Goal: Task Accomplishment & Management: Manage account settings

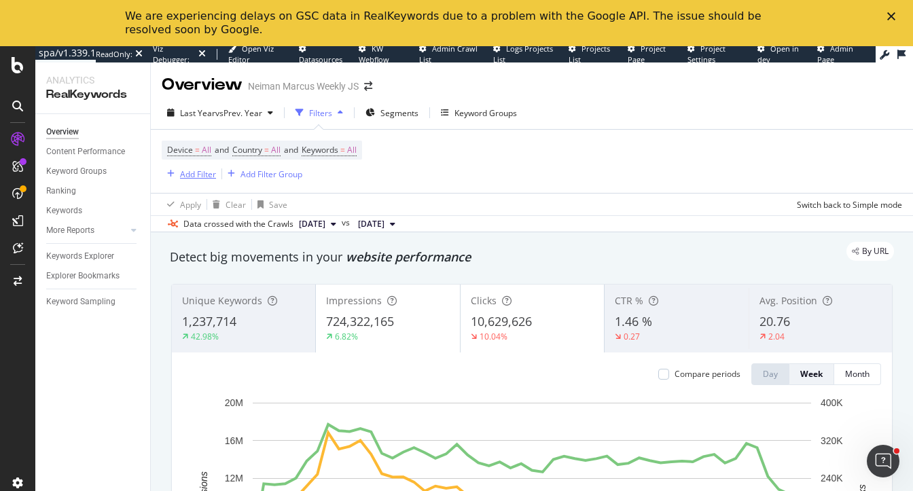
click at [183, 170] on div "Add Filter" at bounding box center [198, 174] width 36 height 12
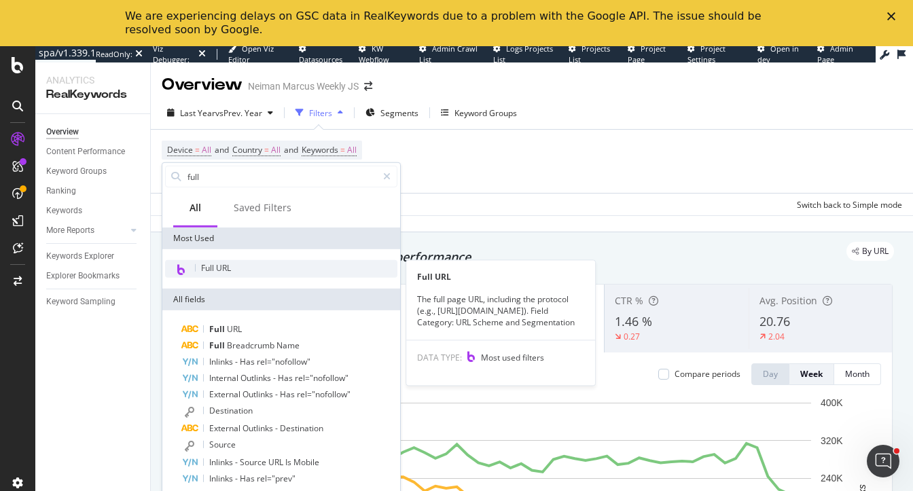
type input "full"
click at [227, 268] on span "Full URL" at bounding box center [216, 268] width 30 height 12
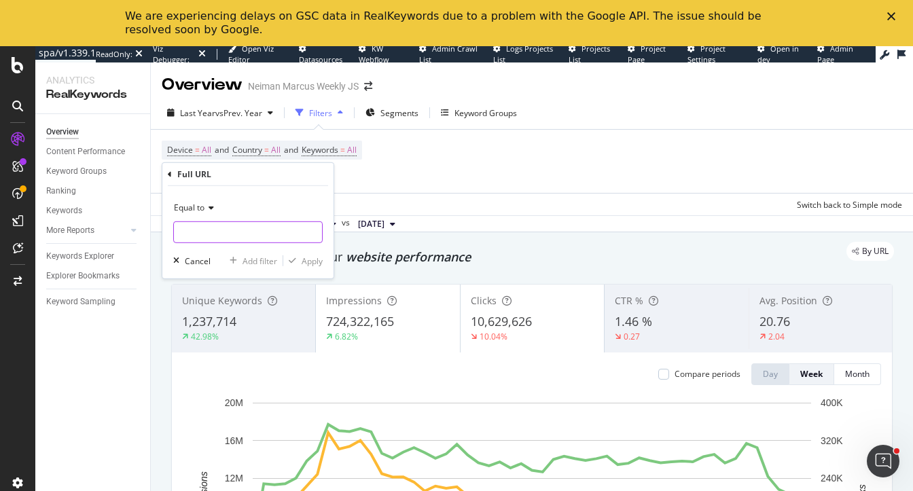
click at [225, 222] on input "text" at bounding box center [248, 232] width 148 height 22
type input "/p/prod"
click at [317, 257] on div "Apply" at bounding box center [312, 261] width 21 height 12
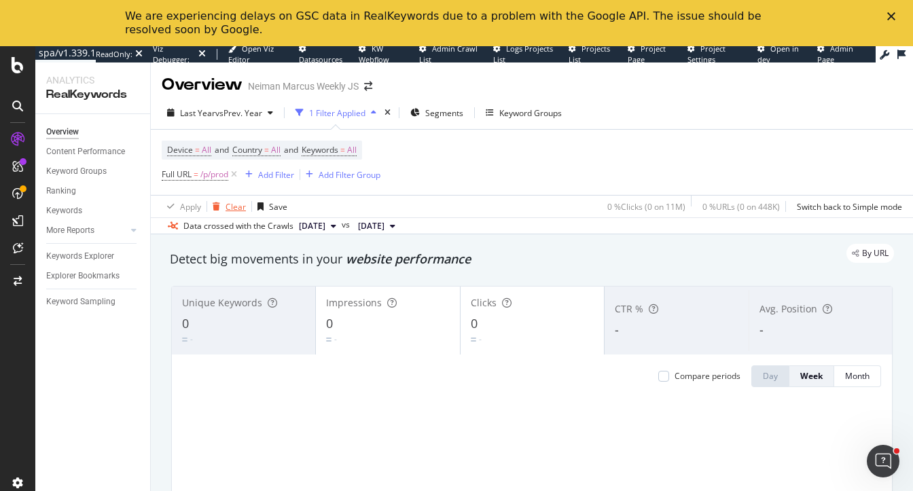
click at [223, 201] on div "Clear" at bounding box center [226, 206] width 39 height 20
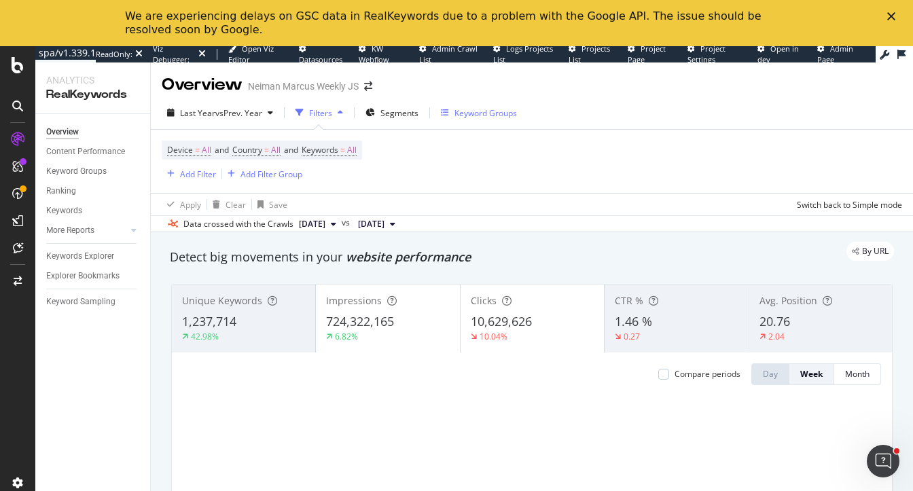
click at [446, 111] on icon "button" at bounding box center [445, 113] width 8 height 8
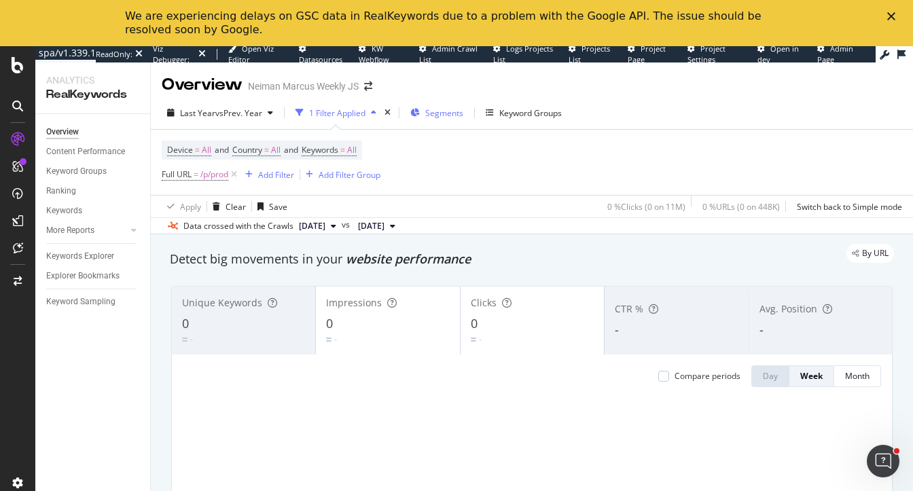
click at [438, 118] on span "Segments" at bounding box center [444, 113] width 38 height 12
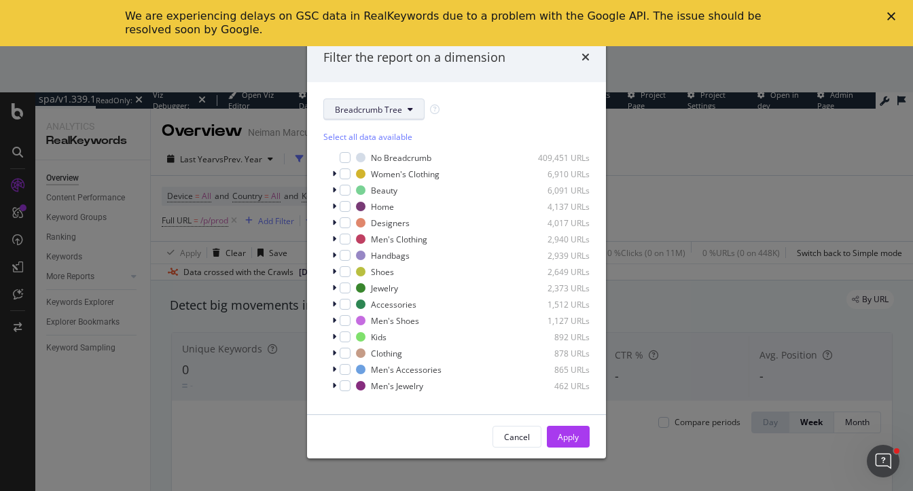
click at [389, 113] on span "Breadcrumb Tree" at bounding box center [368, 110] width 67 height 12
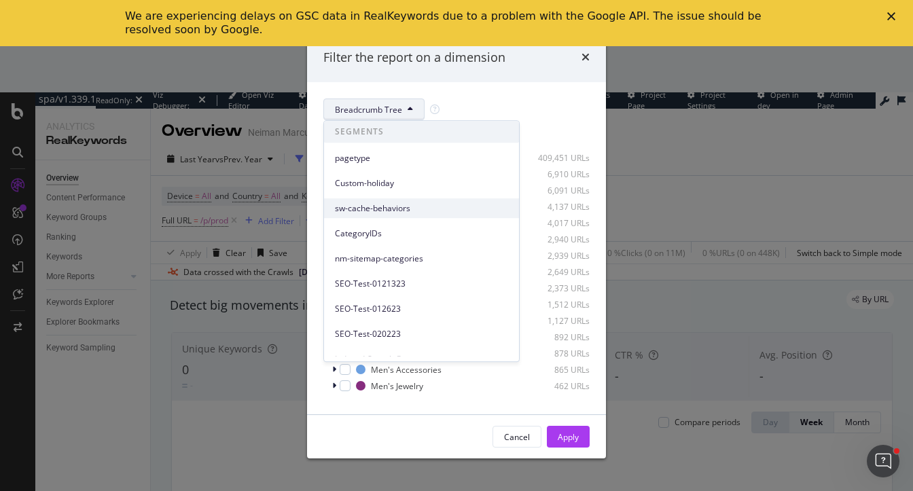
click at [363, 207] on span "sw-cache-behaviors" at bounding box center [421, 208] width 173 height 12
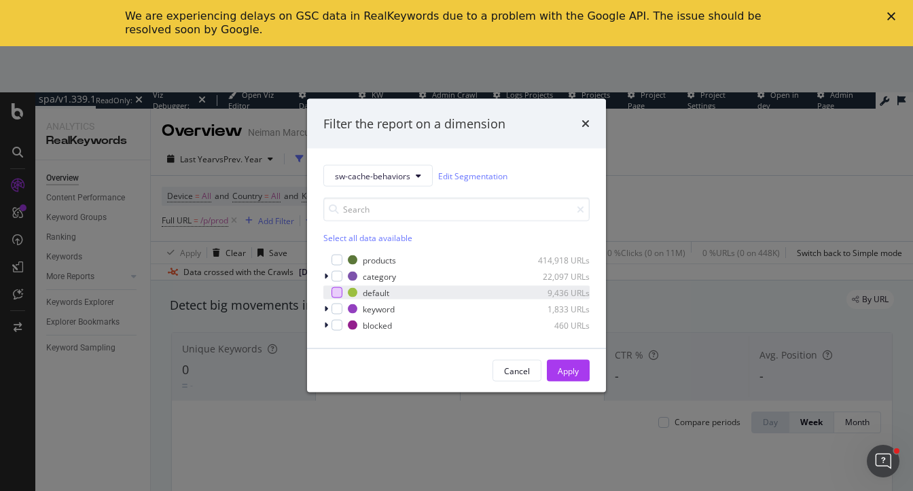
click at [338, 292] on div "modal" at bounding box center [337, 292] width 11 height 11
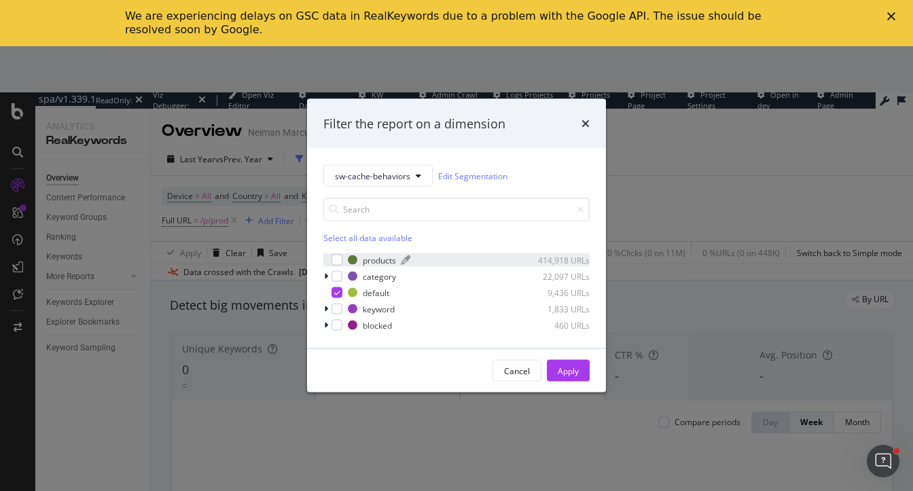
drag, startPoint x: 567, startPoint y: 366, endPoint x: 429, endPoint y: 260, distance: 173.4
click at [431, 262] on div "Filter the report on a dimension sw-cache-behaviors Edit Segmentation Select al…" at bounding box center [456, 246] width 299 height 294
click at [327, 274] on icon "modal" at bounding box center [326, 276] width 4 height 8
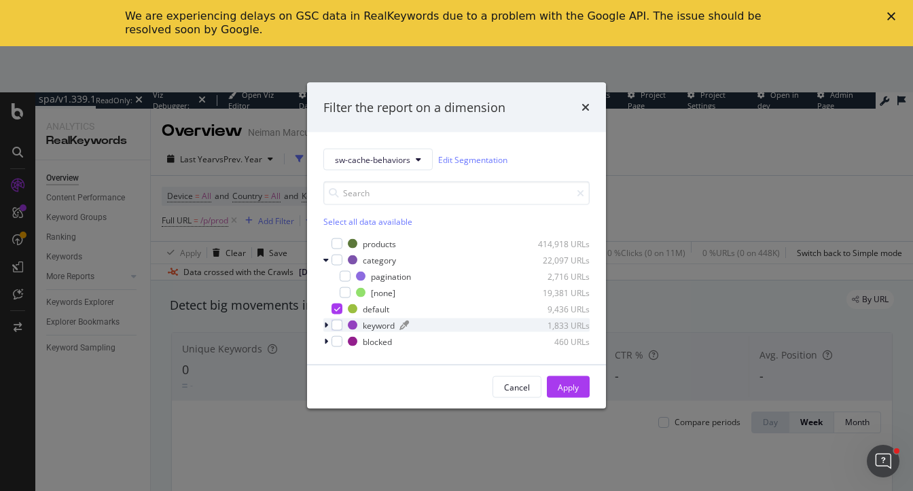
click at [365, 330] on div "keyword" at bounding box center [379, 325] width 32 height 12
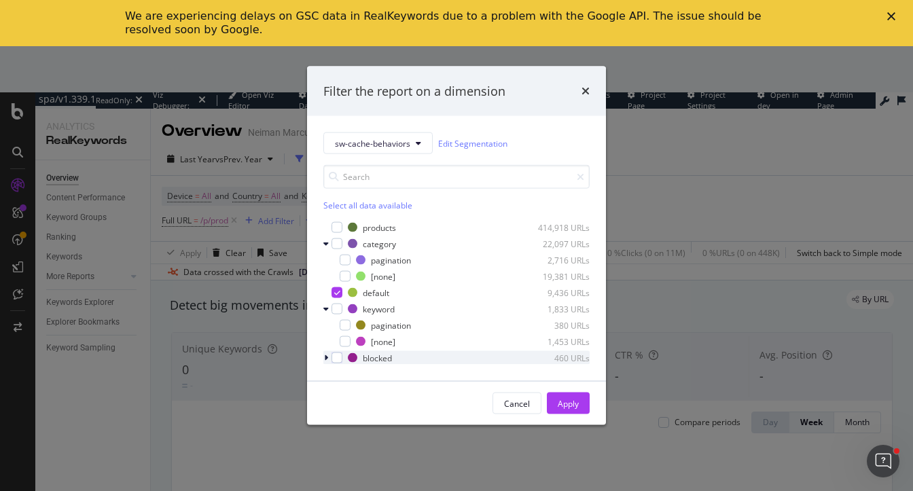
click at [328, 360] on div "modal" at bounding box center [327, 358] width 8 height 14
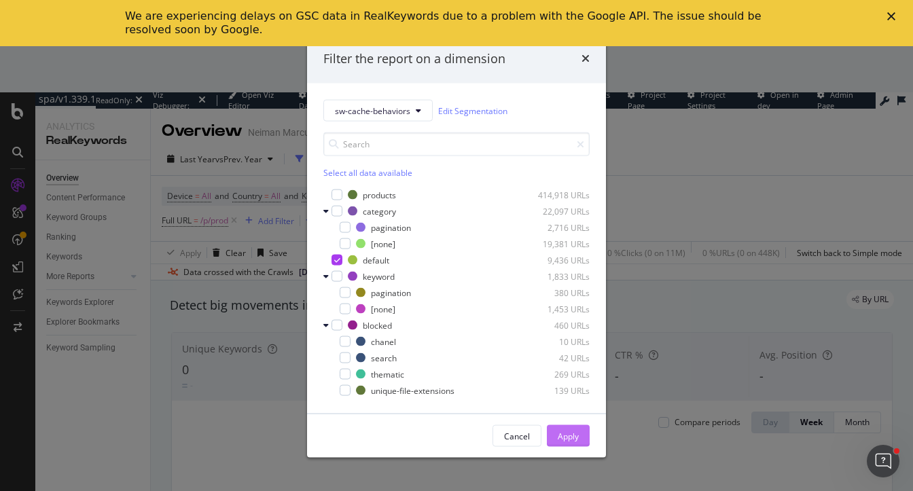
drag, startPoint x: 569, startPoint y: 435, endPoint x: 560, endPoint y: 439, distance: 10.1
click at [560, 439] on div "Apply" at bounding box center [568, 436] width 21 height 12
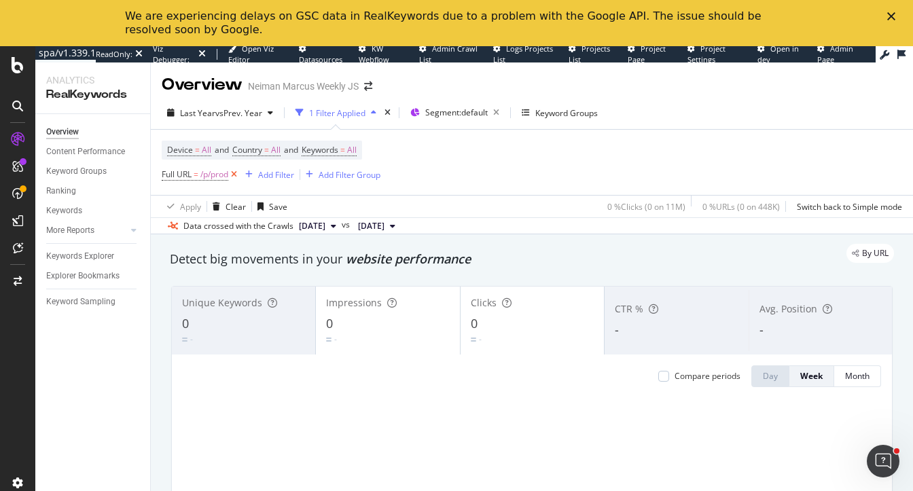
click at [236, 174] on icon at bounding box center [234, 175] width 12 height 14
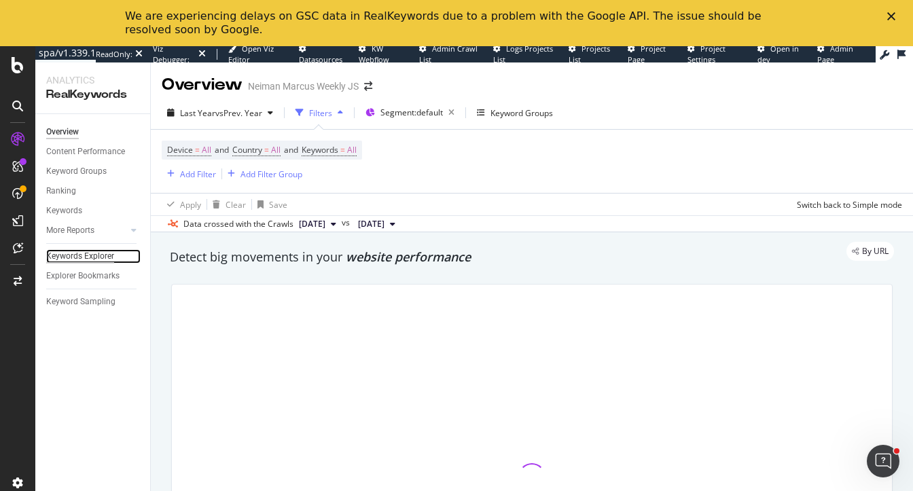
click at [78, 256] on div "Keywords Explorer" at bounding box center [80, 256] width 68 height 14
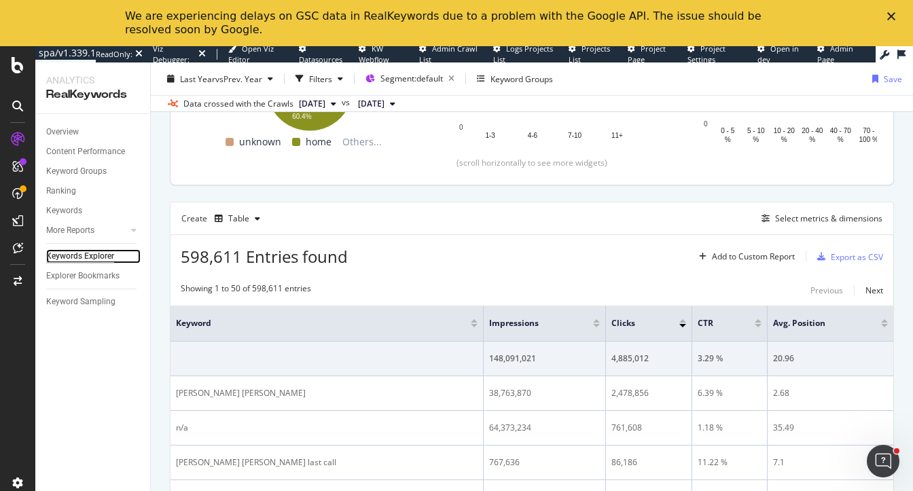
scroll to position [284, 0]
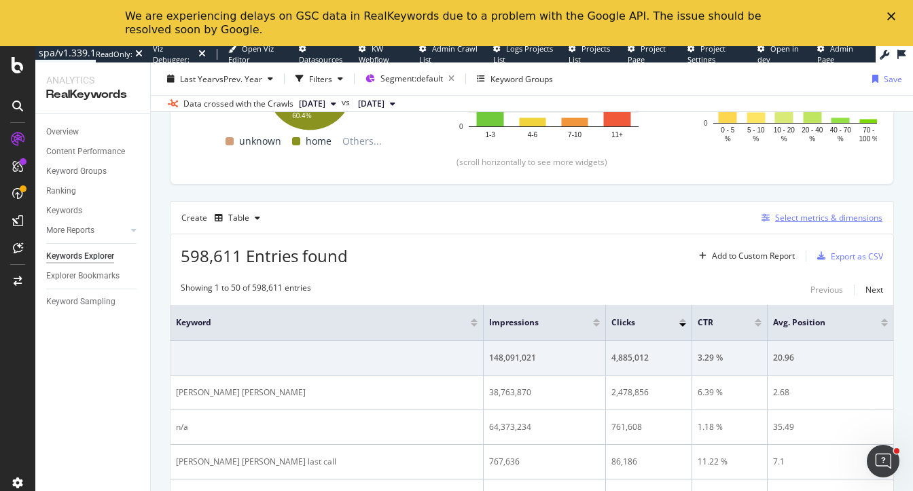
click at [798, 213] on div "Select metrics & dimensions" at bounding box center [828, 218] width 107 height 12
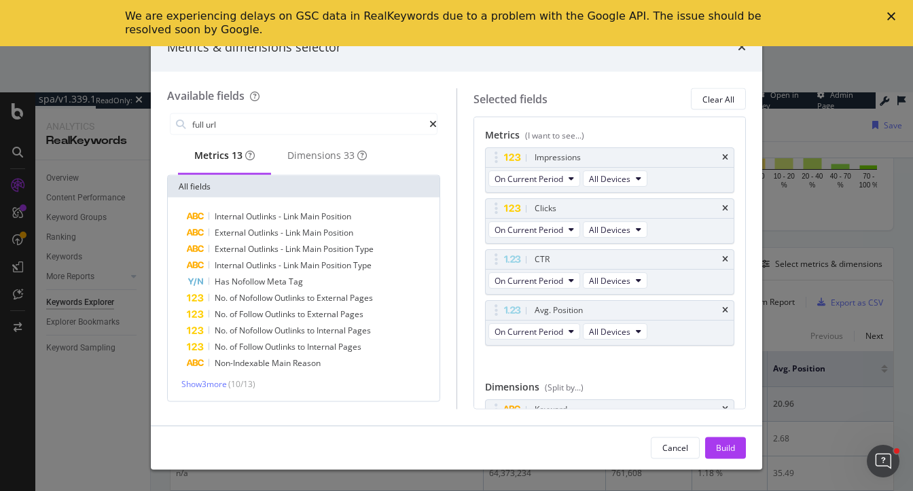
type input "full url"
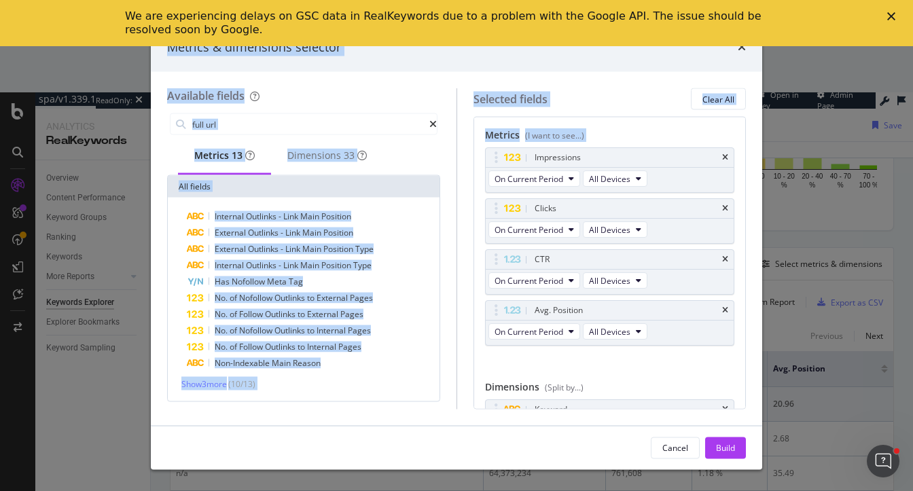
drag, startPoint x: 776, startPoint y: 269, endPoint x: 586, endPoint y: 268, distance: 190.2
click at [586, 268] on div "Metrics & dimensions selector Available fields full url Metrics 13 Dimensions 3…" at bounding box center [456, 245] width 913 height 491
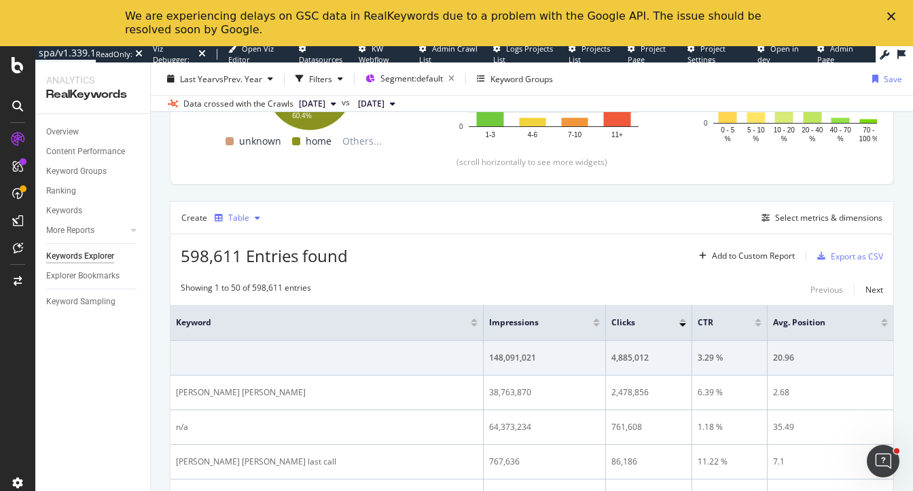
click at [236, 225] on div "Table" at bounding box center [237, 218] width 56 height 20
click at [474, 207] on div "Create Table Select metrics & dimensions" at bounding box center [532, 217] width 724 height 33
click at [802, 221] on div "Select metrics & dimensions" at bounding box center [828, 218] width 107 height 12
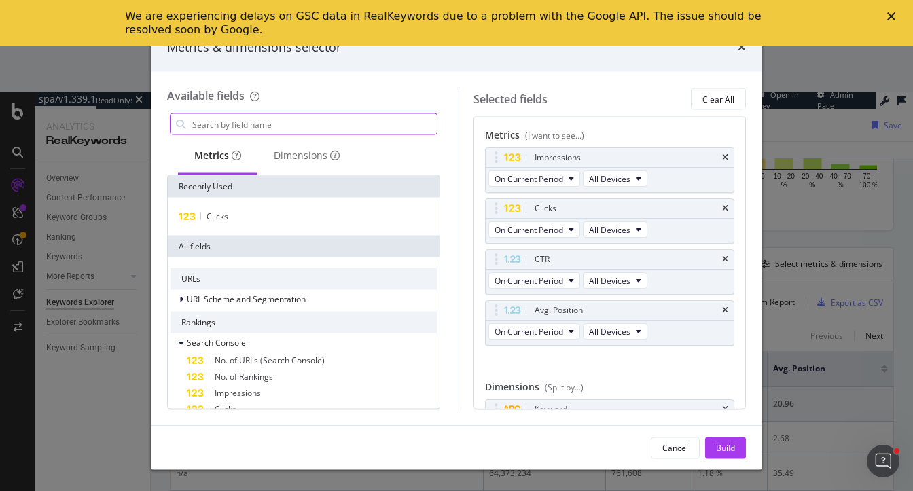
click at [289, 128] on input "modal" at bounding box center [314, 124] width 246 height 20
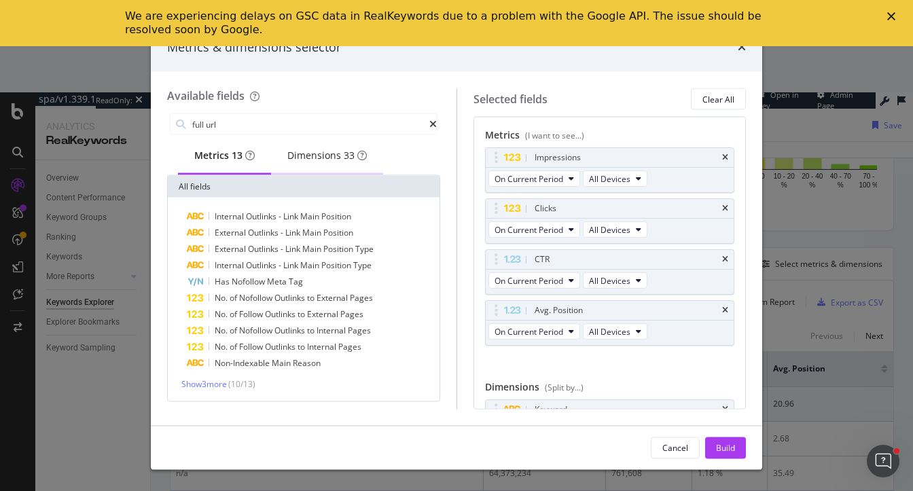
type input "full url"
click at [319, 161] on div "Dimensions 33" at bounding box center [326, 156] width 79 height 14
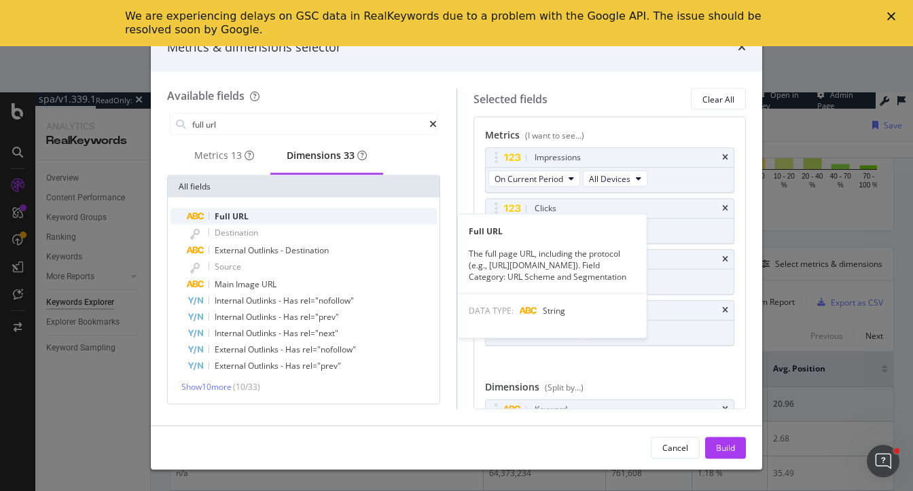
click at [250, 222] on div "Full URL" at bounding box center [312, 217] width 250 height 16
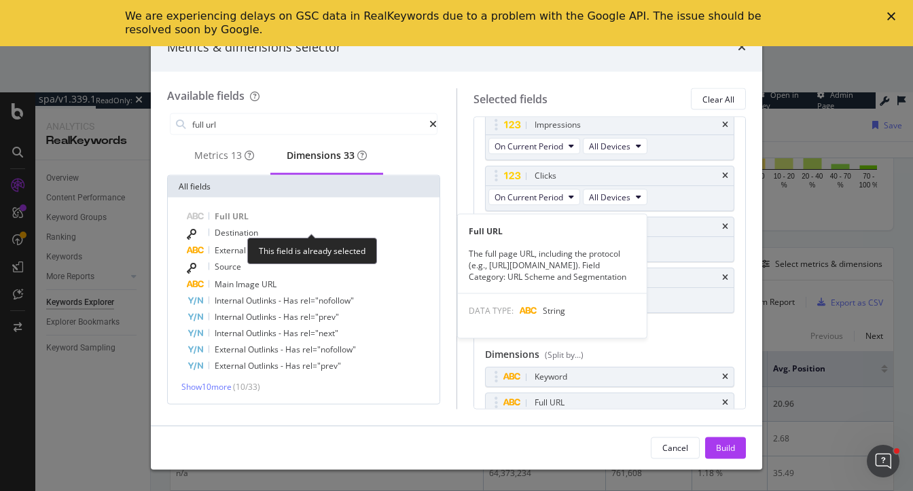
scroll to position [35, 0]
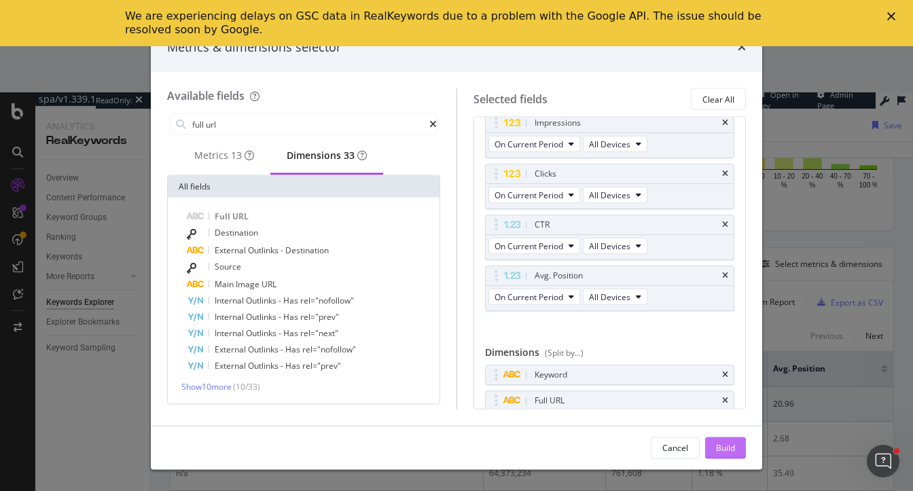
click at [721, 451] on div "Build" at bounding box center [725, 448] width 19 height 12
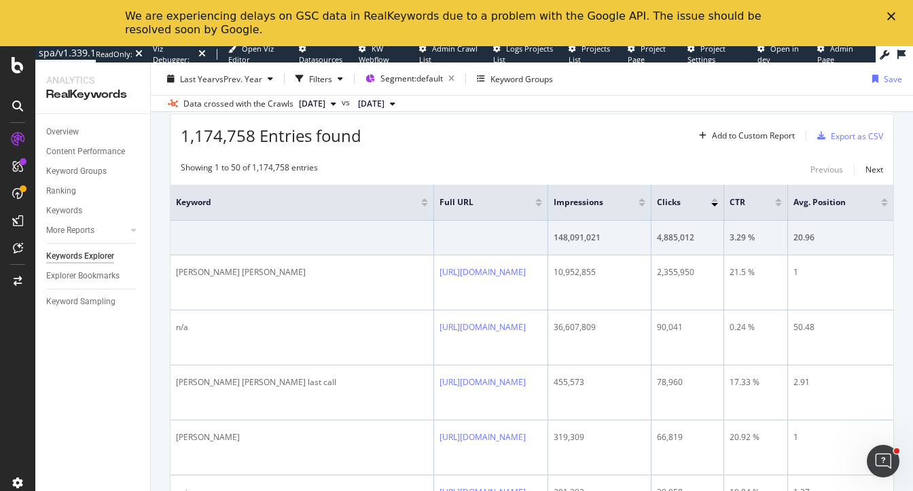
scroll to position [406, 0]
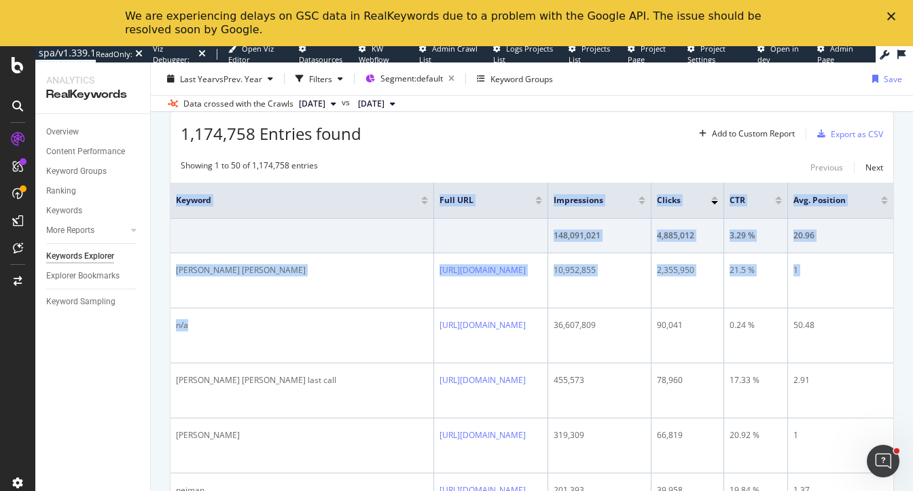
drag, startPoint x: 192, startPoint y: 306, endPoint x: 166, endPoint y: 306, distance: 25.8
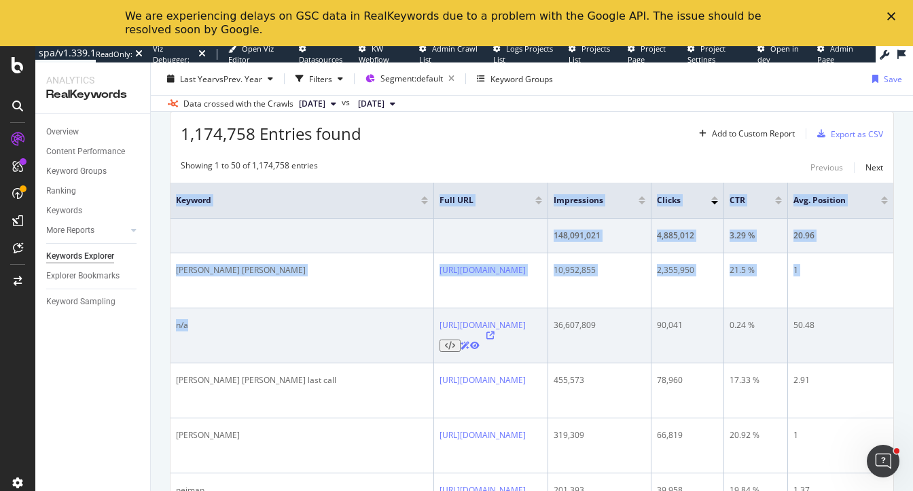
click at [219, 319] on div "n/a" at bounding box center [302, 325] width 252 height 12
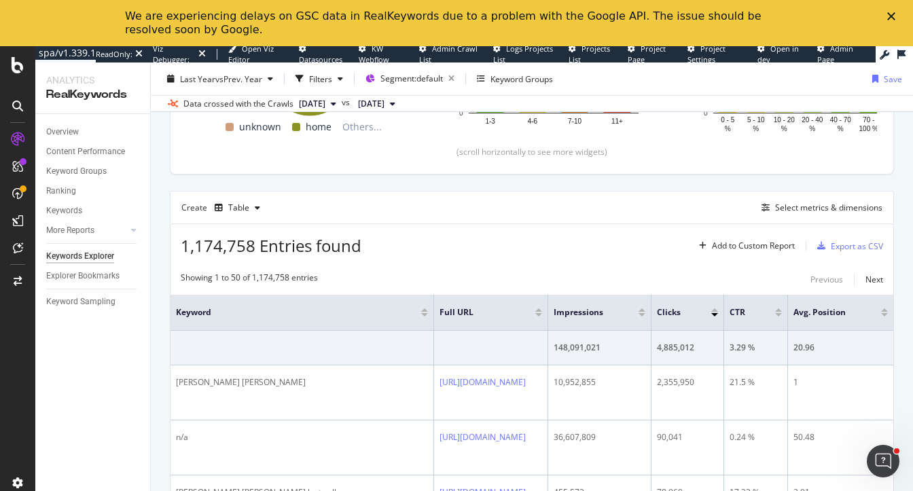
scroll to position [290, 0]
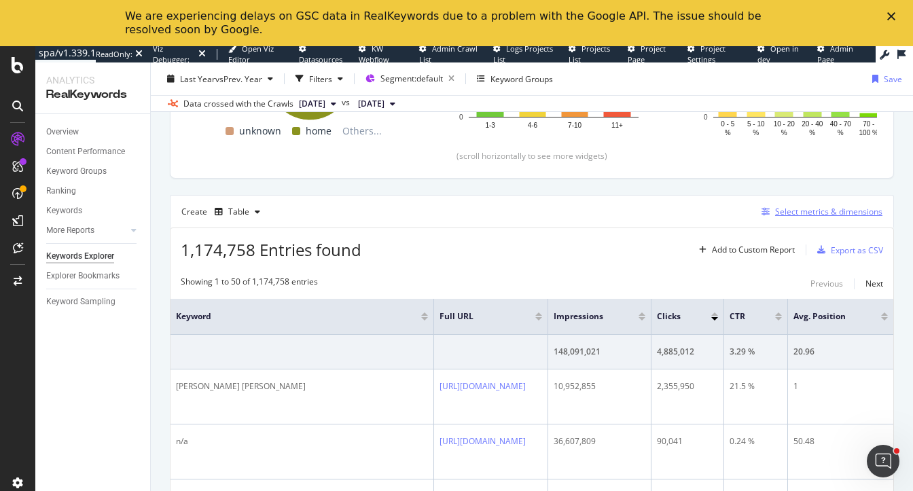
click at [807, 211] on div "Select metrics & dimensions" at bounding box center [828, 212] width 107 height 12
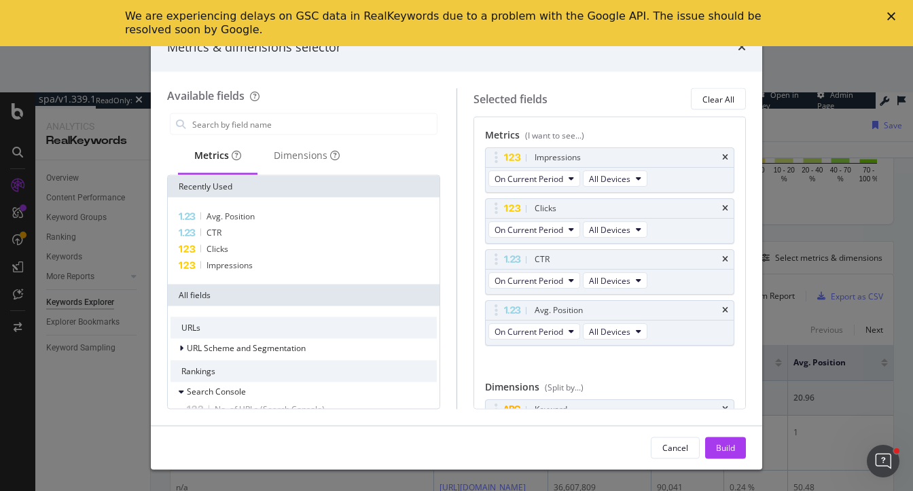
scroll to position [80, 0]
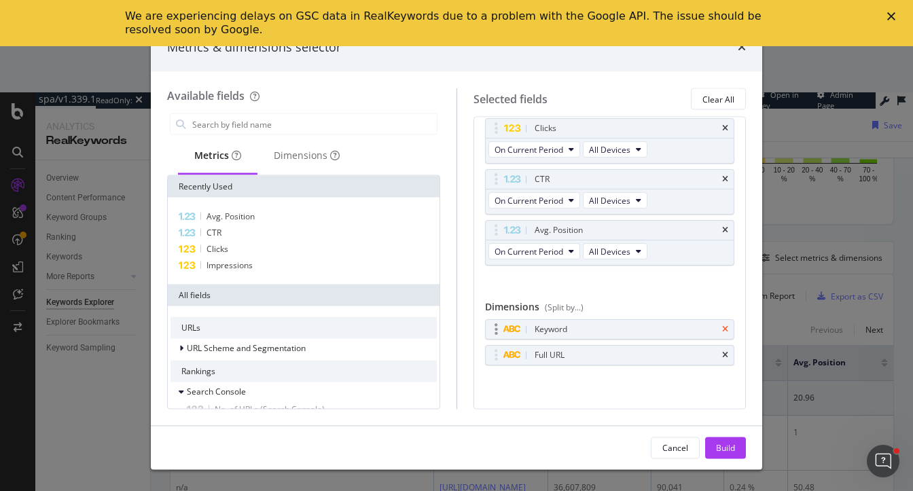
click at [728, 327] on icon "times" at bounding box center [725, 329] width 6 height 8
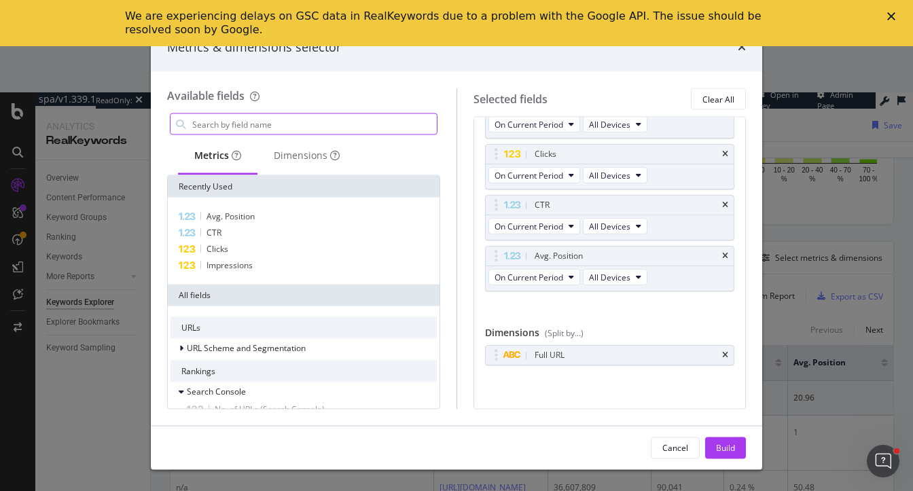
click at [293, 121] on input "modal" at bounding box center [314, 124] width 246 height 20
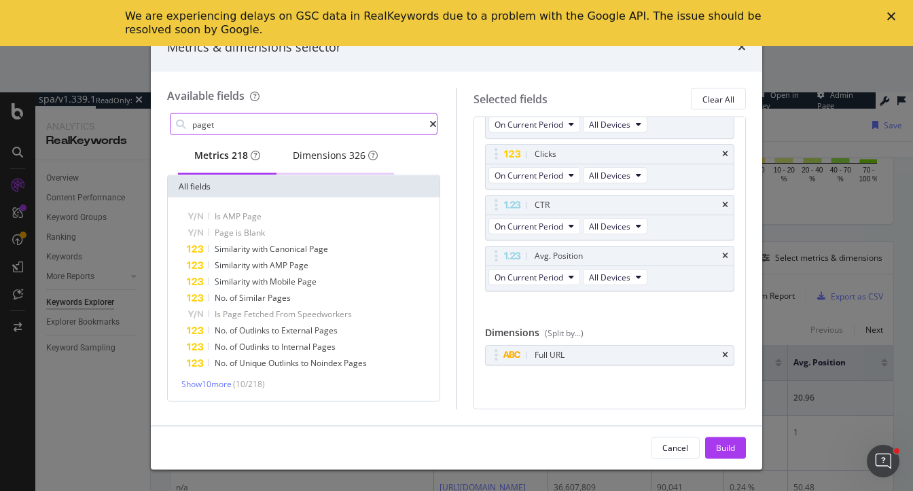
type input "paget"
click at [325, 159] on div "Dimensions 326" at bounding box center [335, 156] width 85 height 14
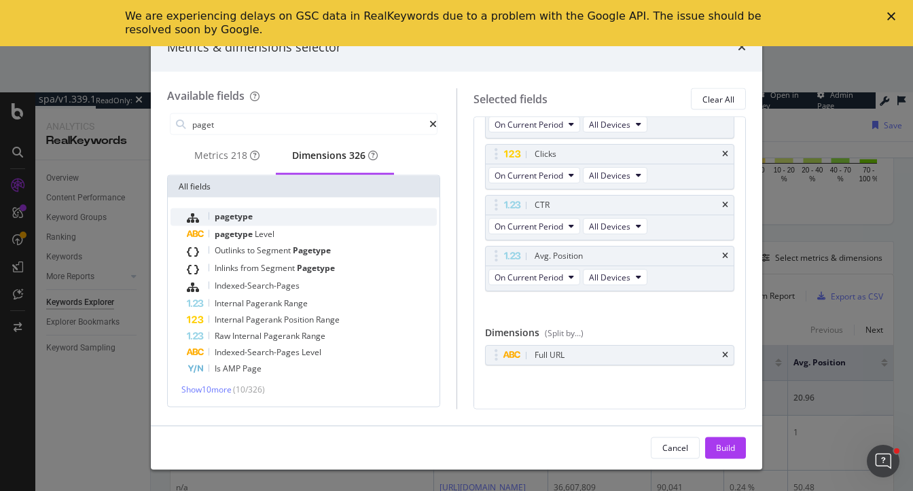
click at [281, 220] on div "pagetype" at bounding box center [312, 218] width 250 height 18
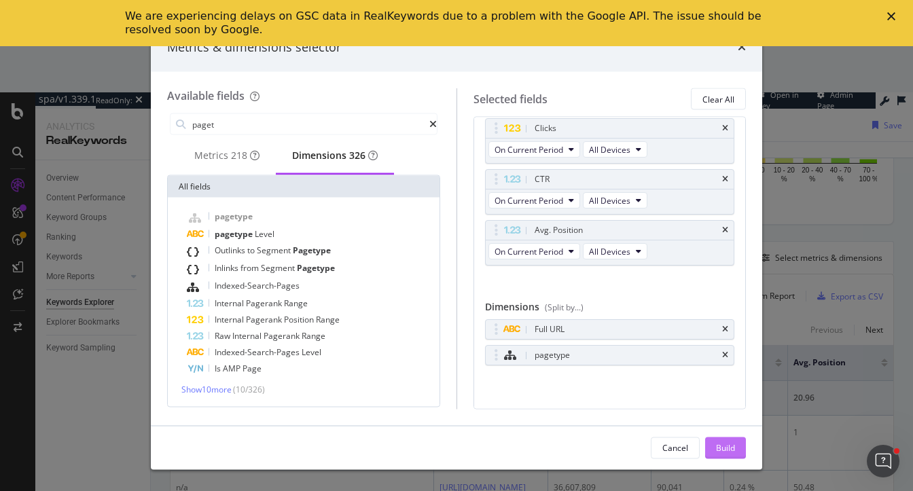
click at [721, 446] on div "Build" at bounding box center [725, 448] width 19 height 12
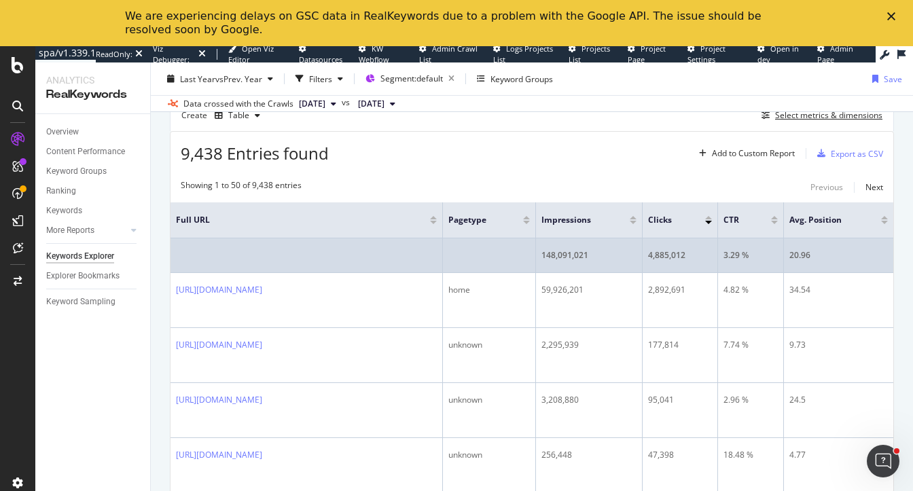
scroll to position [387, 0]
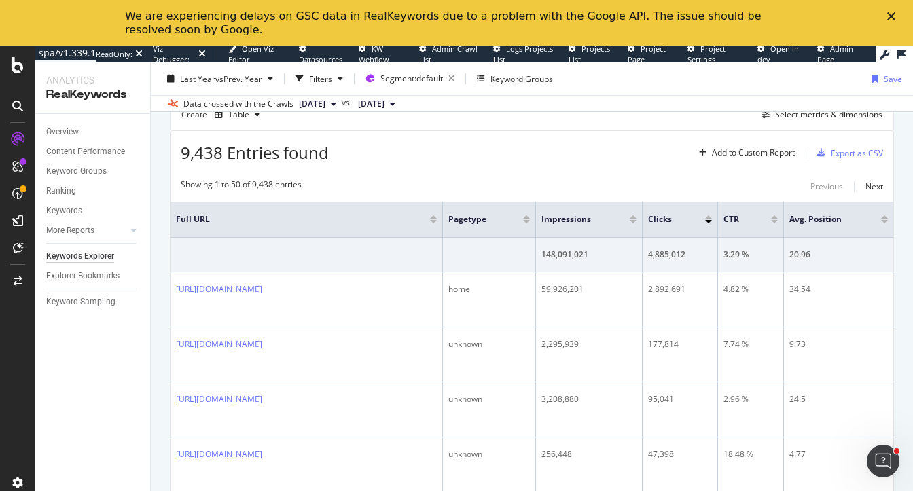
click at [404, 189] on div "Showing 1 to 50 of 9,438 entries Previous Next" at bounding box center [532, 187] width 723 height 16
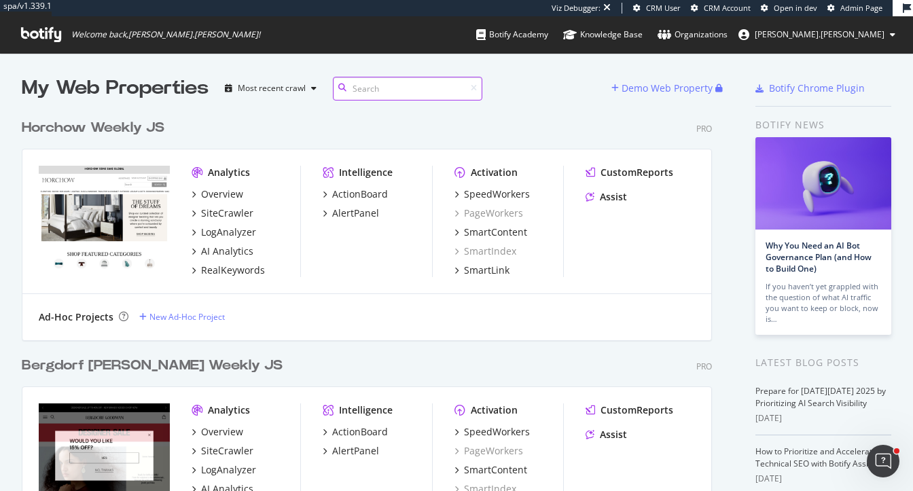
scroll to position [852, 701]
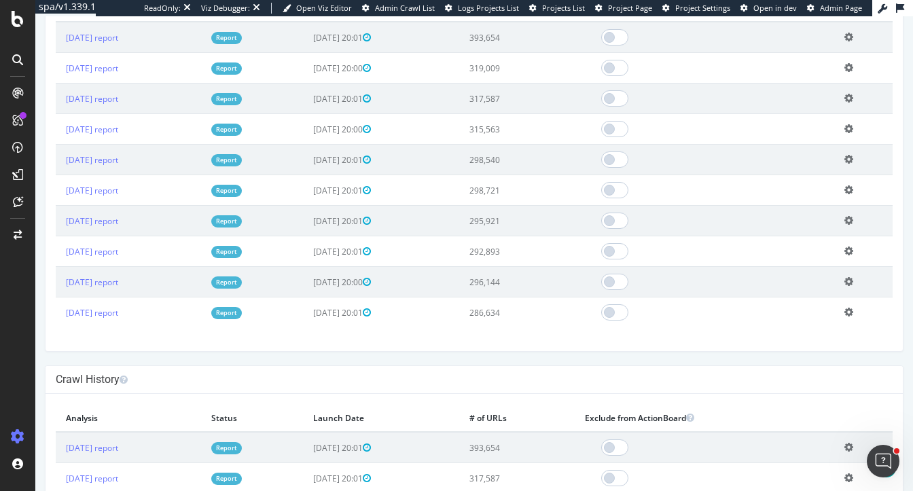
scroll to position [484, 0]
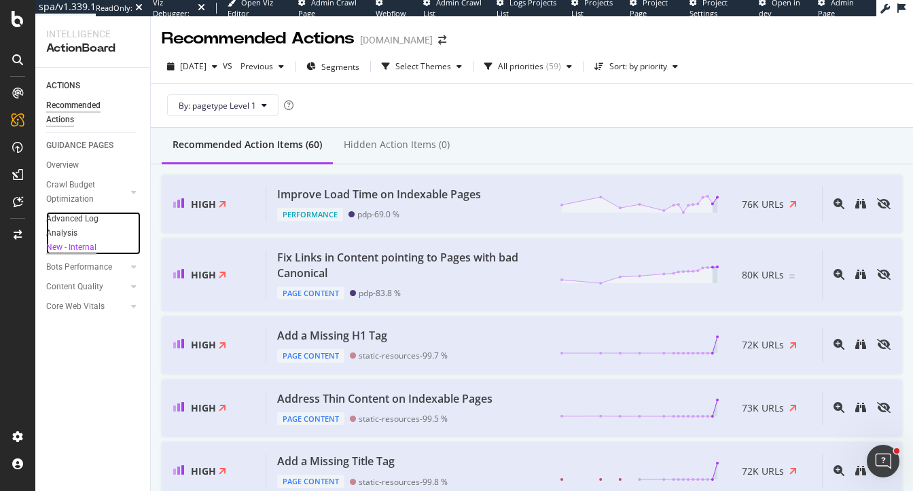
click at [82, 249] on div "New - Internal" at bounding box center [87, 248] width 82 height 14
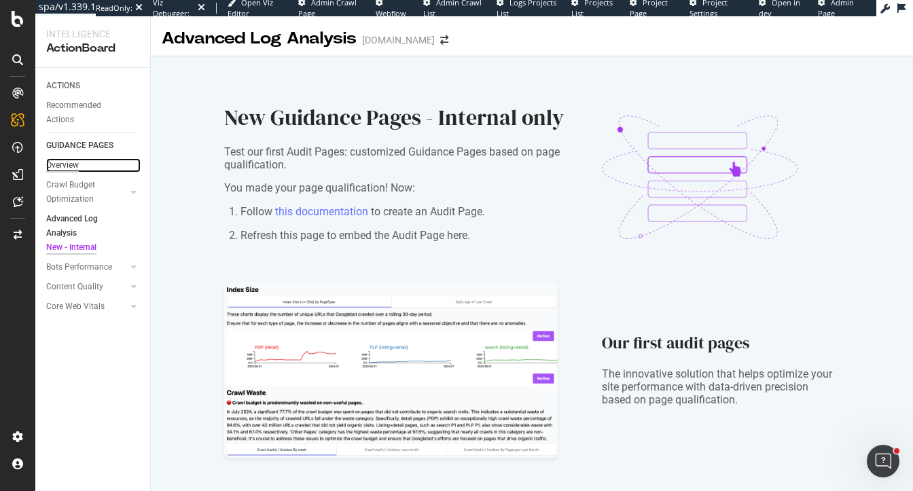
click at [71, 168] on div "Overview" at bounding box center [62, 165] width 33 height 14
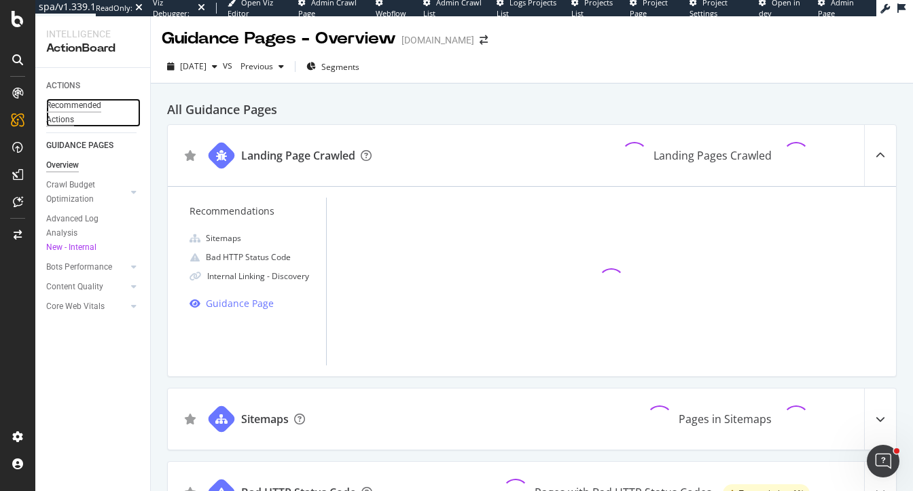
click at [69, 105] on div "Recommended Actions" at bounding box center [87, 113] width 82 height 29
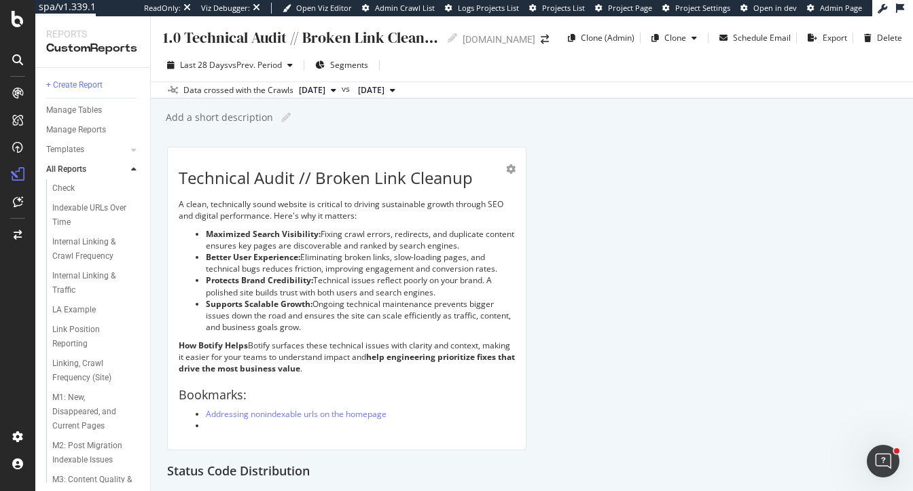
scroll to position [804, 0]
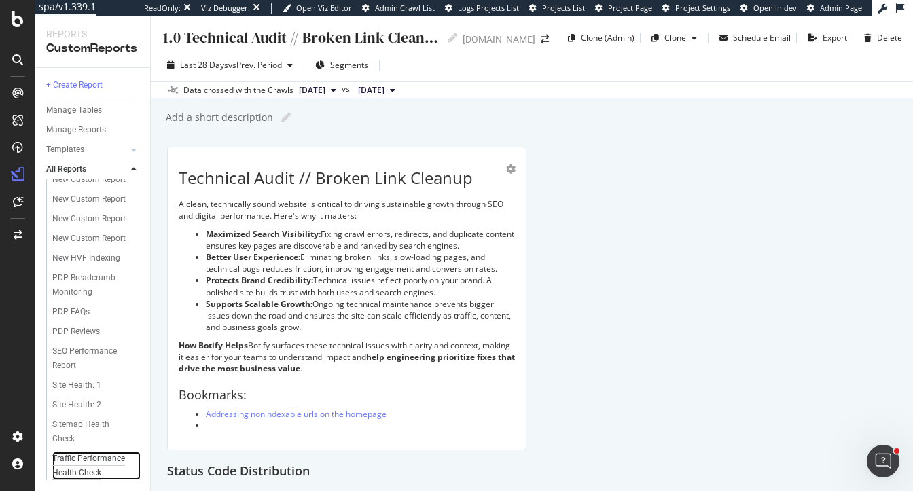
click at [69, 462] on div "Traffic Performance Health Check" at bounding box center [91, 466] width 79 height 29
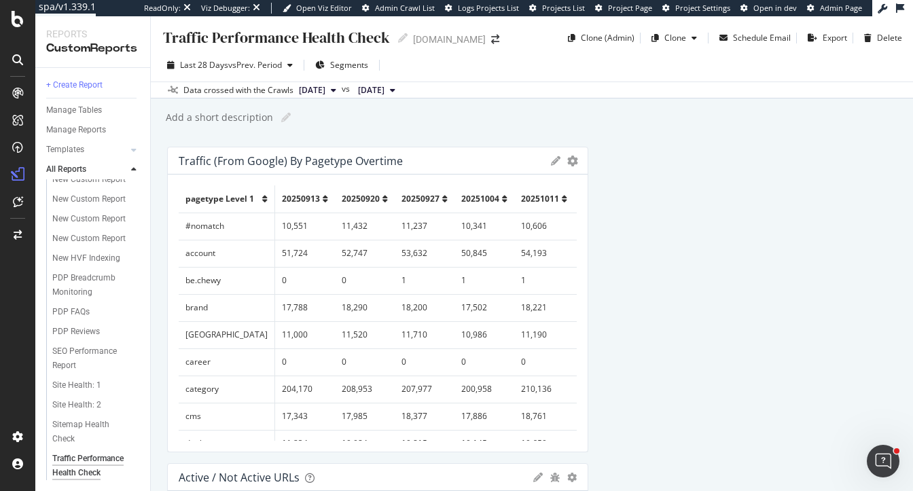
drag, startPoint x: 585, startPoint y: 261, endPoint x: 800, endPoint y: 232, distance: 216.6
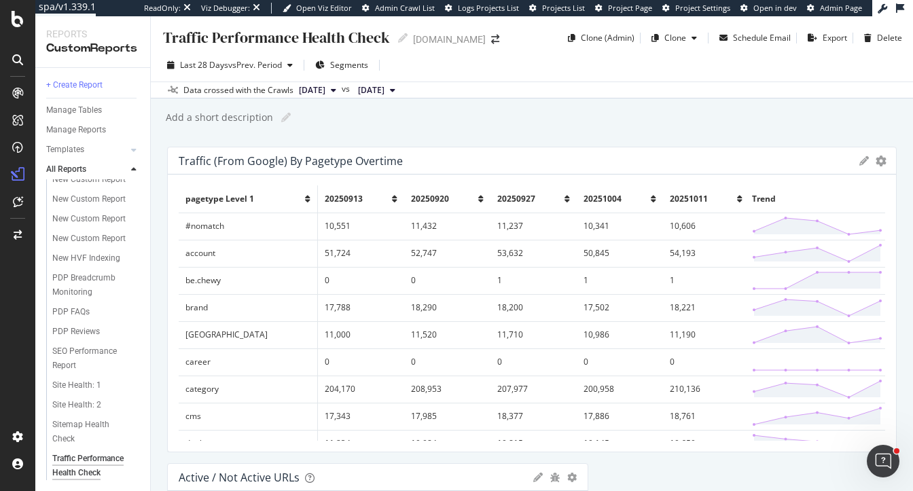
drag, startPoint x: 773, startPoint y: 257, endPoint x: 912, endPoint y: 270, distance: 139.8
click at [912, 270] on div "Traffic Performance Health Check Traffic Performance Health Check www.chewy.com…" at bounding box center [532, 253] width 762 height 475
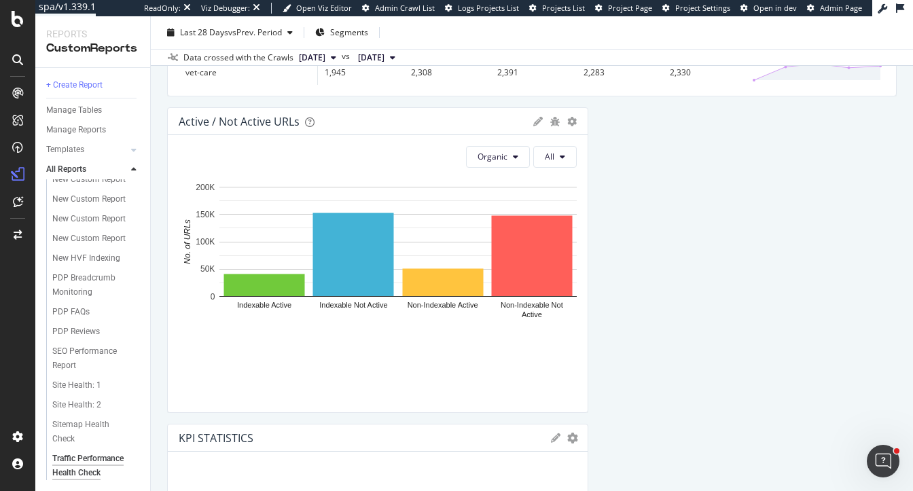
scroll to position [372, 0]
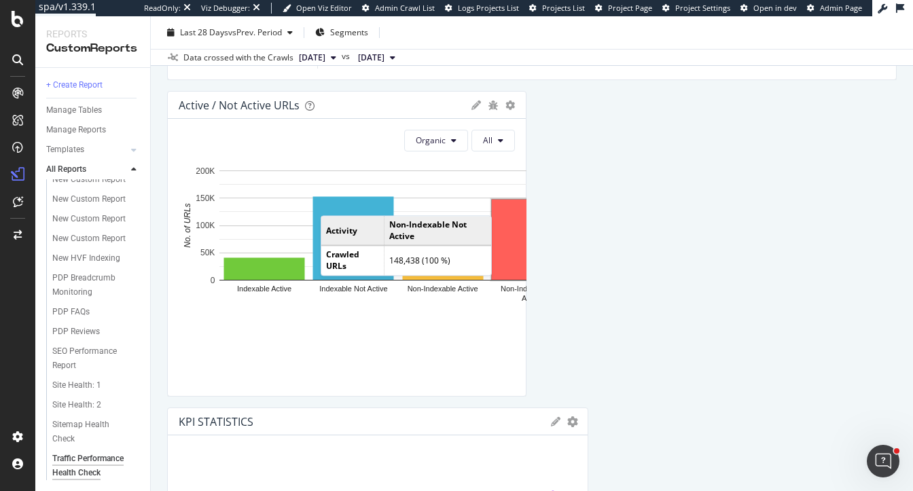
drag, startPoint x: 585, startPoint y: 204, endPoint x: 505, endPoint y: 202, distance: 79.5
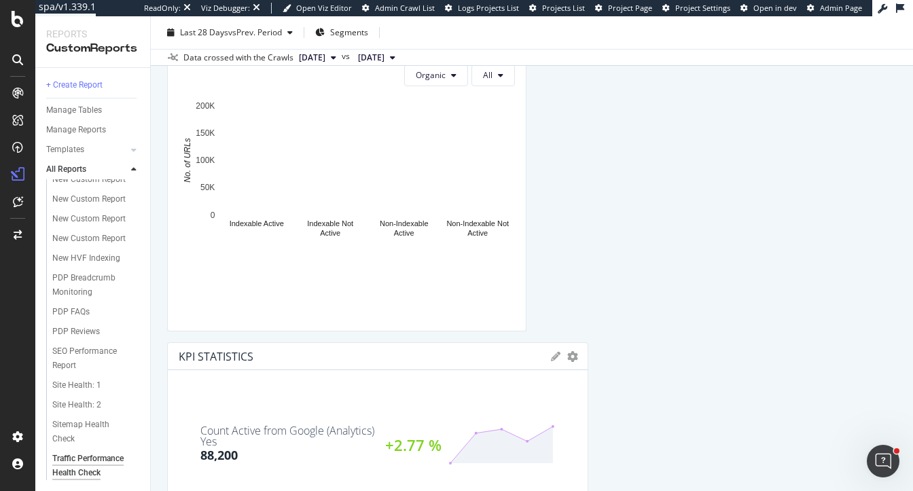
scroll to position [438, 0]
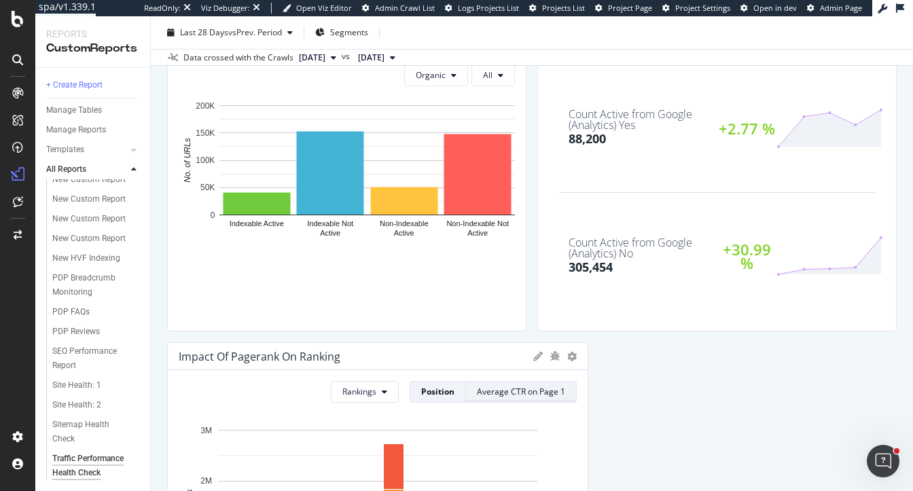
drag, startPoint x: 584, startPoint y: 400, endPoint x: 528, endPoint y: 400, distance: 56.4
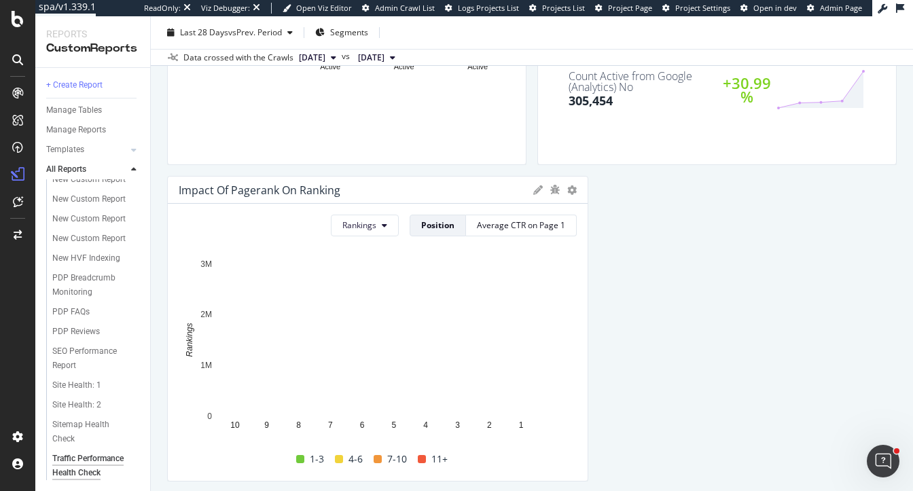
scroll to position [647, 0]
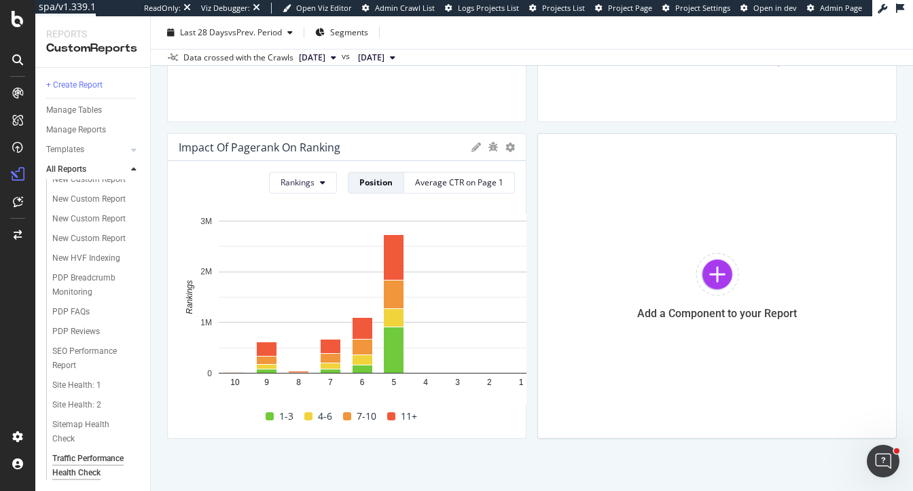
drag, startPoint x: 583, startPoint y: 296, endPoint x: 529, endPoint y: 294, distance: 54.4
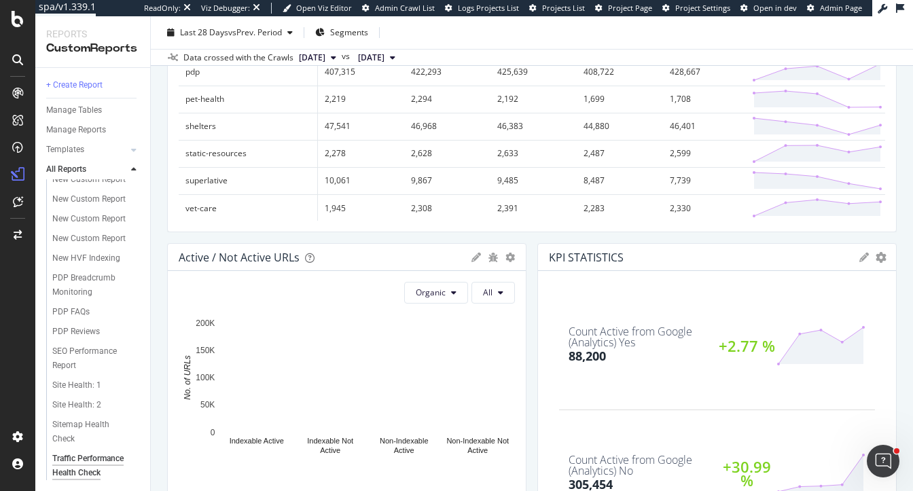
scroll to position [166, 0]
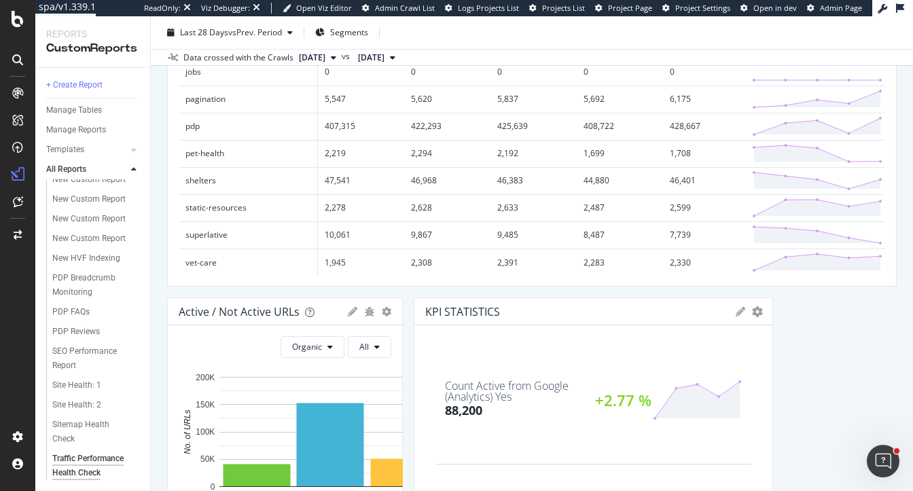
drag, startPoint x: 519, startPoint y: 357, endPoint x: 785, endPoint y: 353, distance: 266.3
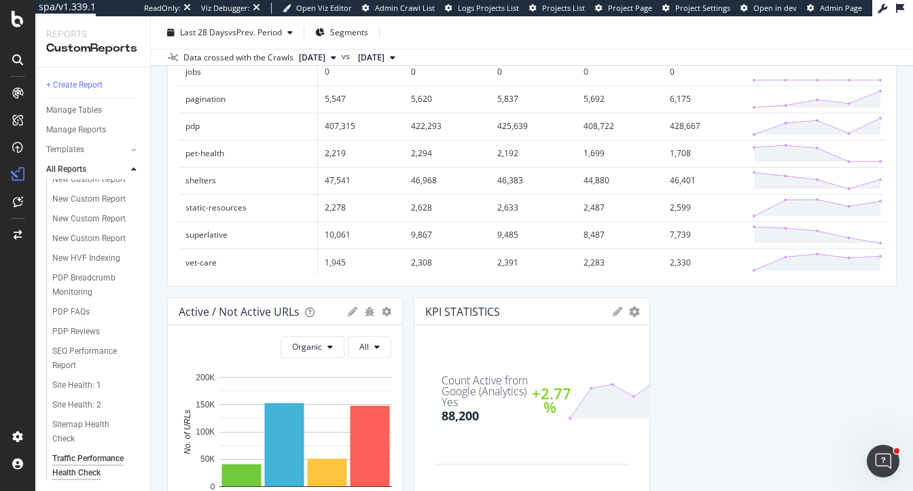
drag, startPoint x: 770, startPoint y: 366, endPoint x: 583, endPoint y: 366, distance: 187.5
click at [583, 366] on div "KPI STATISTICS KPIs Table Edit KPIs Apply Filter Export as CSV Delete Add to Cu…" at bounding box center [532, 451] width 236 height 306
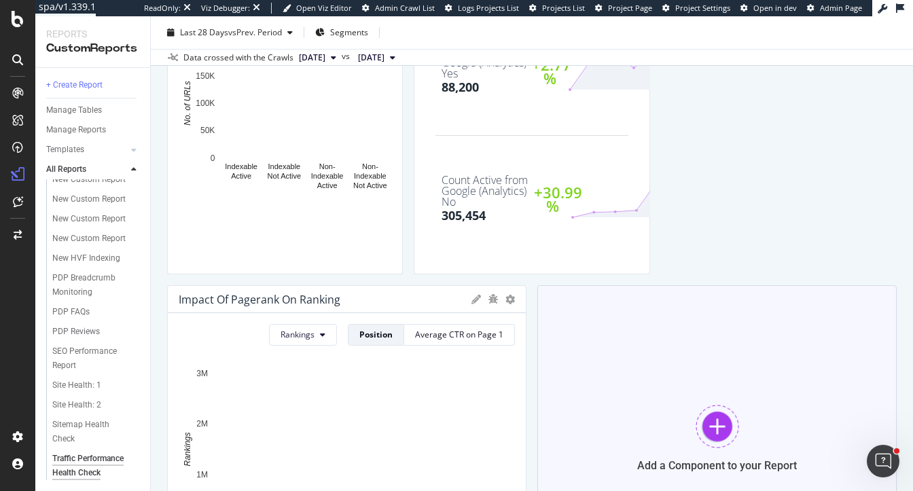
scroll to position [527, 0]
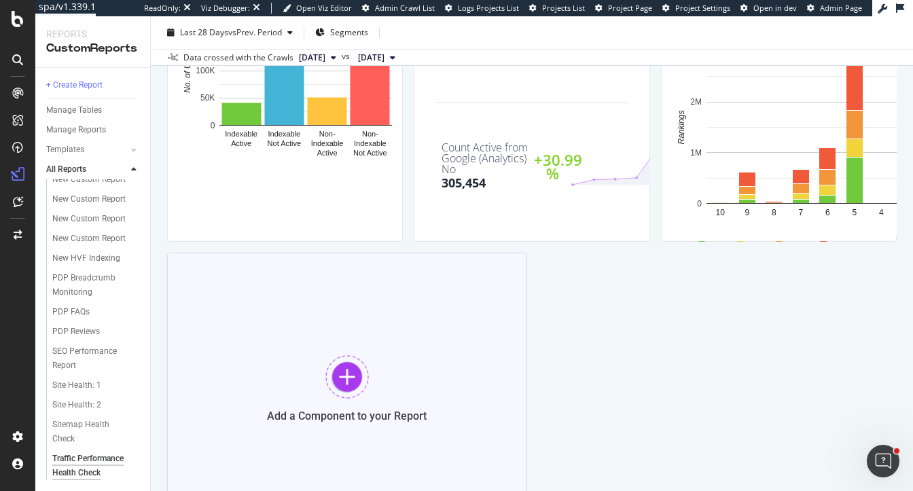
drag, startPoint x: 524, startPoint y: 376, endPoint x: 253, endPoint y: 372, distance: 270.4
click at [253, 372] on div "Traffic (from Google) by Pagetype Overtime Export as CSV Delete Add to Custom R…" at bounding box center [532, 72] width 730 height 905
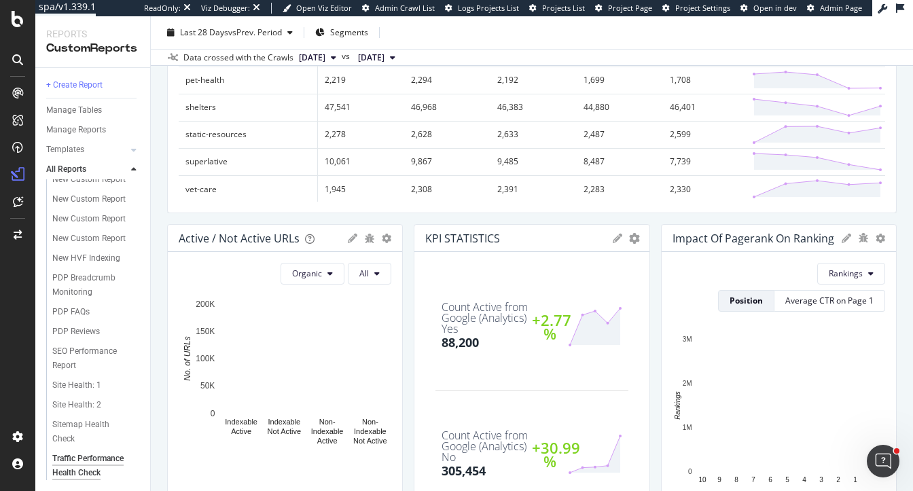
scroll to position [0, 0]
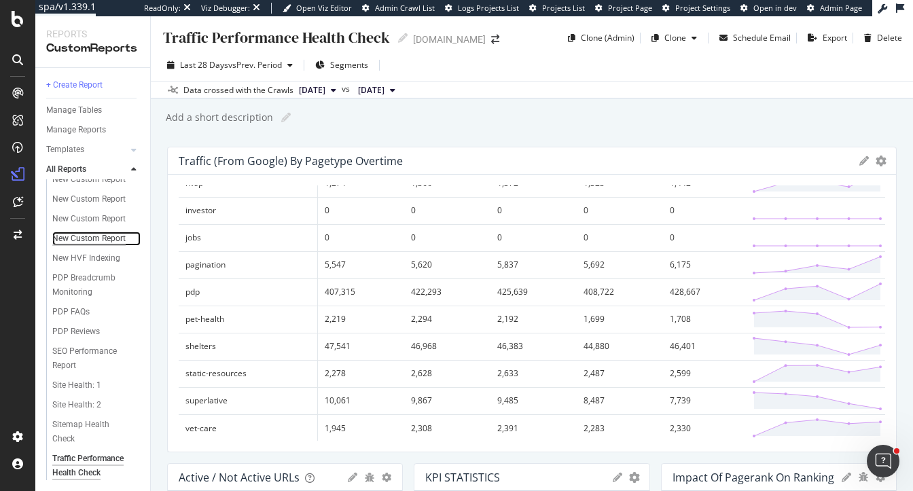
click at [100, 236] on div "New Custom Report" at bounding box center [88, 239] width 73 height 14
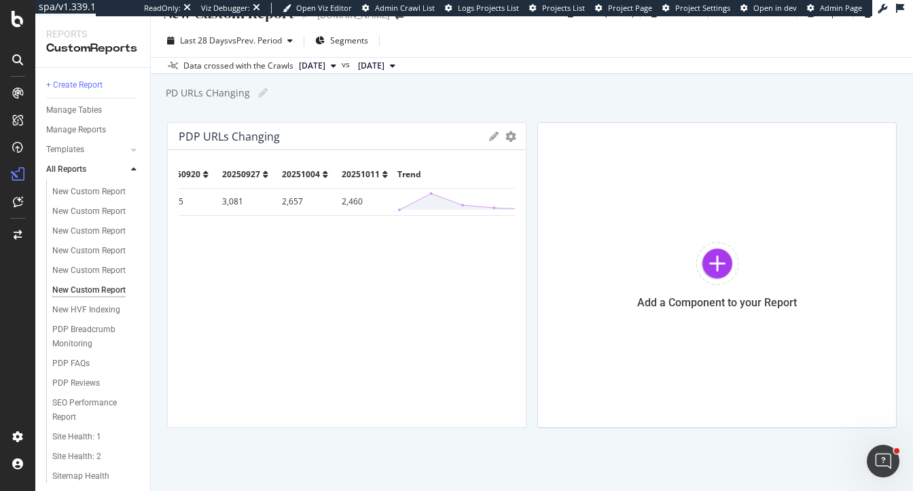
scroll to position [736, 0]
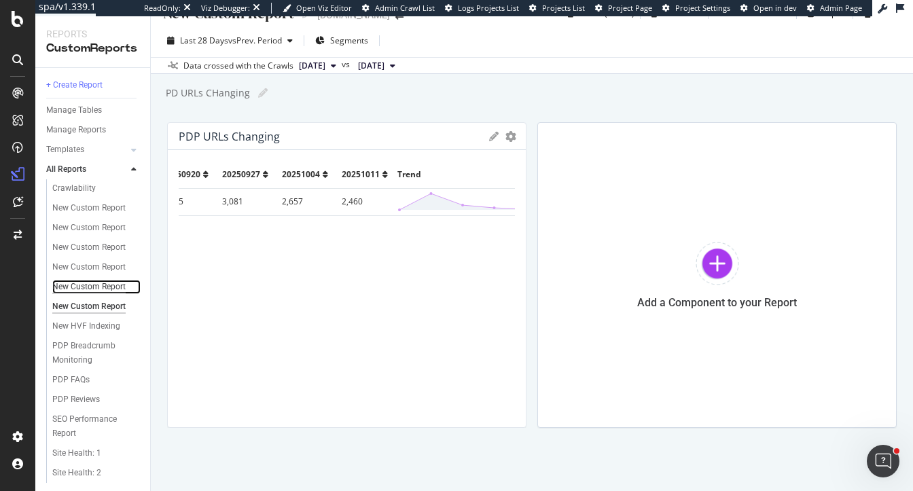
click at [88, 287] on div "New Custom Report" at bounding box center [88, 287] width 73 height 14
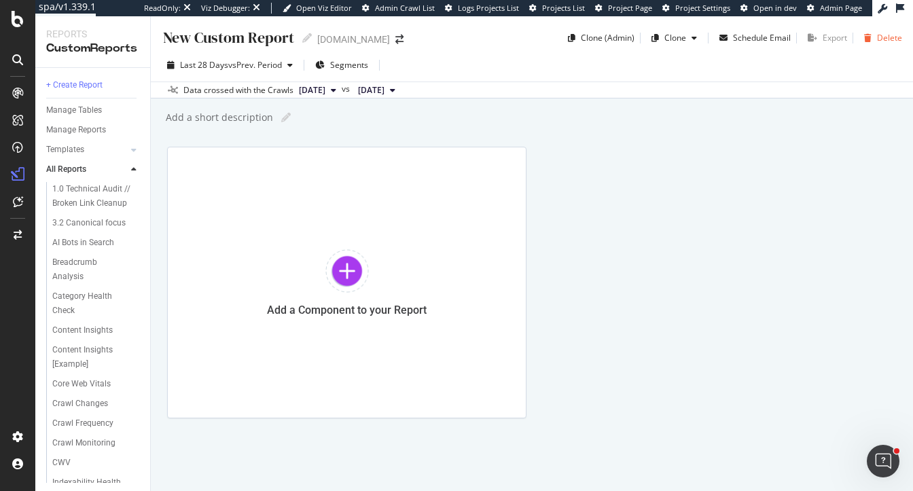
click at [886, 37] on div "Delete" at bounding box center [889, 38] width 25 height 12
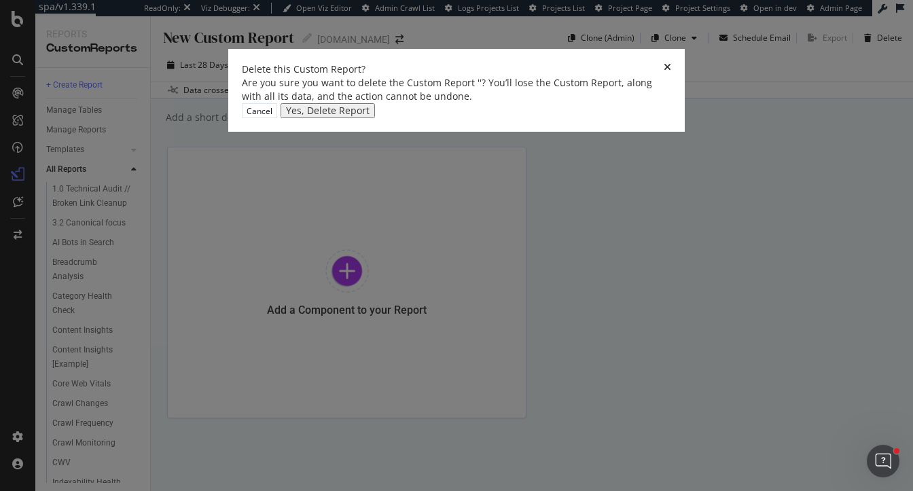
click at [370, 116] on div "Yes, Delete Report" at bounding box center [328, 110] width 84 height 11
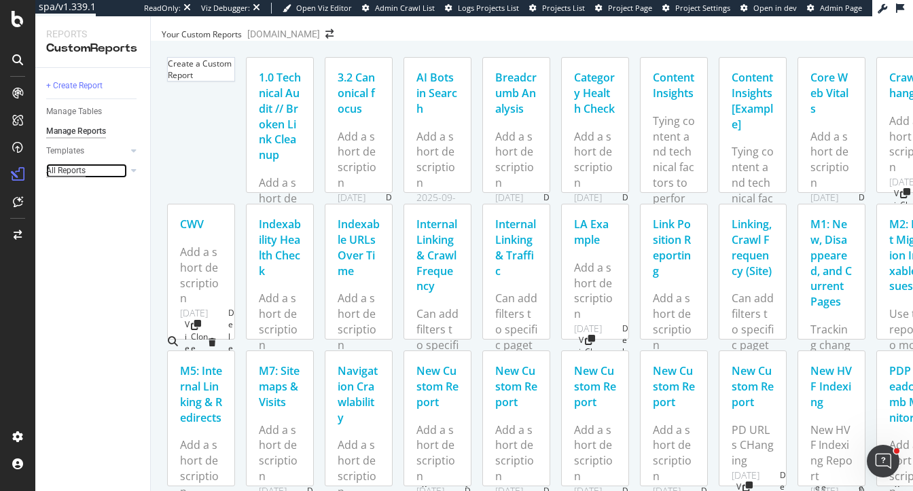
click at [62, 173] on div "All Reports" at bounding box center [65, 171] width 39 height 14
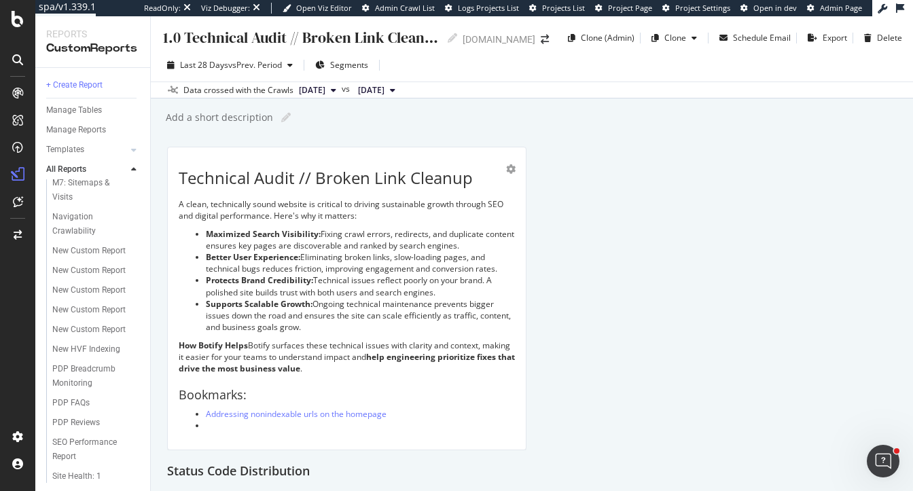
scroll to position [690, 0]
click at [85, 308] on div "New Custom Report" at bounding box center [88, 313] width 73 height 14
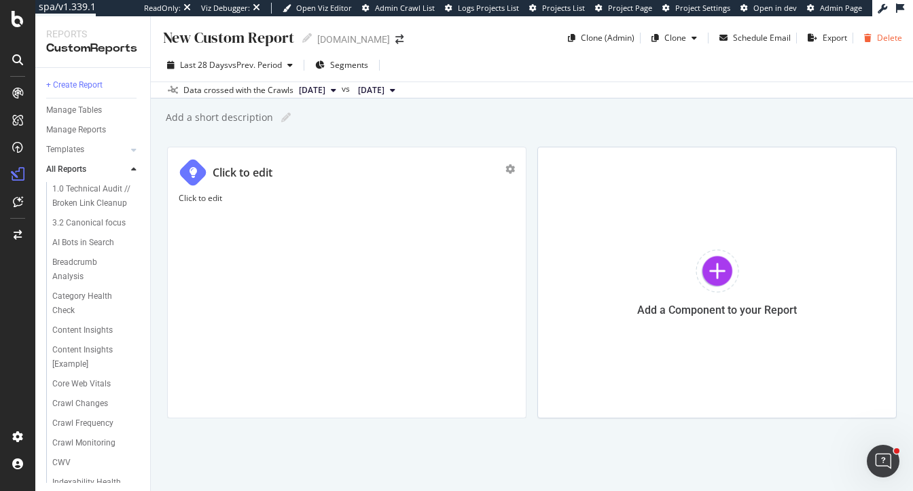
click at [876, 39] on div "button" at bounding box center [868, 38] width 18 height 8
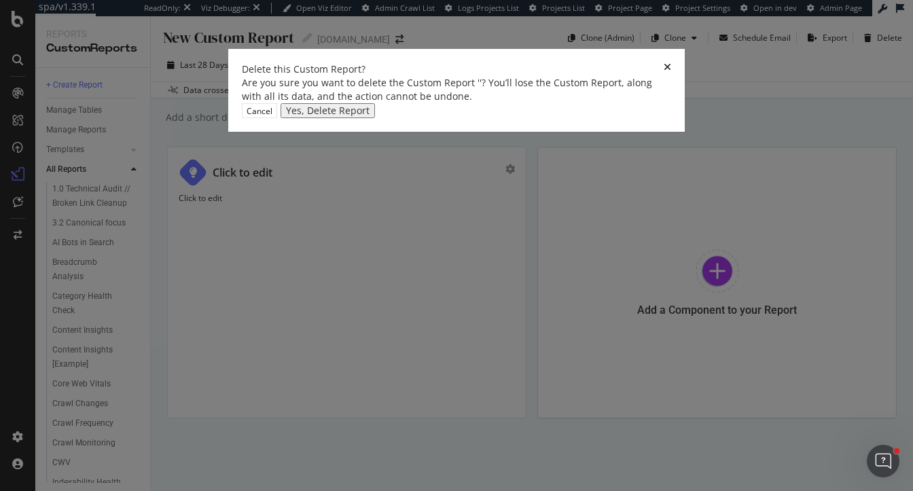
click at [370, 116] on div "Yes, Delete Report" at bounding box center [328, 110] width 84 height 11
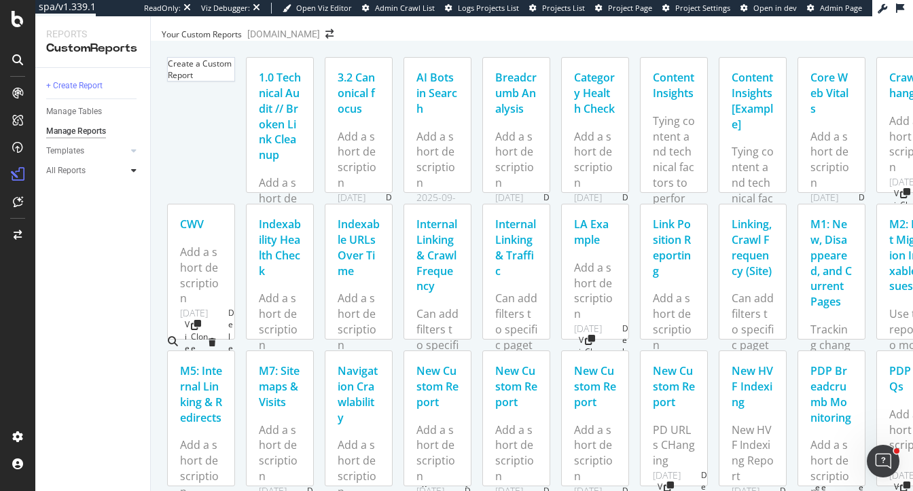
click at [134, 168] on icon at bounding box center [133, 170] width 5 height 8
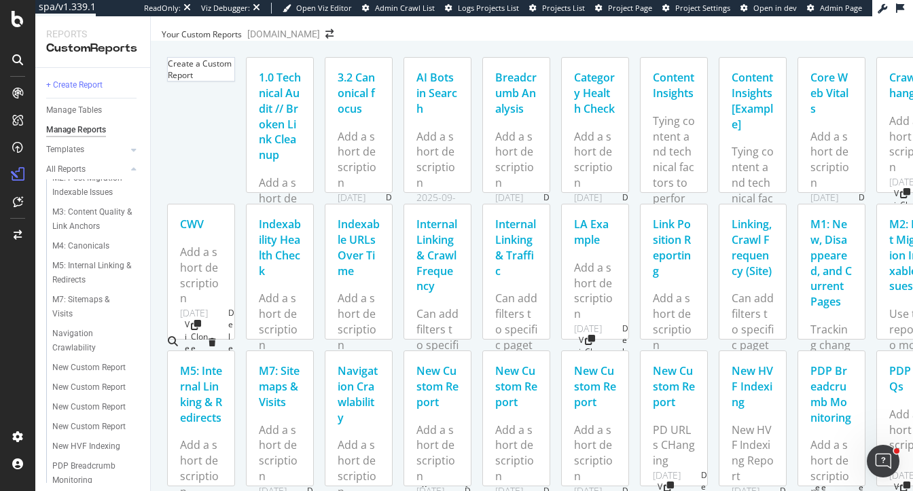
scroll to position [581, 0]
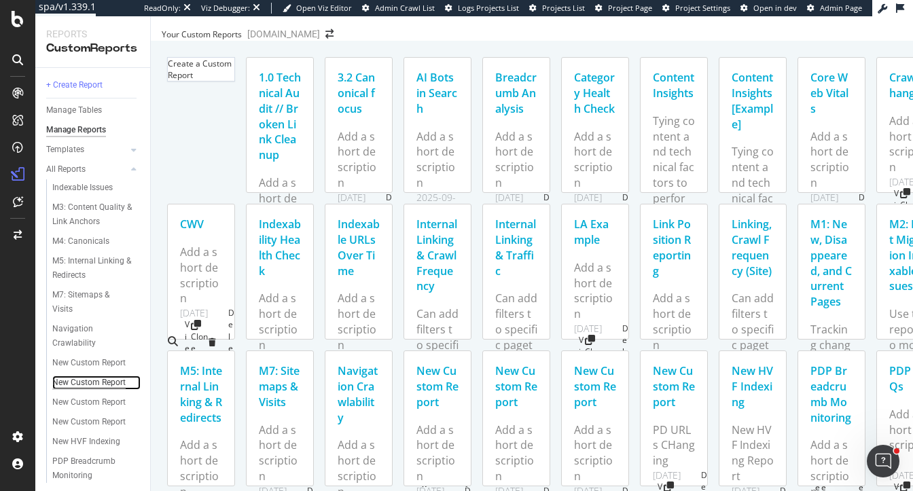
click at [80, 385] on div "New Custom Report" at bounding box center [88, 383] width 73 height 14
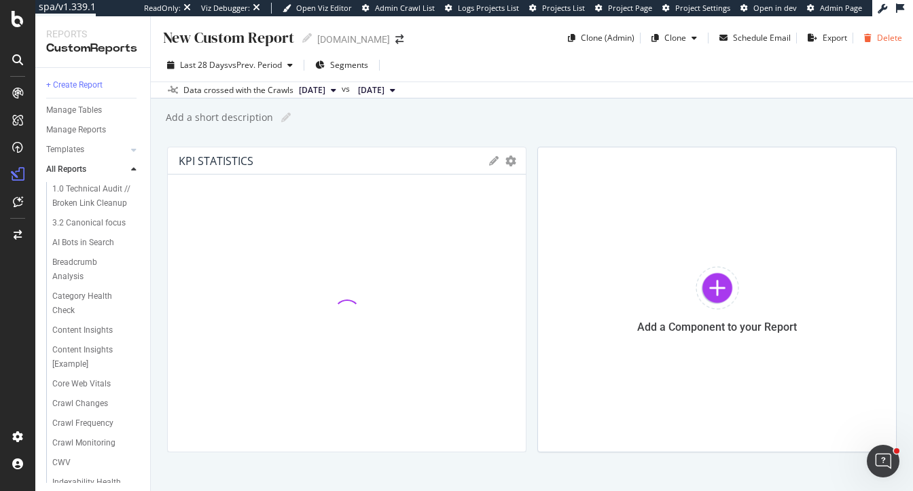
click at [883, 37] on div "Delete" at bounding box center [889, 38] width 25 height 12
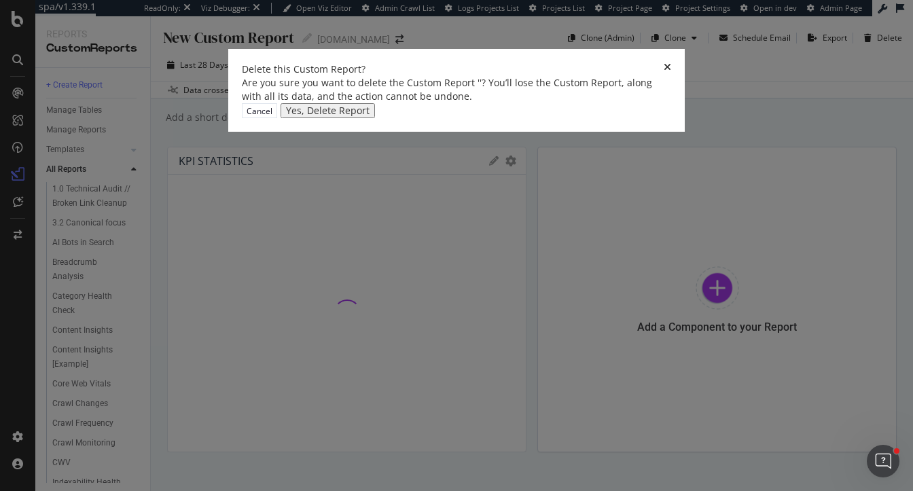
click at [370, 116] on div "Yes, Delete Report" at bounding box center [328, 110] width 84 height 11
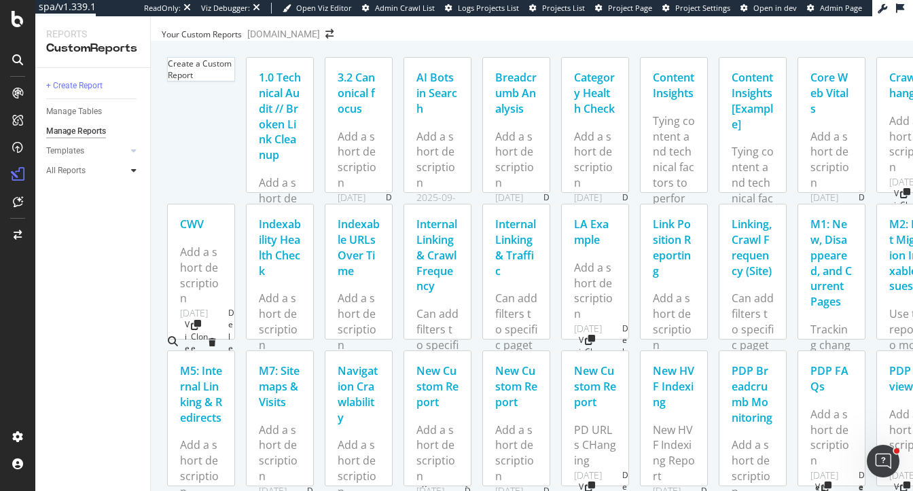
click at [132, 165] on div at bounding box center [134, 171] width 14 height 14
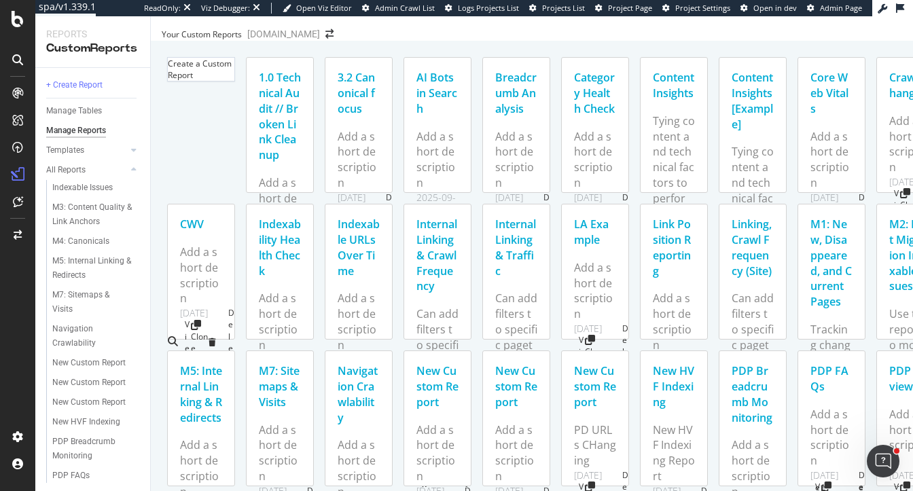
scroll to position [745, 0]
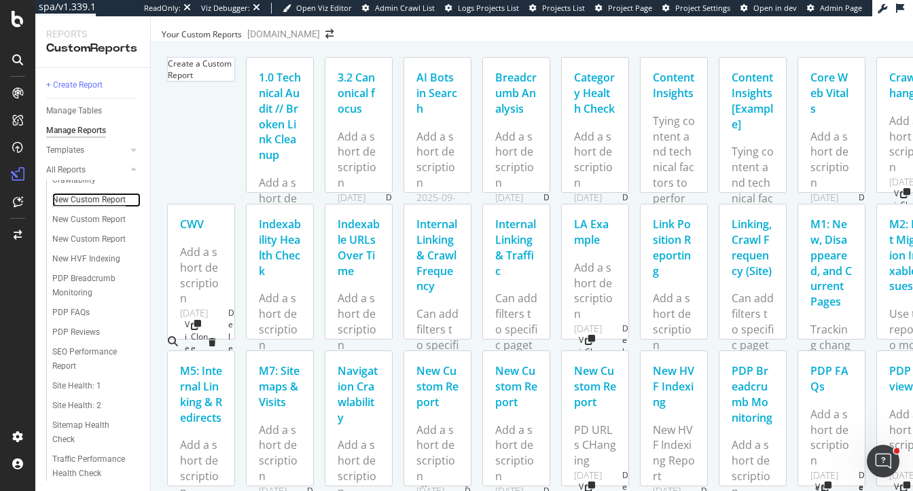
click at [95, 204] on div "New Custom Report" at bounding box center [88, 200] width 73 height 14
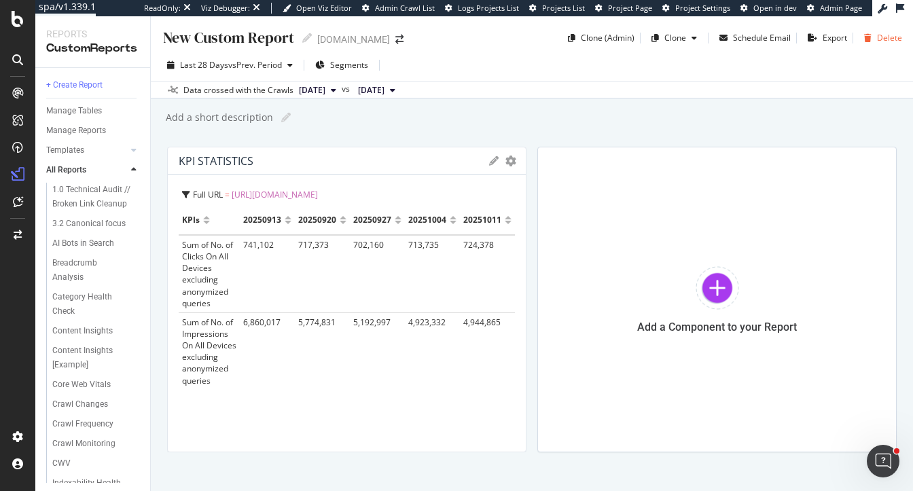
click at [880, 44] on div "Delete" at bounding box center [880, 38] width 43 height 20
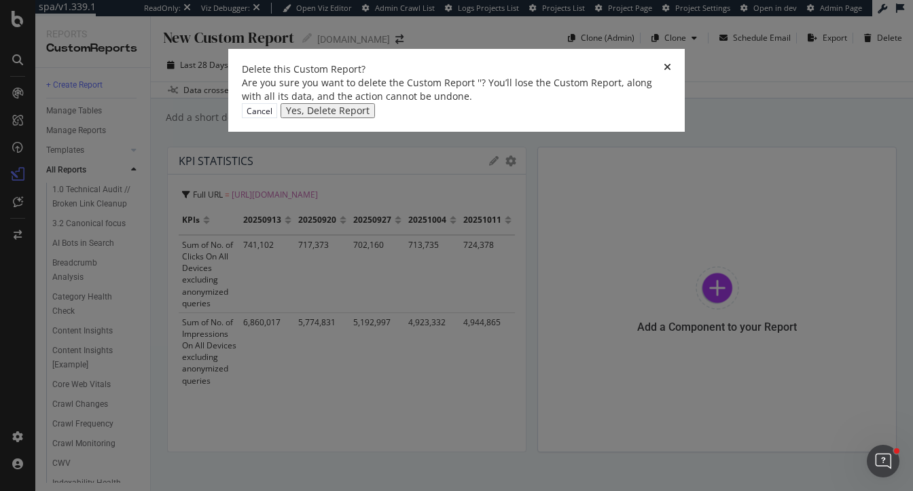
click at [664, 76] on icon "times" at bounding box center [667, 70] width 7 height 14
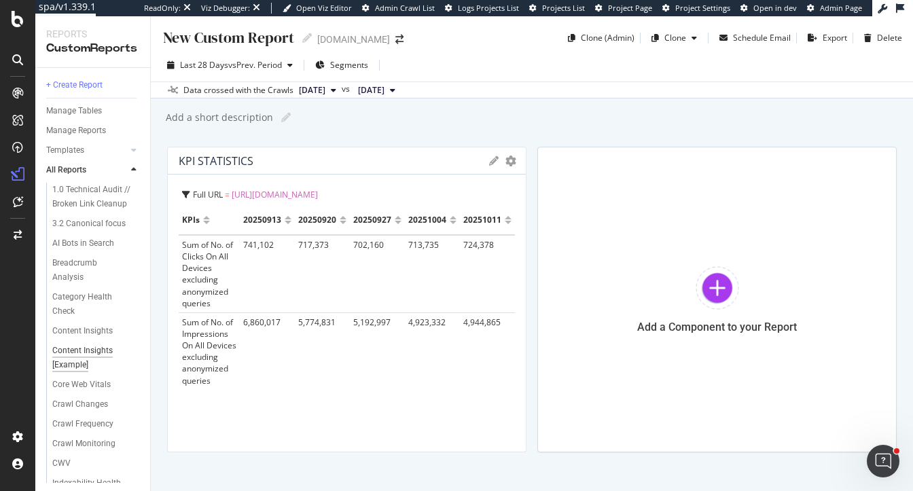
scroll to position [745, 0]
click at [512, 163] on icon "gear" at bounding box center [510, 161] width 11 height 11
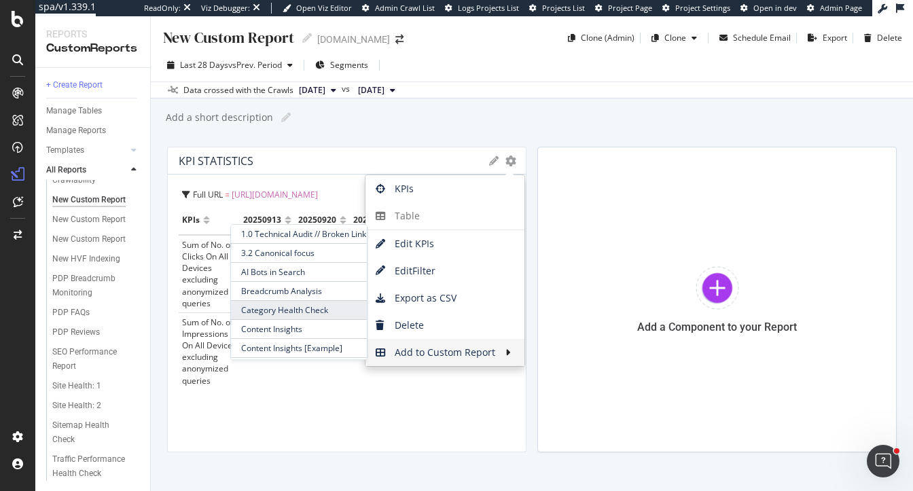
scroll to position [586, 0]
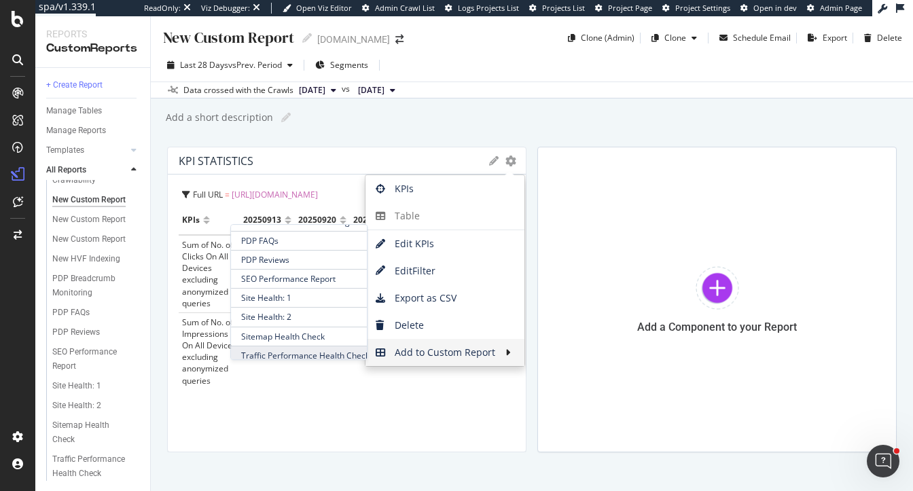
click at [290, 353] on span "Traffic Performance Health Check" at bounding box center [299, 355] width 136 height 18
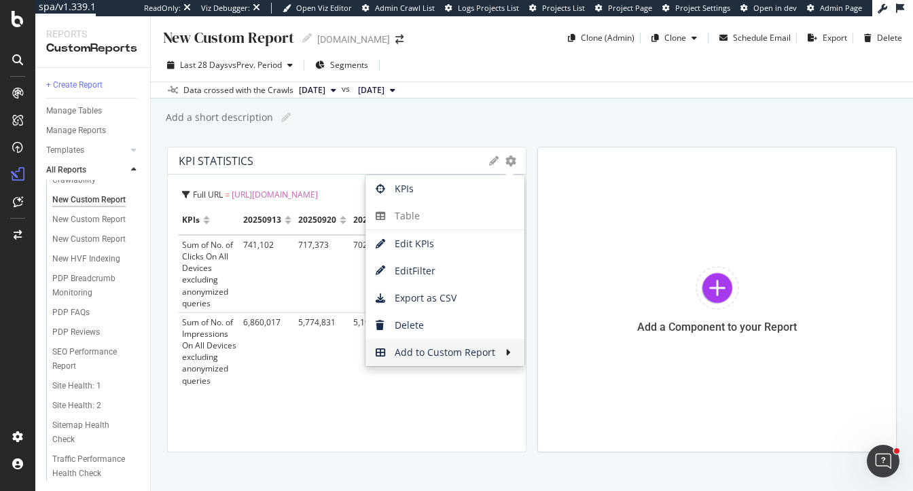
click at [7, 491] on icon "close toast" at bounding box center [3, 498] width 7 height 14
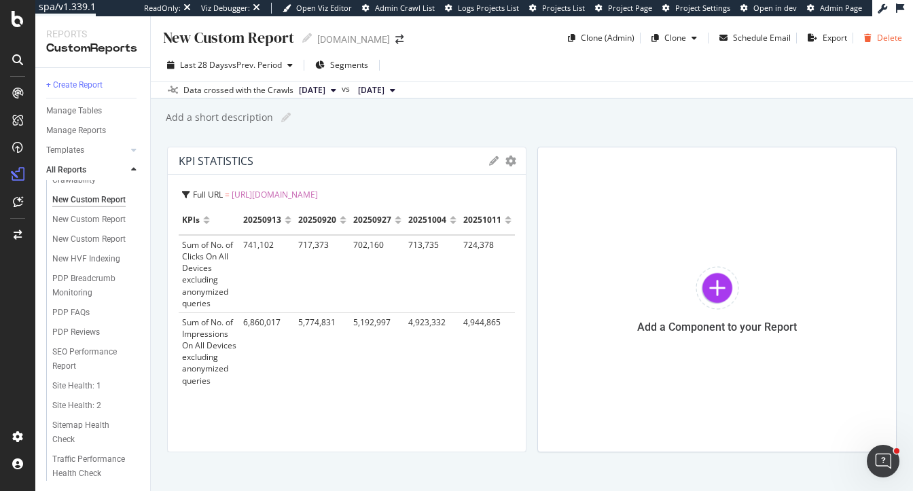
click at [887, 42] on div "Delete" at bounding box center [889, 38] width 25 height 12
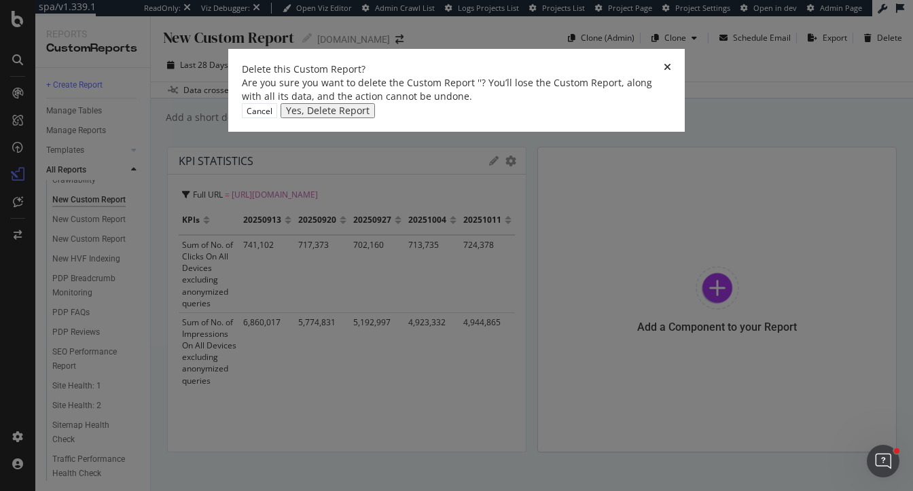
click at [370, 116] on div "Yes, Delete Report" at bounding box center [328, 110] width 84 height 11
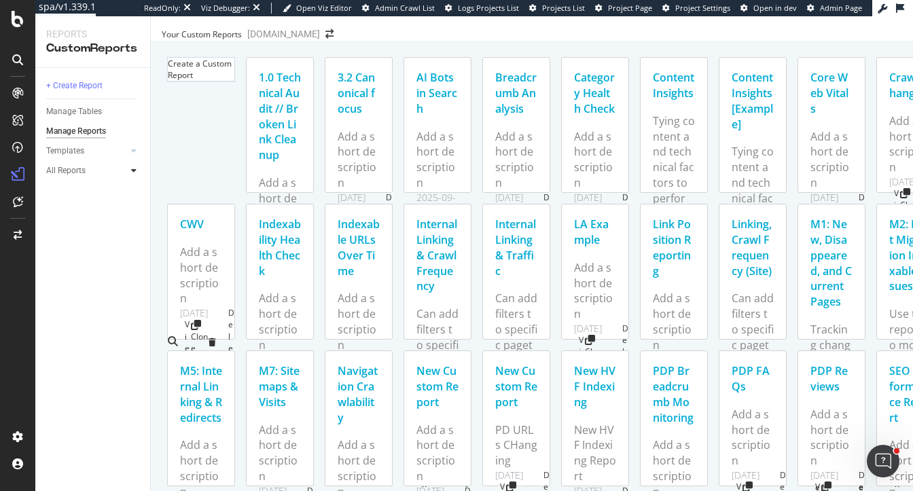
click at [130, 172] on div at bounding box center [134, 171] width 14 height 14
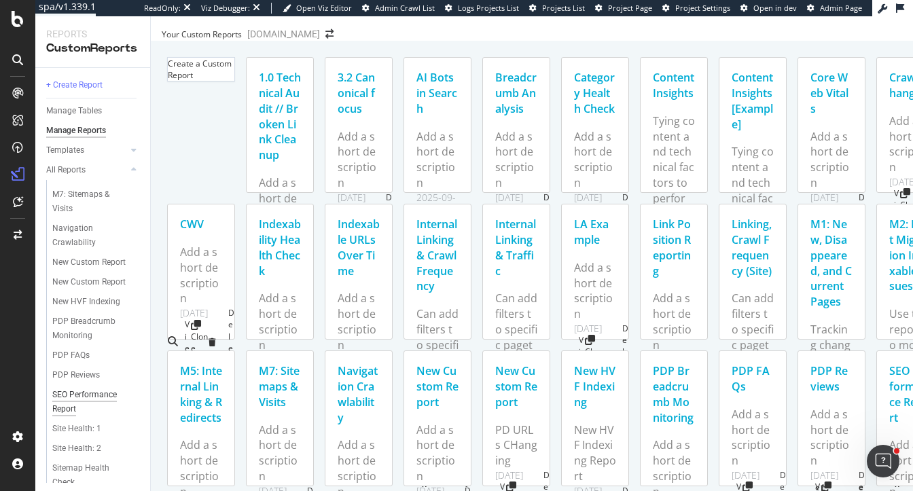
scroll to position [725, 0]
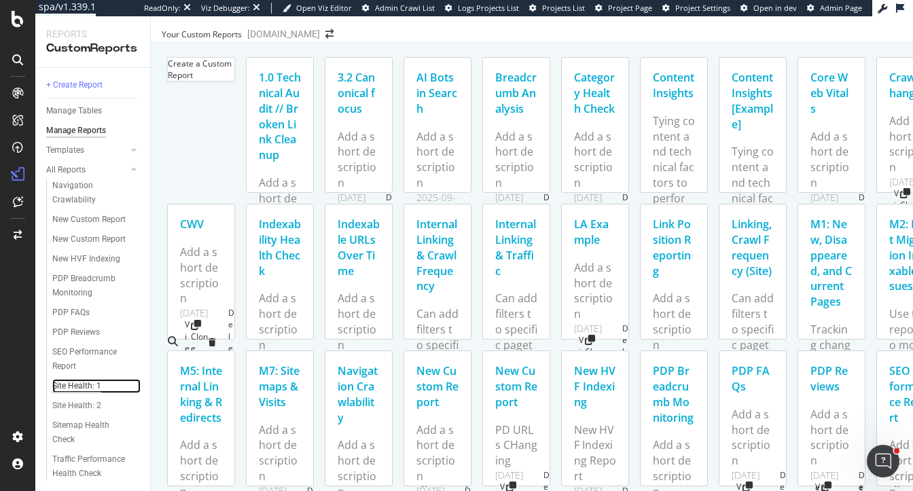
click at [85, 380] on div "Site Health: 1" at bounding box center [76, 386] width 49 height 14
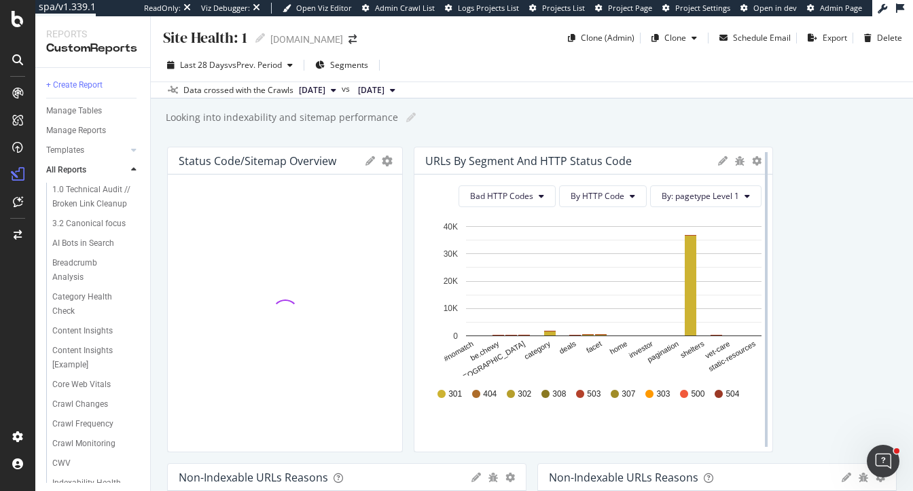
drag, startPoint x: 525, startPoint y: 232, endPoint x: 769, endPoint y: 270, distance: 246.9
click at [346, 231] on div "Status Code/Sitemap Overview Export as CSV Delete Add to Custom Report" at bounding box center [285, 300] width 236 height 306
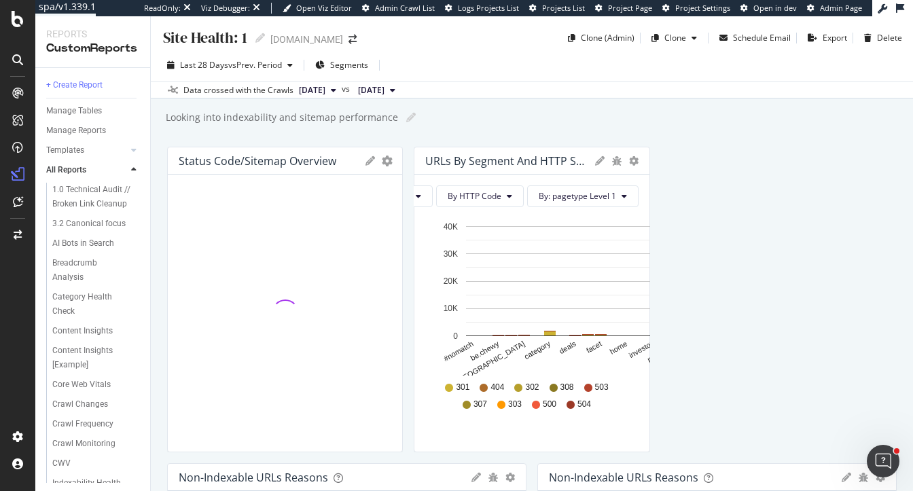
drag, startPoint x: 769, startPoint y: 270, endPoint x: 437, endPoint y: 287, distance: 332.7
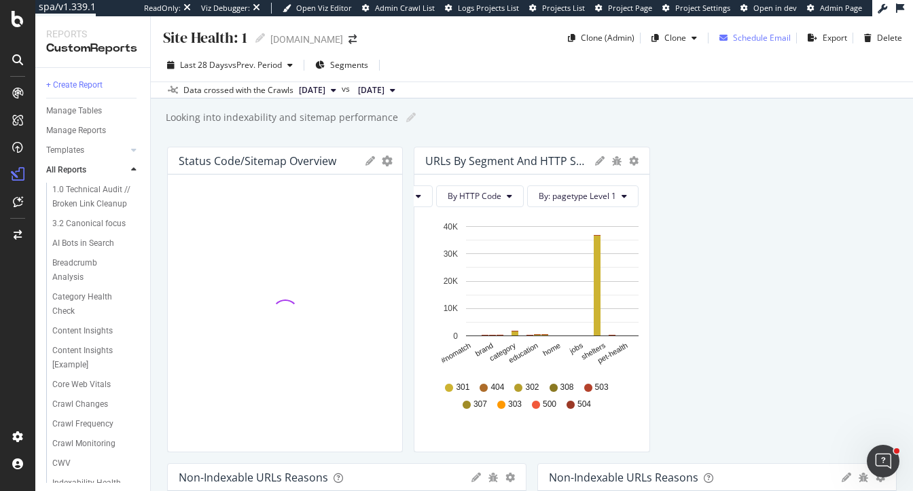
click at [756, 37] on div "Schedule Email" at bounding box center [762, 38] width 58 height 12
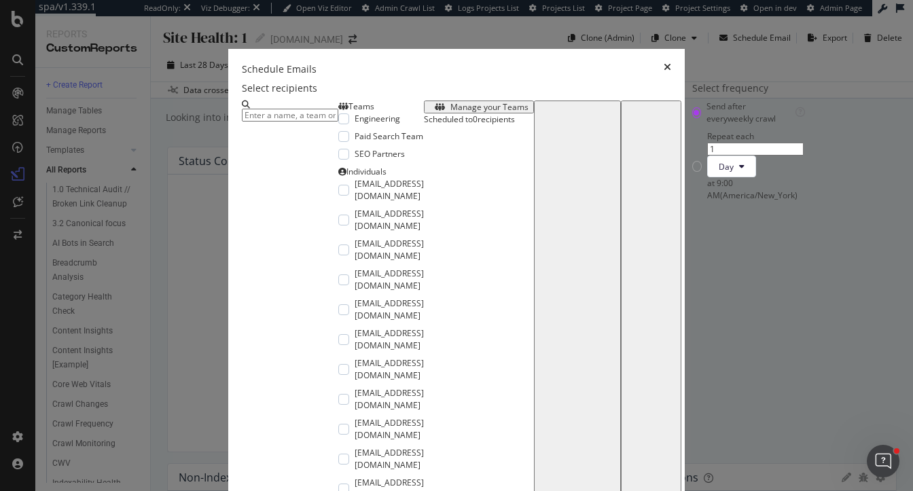
click at [671, 63] on icon "times" at bounding box center [667, 70] width 7 height 14
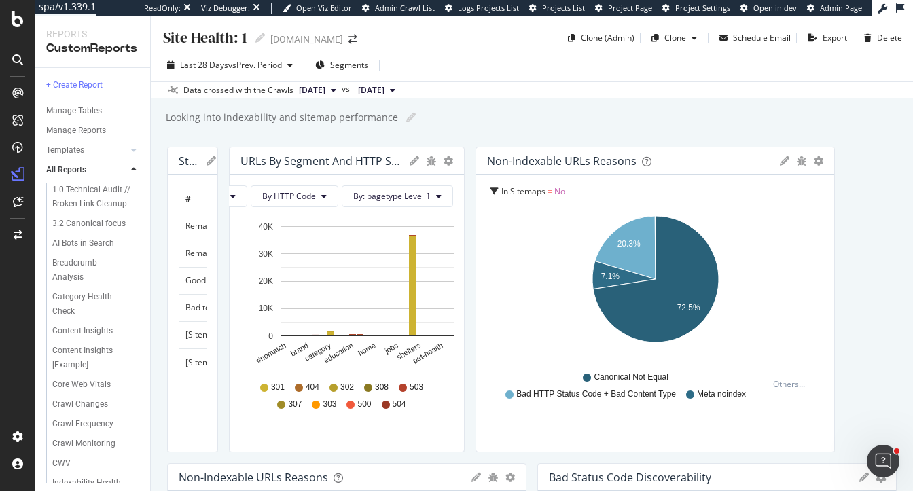
drag, startPoint x: 397, startPoint y: 296, endPoint x: 459, endPoint y: 330, distance: 70.8
click at [218, 287] on div "Status Code/Sitemap Overview Export as CSV Delete Add to Custom Report # 202509…" at bounding box center [192, 300] width 51 height 306
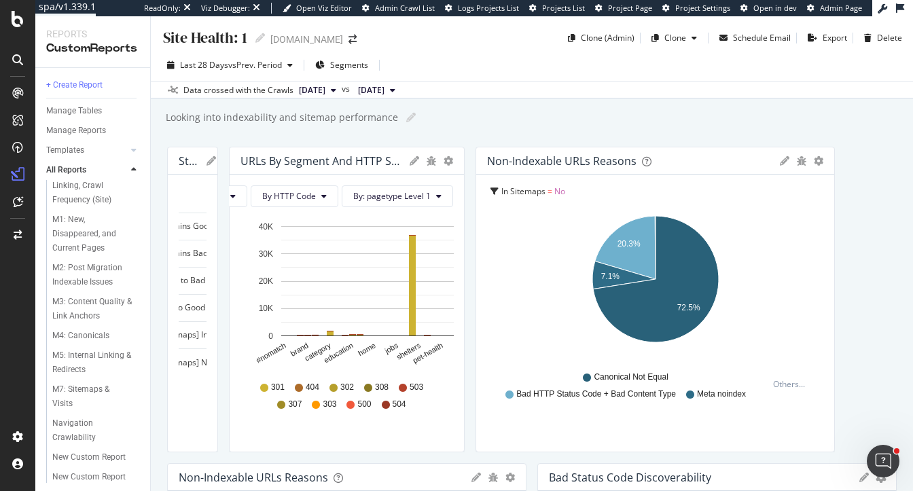
scroll to position [725, 0]
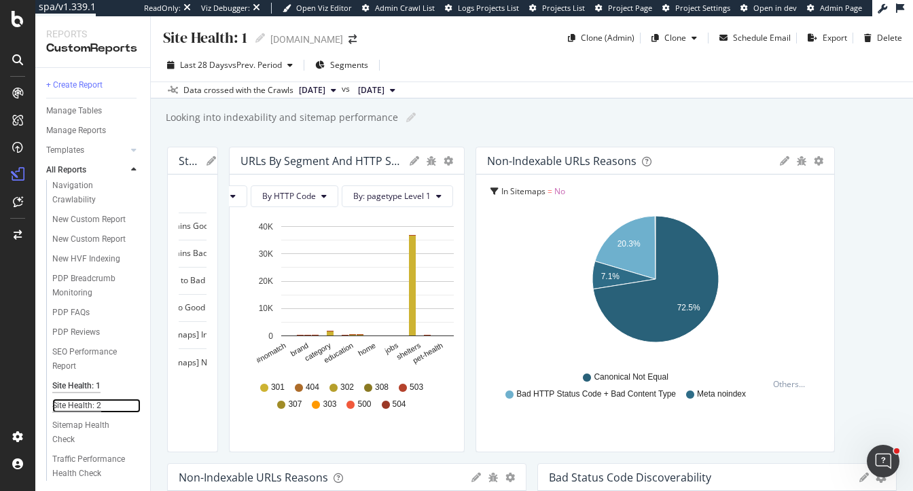
click at [84, 402] on div "Site Health: 2" at bounding box center [76, 406] width 49 height 14
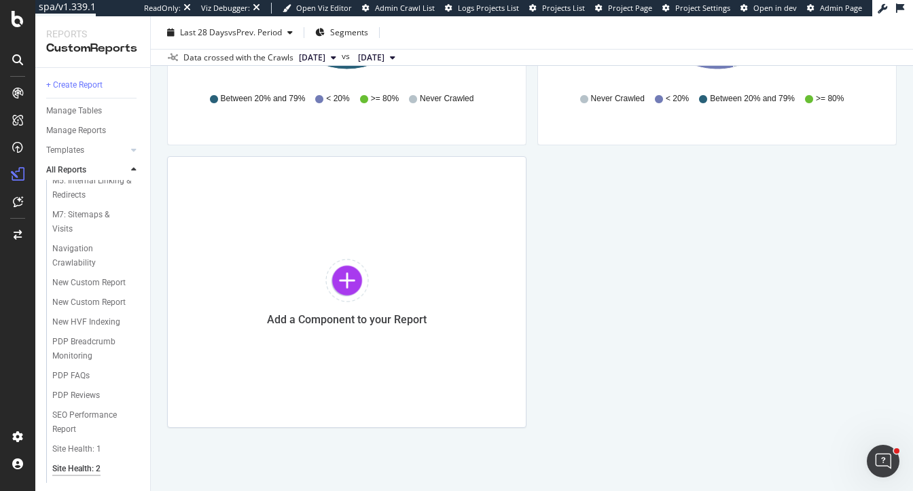
scroll to position [725, 0]
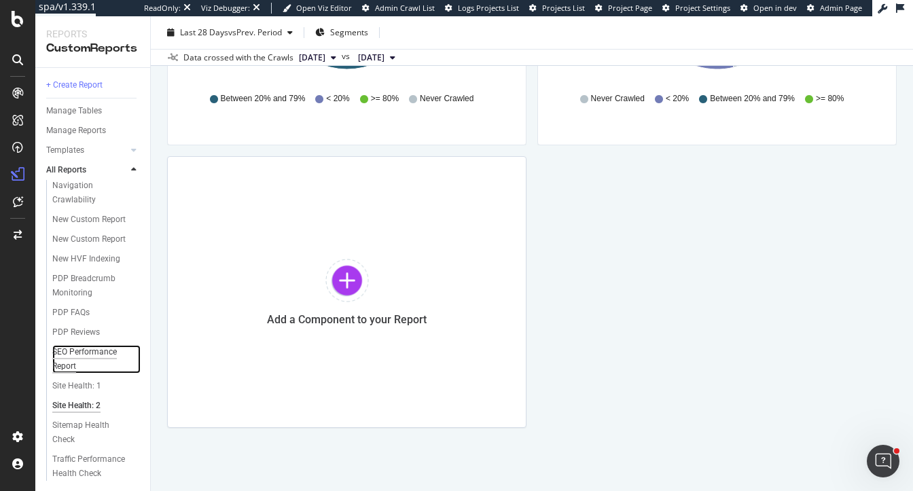
click at [88, 351] on div "SEO Performance Report" at bounding box center [90, 359] width 77 height 29
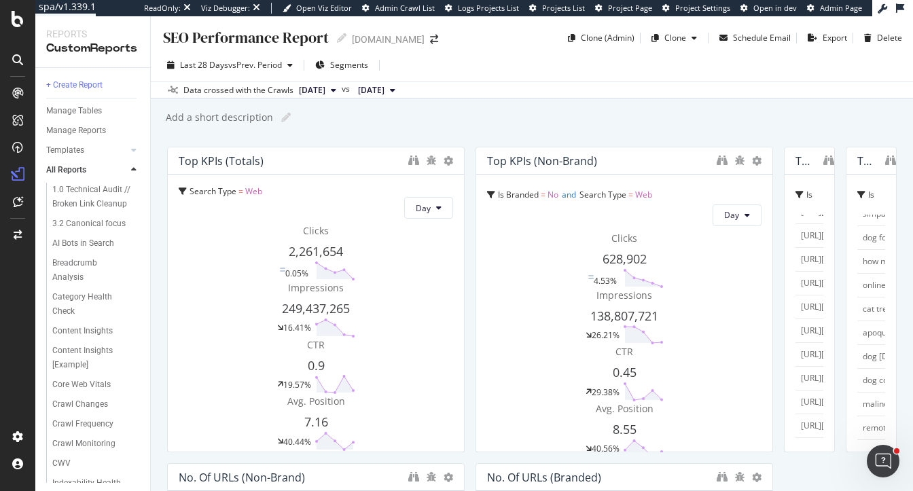
click at [162, 34] on div "SEO Performance Report" at bounding box center [245, 37] width 167 height 21
click at [181, 24] on div "SEO Performance Report SEO Performance Report www.chewy.com Clone (Admin) Clone…" at bounding box center [532, 32] width 762 height 33
click at [192, 33] on div "SEO Performance Report" at bounding box center [245, 37] width 167 height 21
click at [761, 40] on div "Schedule Email" at bounding box center [762, 38] width 58 height 12
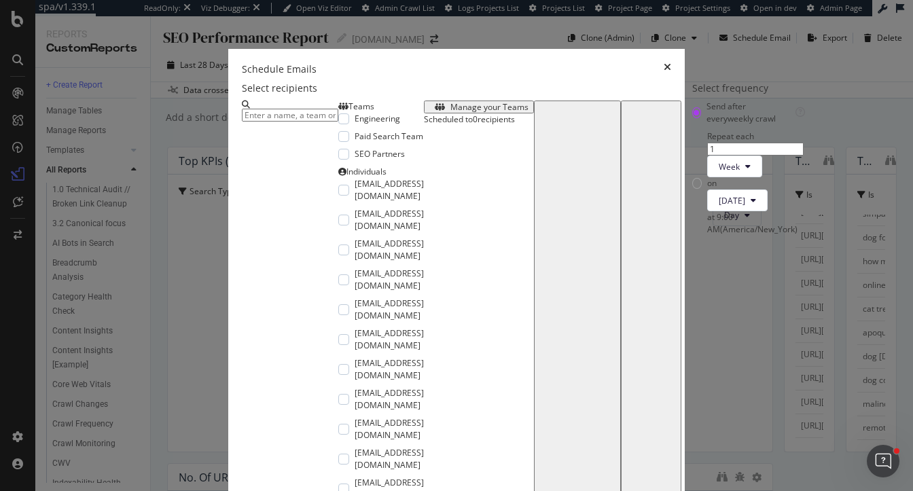
scroll to position [26, 0]
click at [671, 63] on icon "times" at bounding box center [667, 70] width 7 height 14
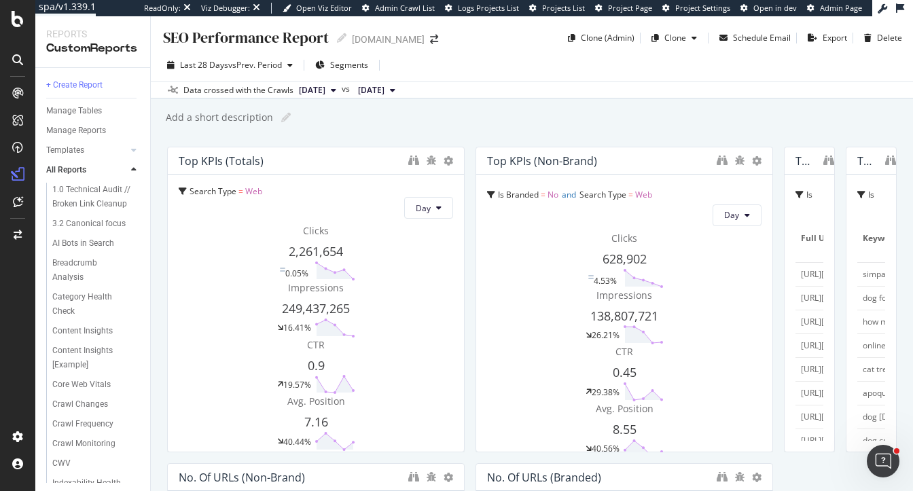
click at [170, 37] on div "SEO Performance Report" at bounding box center [245, 37] width 167 height 21
click at [172, 35] on input "SEO Performance Report" at bounding box center [246, 37] width 168 height 18
type input "2.0 SEO Performance Report"
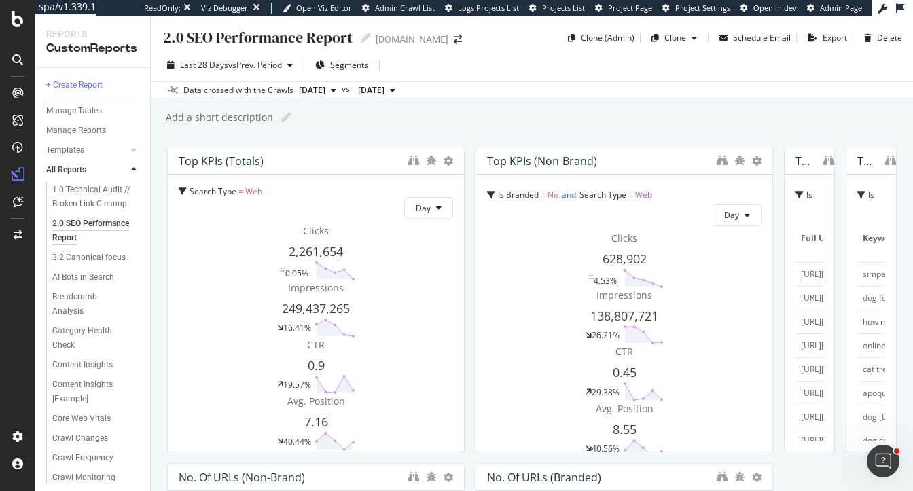
click at [391, 112] on div "Add a short description Add a short description" at bounding box center [538, 117] width 749 height 20
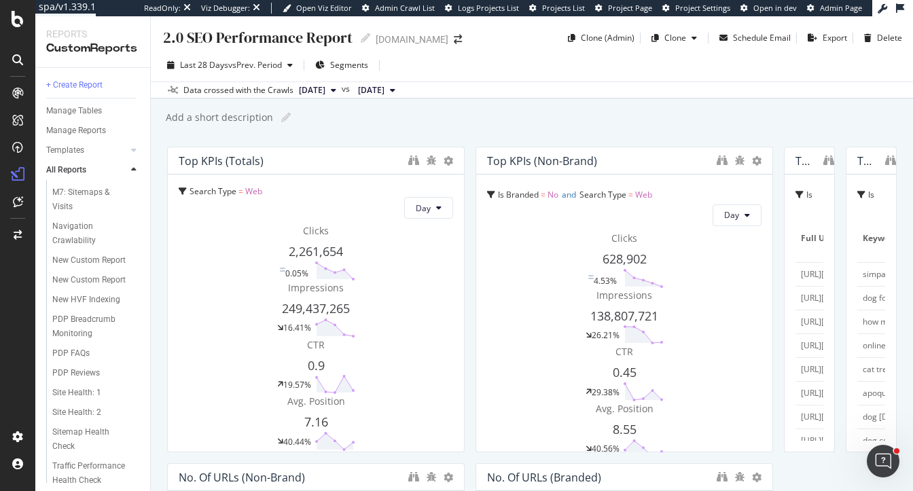
scroll to position [725, 0]
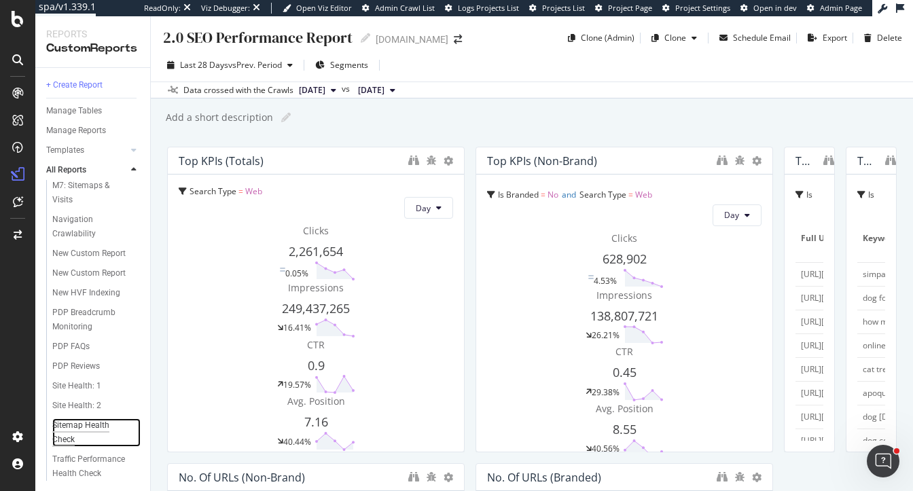
click at [75, 427] on div "Sitemap Health Check" at bounding box center [89, 433] width 75 height 29
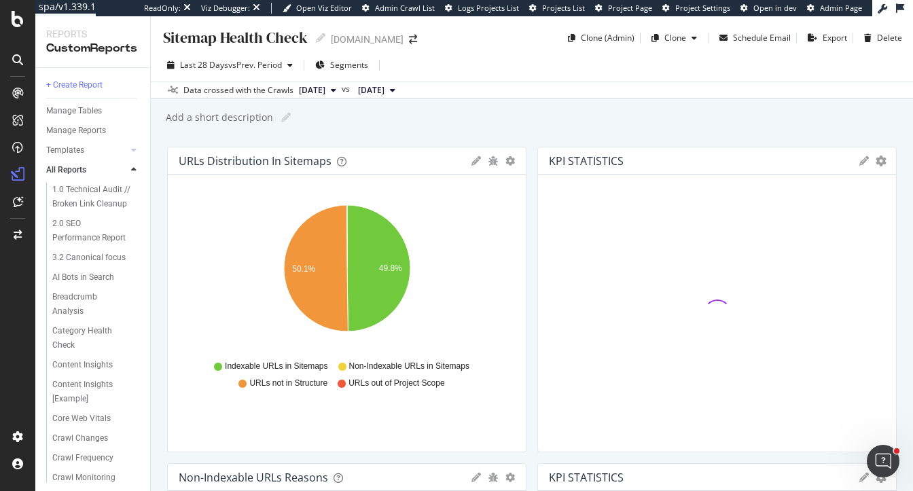
click at [166, 33] on div "Sitemap Health Check" at bounding box center [235, 37] width 146 height 21
click at [164, 34] on input "Sitemap Health Check" at bounding box center [236, 37] width 149 height 18
type input "1.1 Sitemap Health Check"
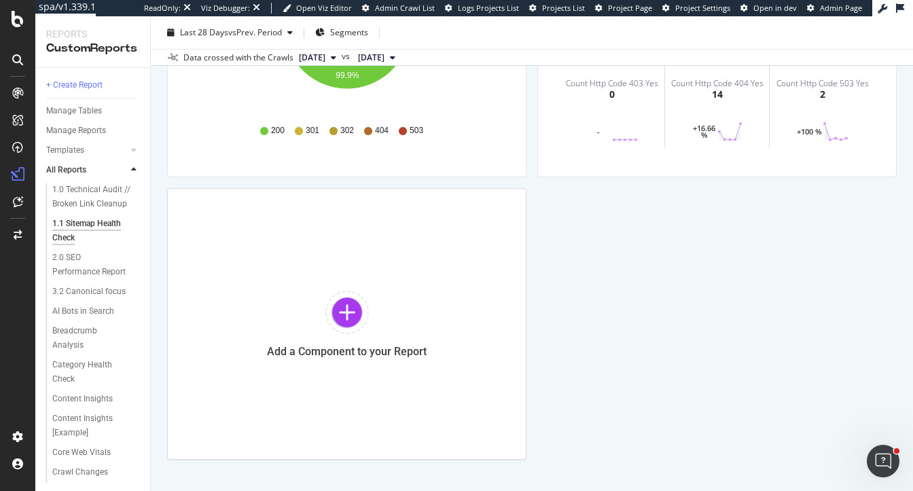
scroll to position [940, 0]
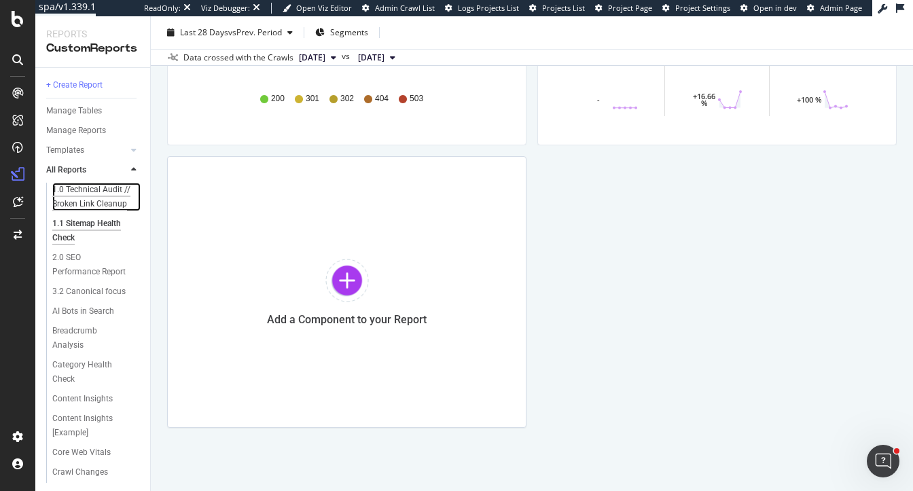
click at [83, 201] on div "1.0 Technical Audit // Broken Link Cleanup" at bounding box center [93, 197] width 82 height 29
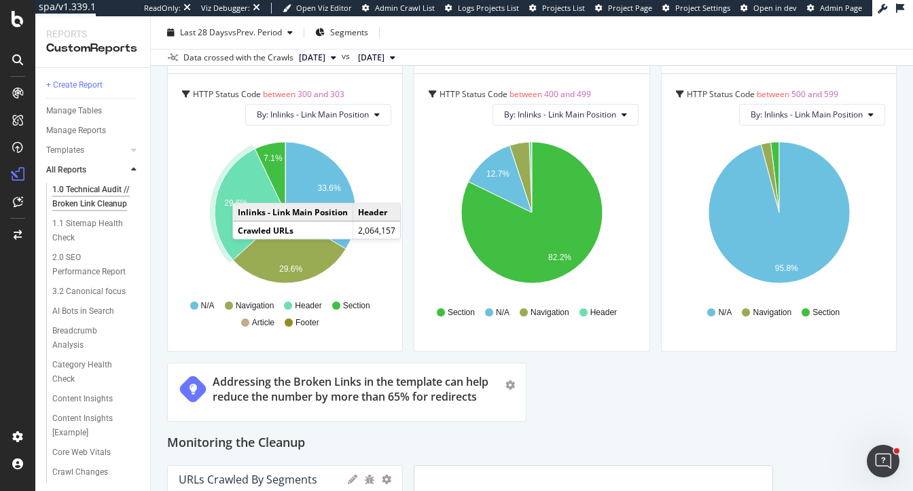
scroll to position [1088, 0]
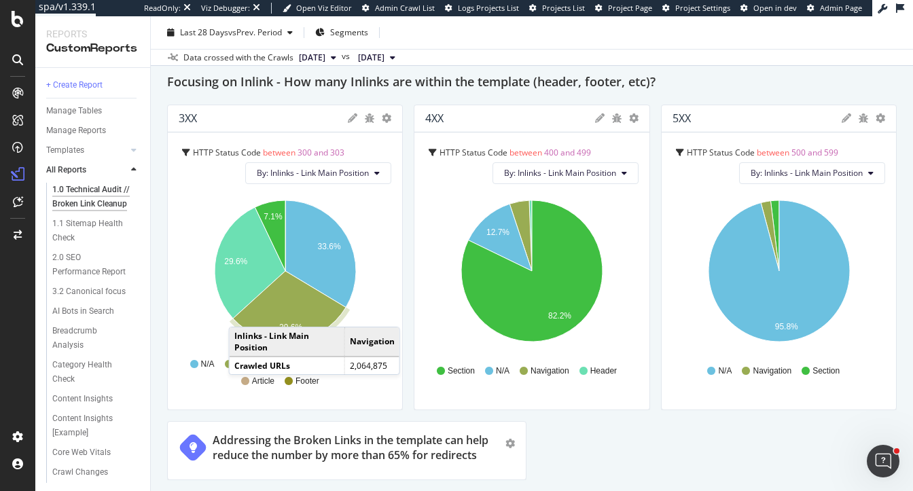
click at [291, 312] on icon "A chart." at bounding box center [289, 306] width 113 height 71
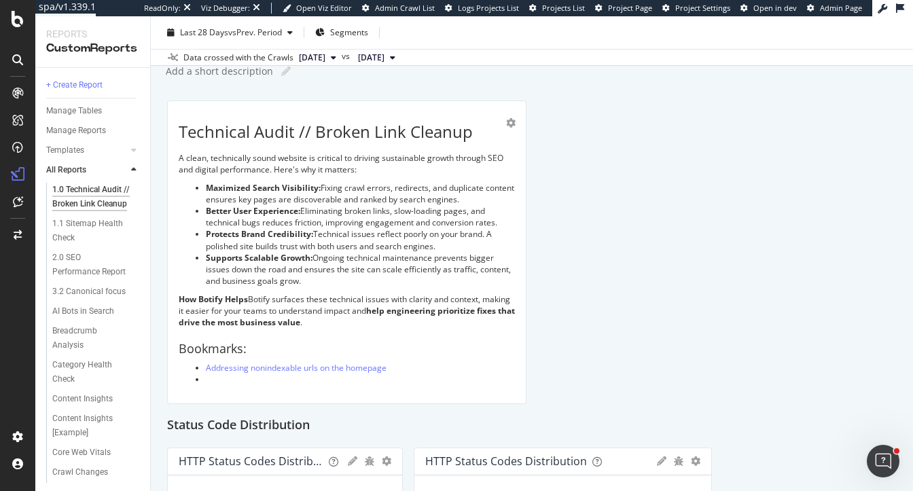
scroll to position [14, 0]
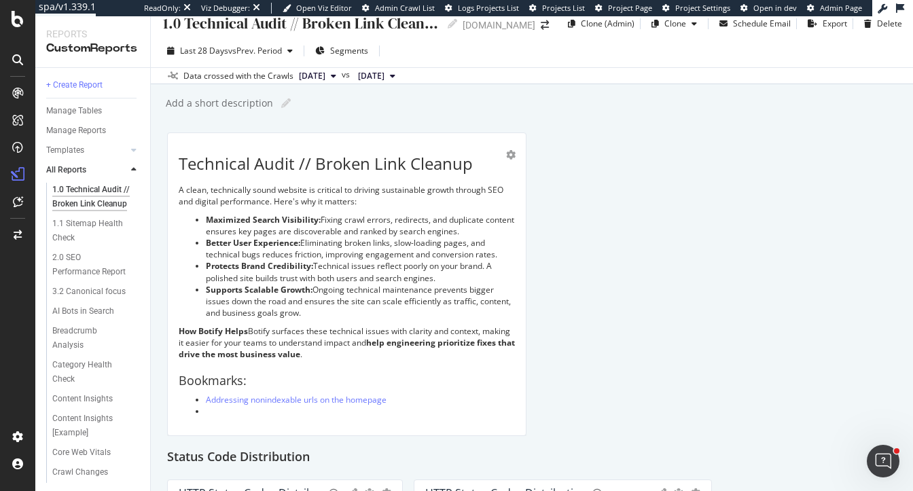
click at [293, 421] on div "Technical Audit // Broken Link Cleanup A clean, technically sound website is cr…" at bounding box center [347, 284] width 336 height 281
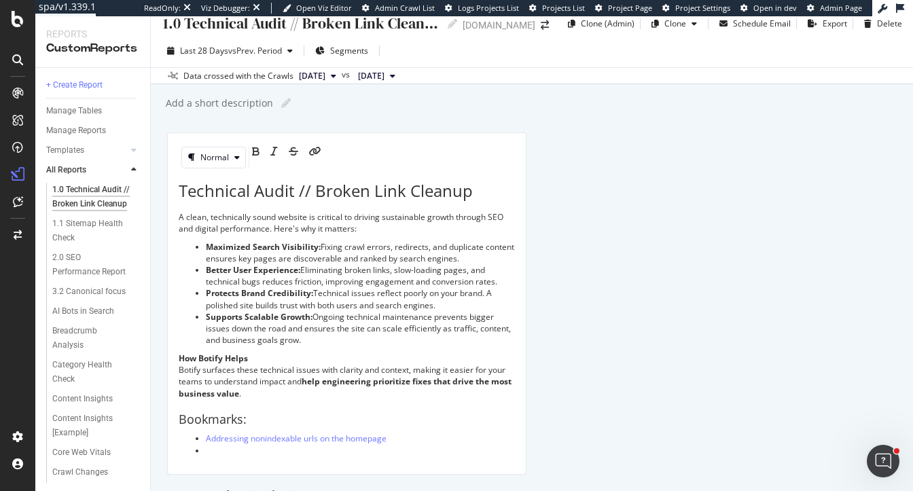
click at [230, 465] on div "Technical Audit // Broken Link Cleanup A clean, technically sound website is cr…" at bounding box center [347, 318] width 336 height 294
click at [227, 457] on li at bounding box center [360, 451] width 309 height 12
click at [330, 154] on icon "link" at bounding box center [324, 158] width 12 height 22
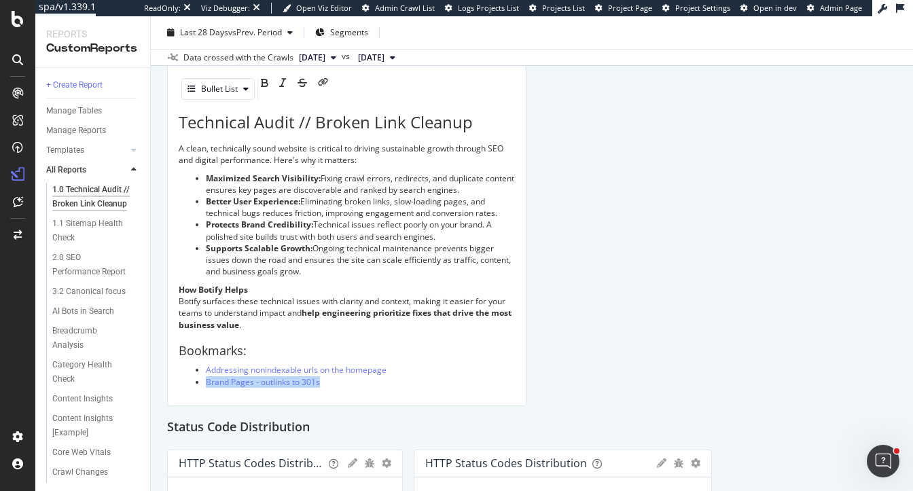
scroll to position [84, 0]
click at [328, 88] on icon "link" at bounding box center [323, 88] width 10 height 22
click at [330, 82] on div "link" at bounding box center [324, 88] width 12 height 22
type input "https://app.botify.com/chewy0/www.chewy.com/crawl/explorer?context=%7B%22filter…"
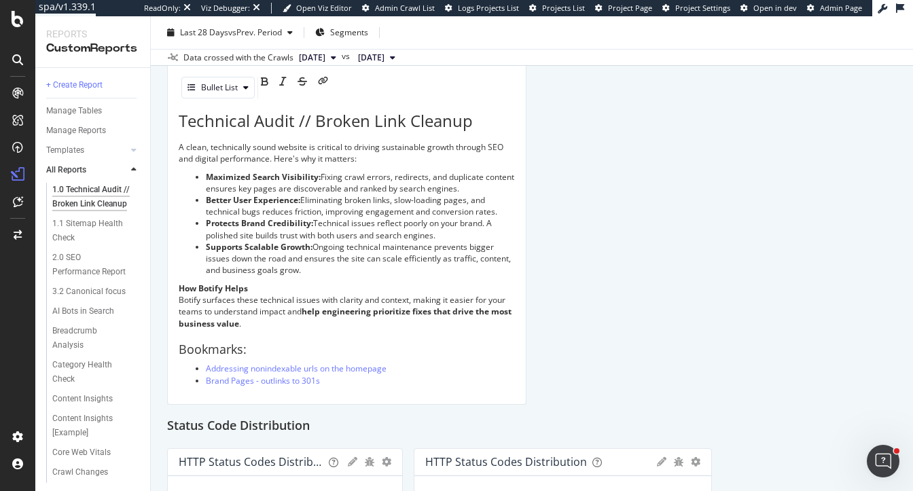
scroll to position [0, 2698]
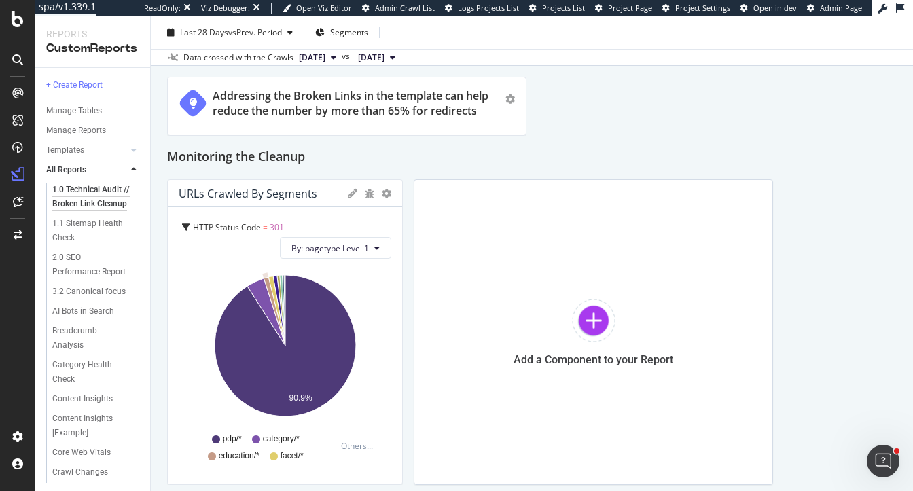
scroll to position [948, 0]
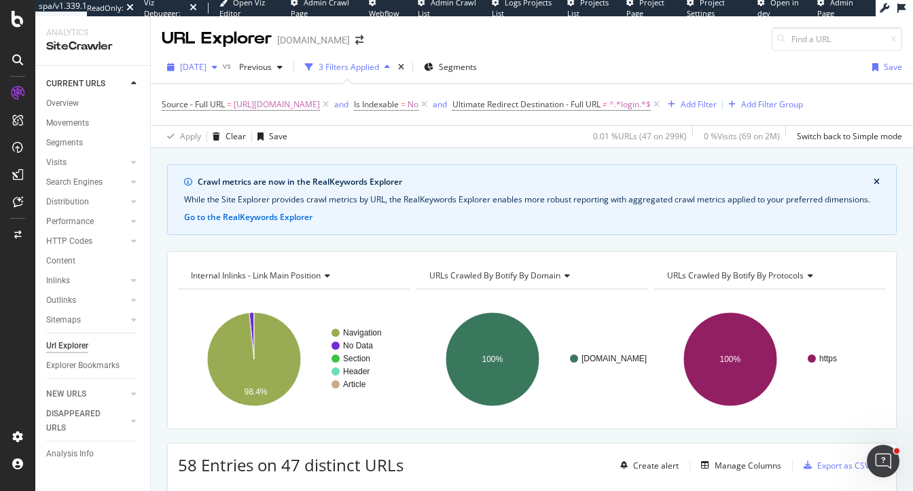
click at [207, 63] on span "[DATE]" at bounding box center [193, 67] width 26 height 12
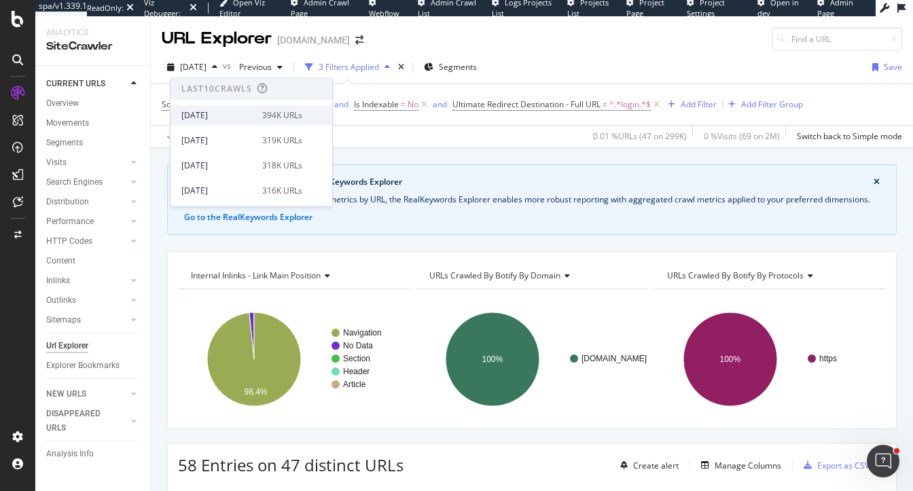
click at [221, 120] on div "[DATE]" at bounding box center [217, 115] width 73 height 12
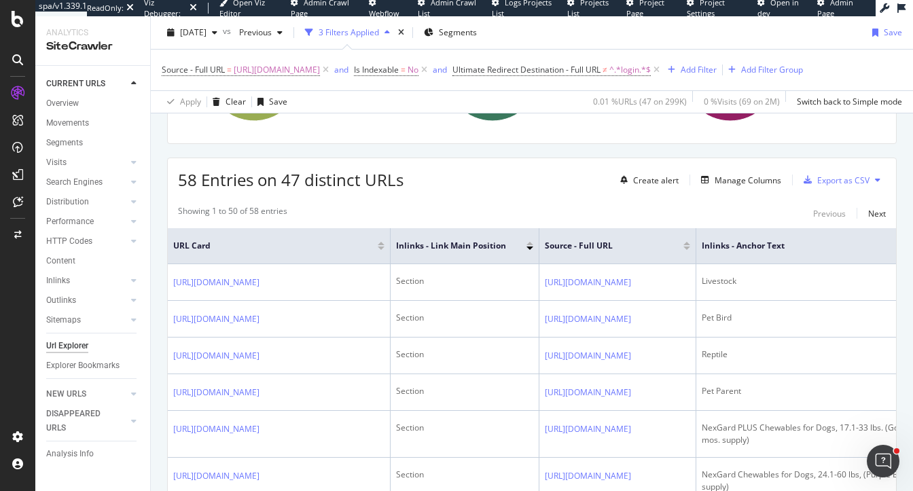
scroll to position [287, 0]
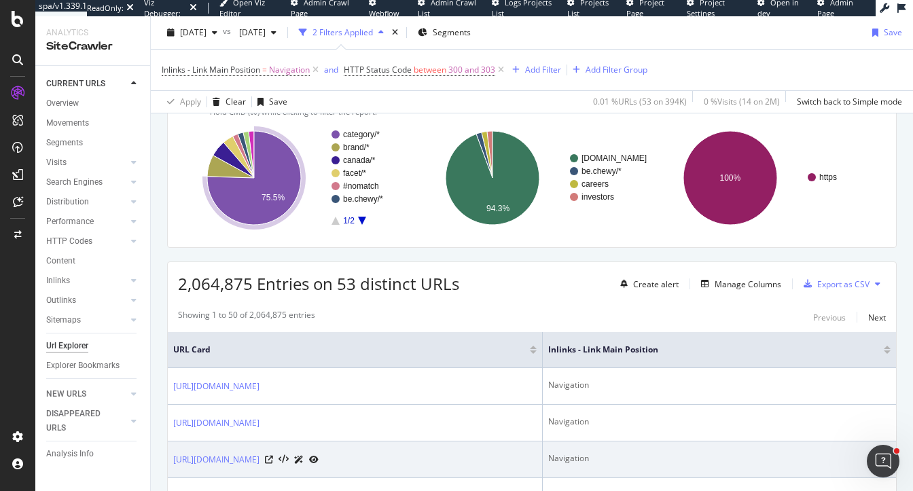
scroll to position [209, 0]
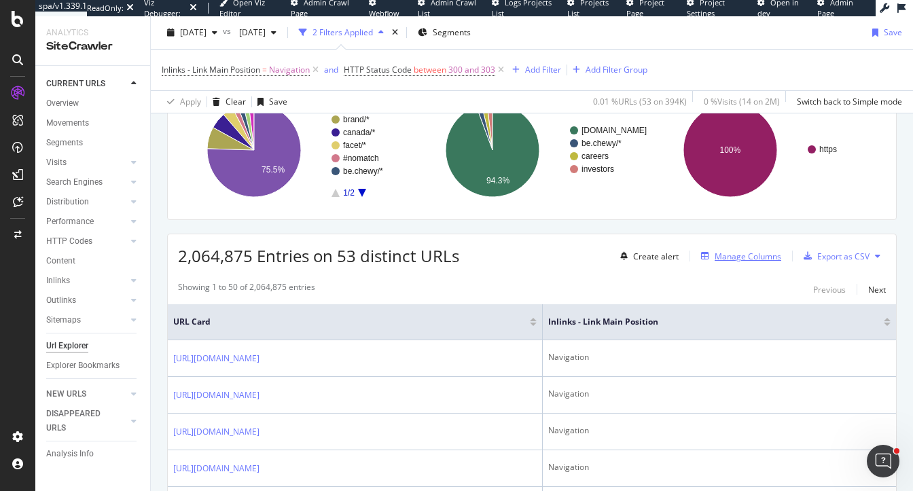
click at [724, 257] on div "Manage Columns" at bounding box center [748, 257] width 67 height 12
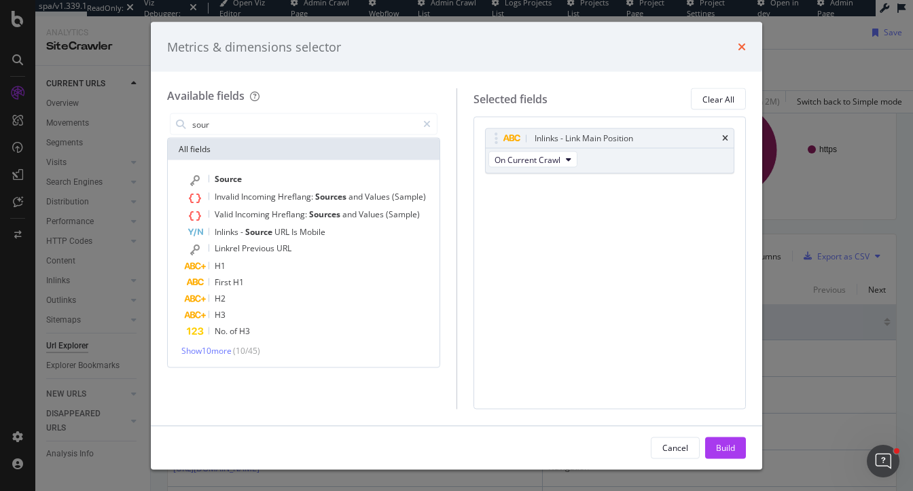
type input "sour"
click at [740, 44] on icon "times" at bounding box center [742, 46] width 8 height 11
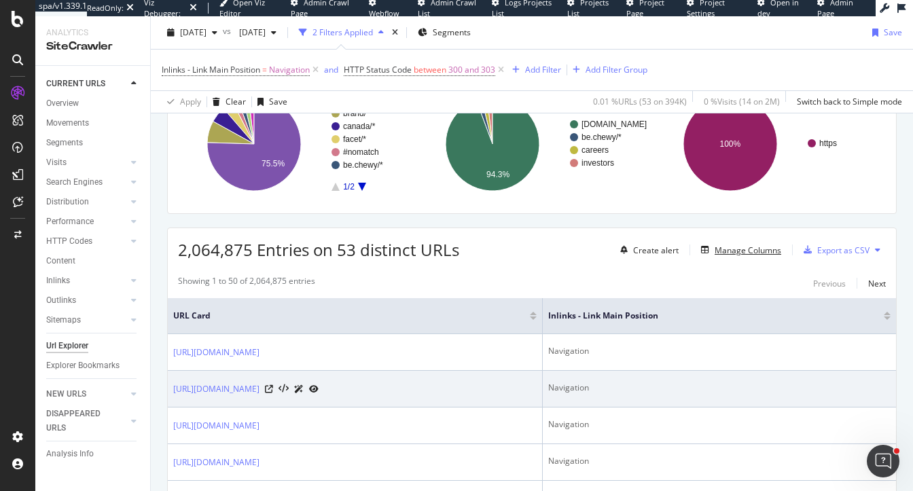
scroll to position [221, 0]
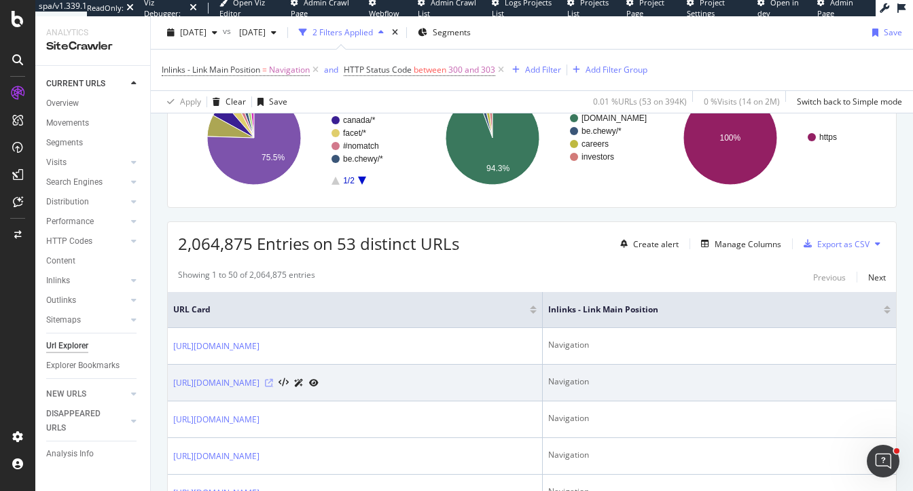
click at [273, 380] on icon at bounding box center [269, 383] width 8 height 8
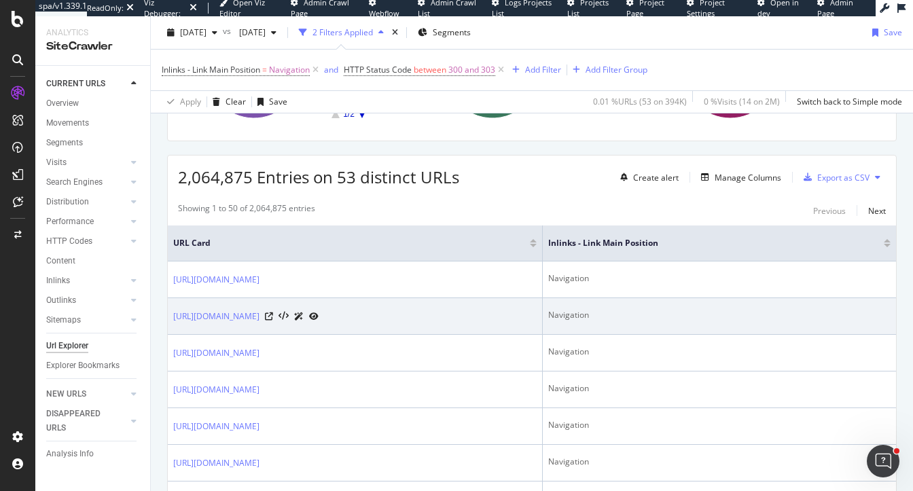
scroll to position [291, 0]
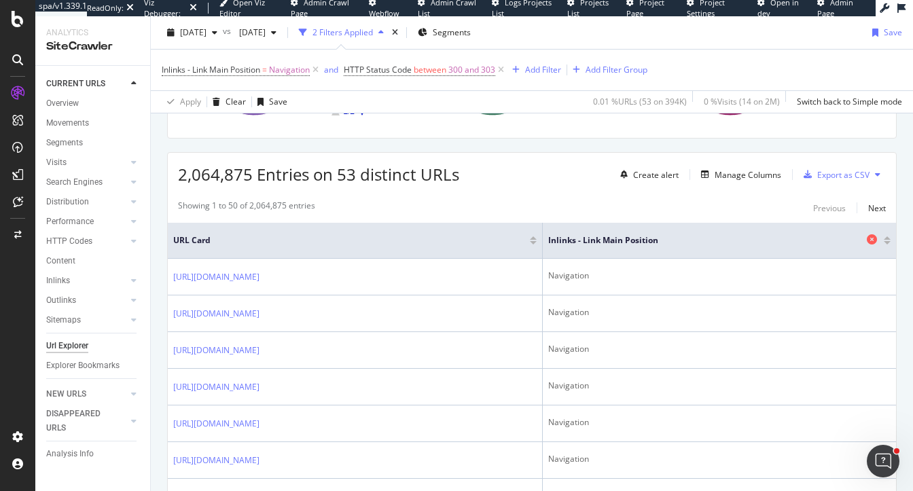
click at [871, 234] on div at bounding box center [874, 241] width 14 height 14
drag, startPoint x: 873, startPoint y: 237, endPoint x: 800, endPoint y: 445, distance: 220.5
click at [0, 0] on icon at bounding box center [0, 0] width 0 height 0
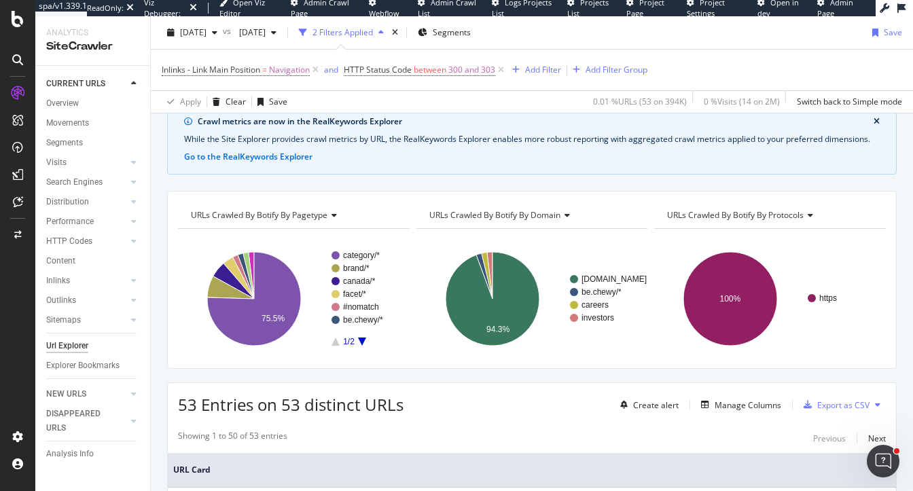
scroll to position [65, 0]
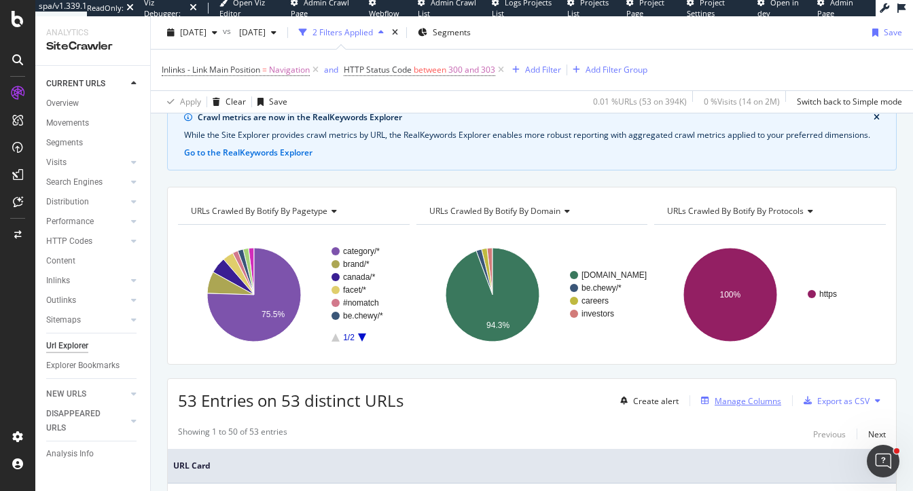
click at [734, 398] on div "Manage Columns" at bounding box center [748, 401] width 67 height 12
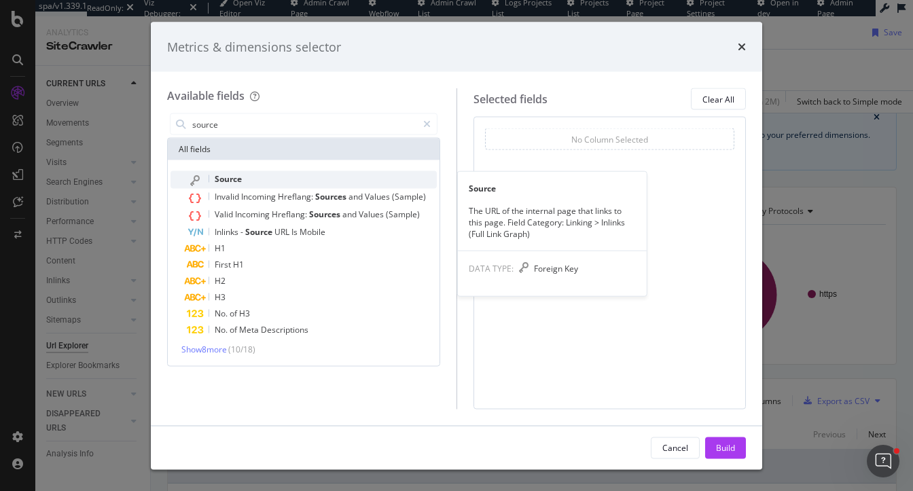
type input "source"
click at [358, 177] on div "Source" at bounding box center [312, 180] width 250 height 18
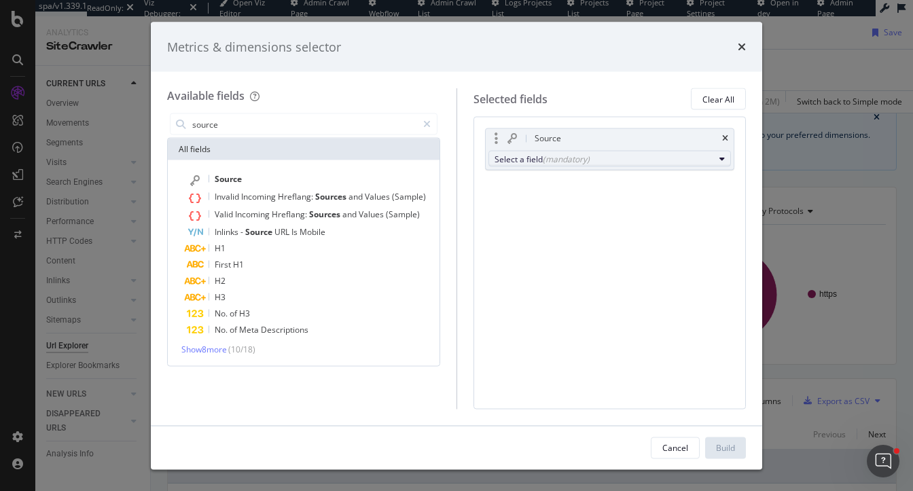
click at [615, 159] on div "Select a field (mandatory)" at bounding box center [605, 159] width 220 height 12
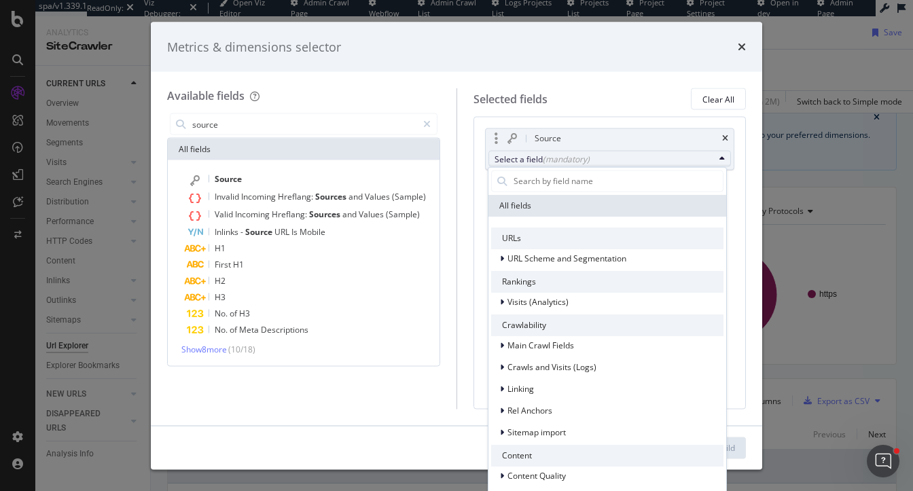
click at [550, 238] on div "URLs" at bounding box center [607, 238] width 232 height 22
click at [550, 268] on div "URLs URL Scheme and Segmentation Rankings Visits (Analytics) Crawlability Main …" at bounding box center [607, 421] width 232 height 389
click at [550, 256] on span "URL Scheme and Segmentation" at bounding box center [567, 258] width 119 height 12
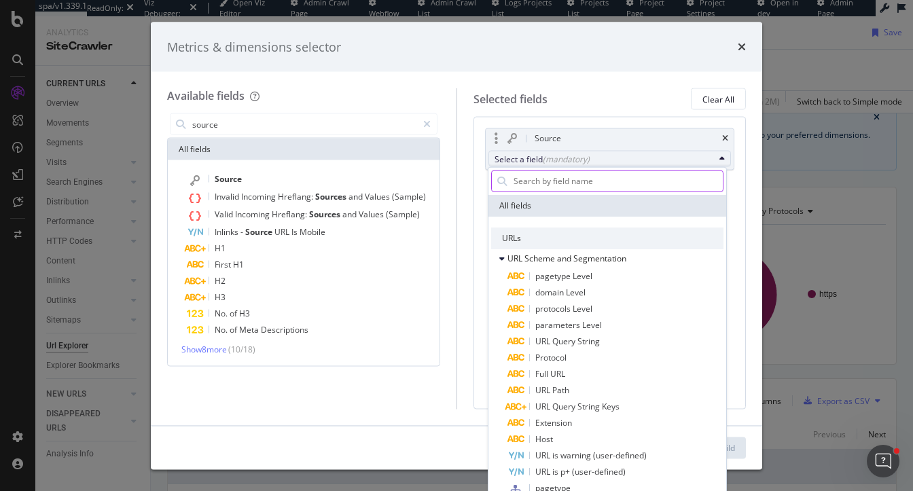
click at [554, 172] on input "modal" at bounding box center [617, 181] width 211 height 20
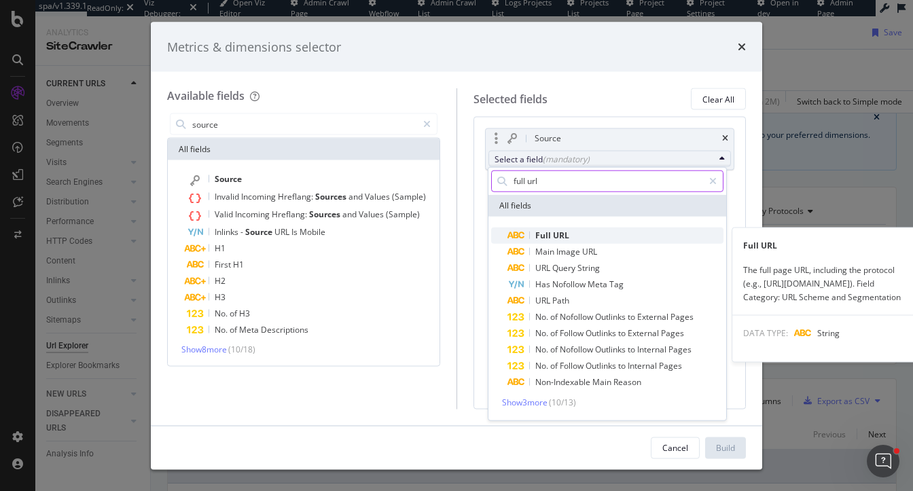
type input "full url"
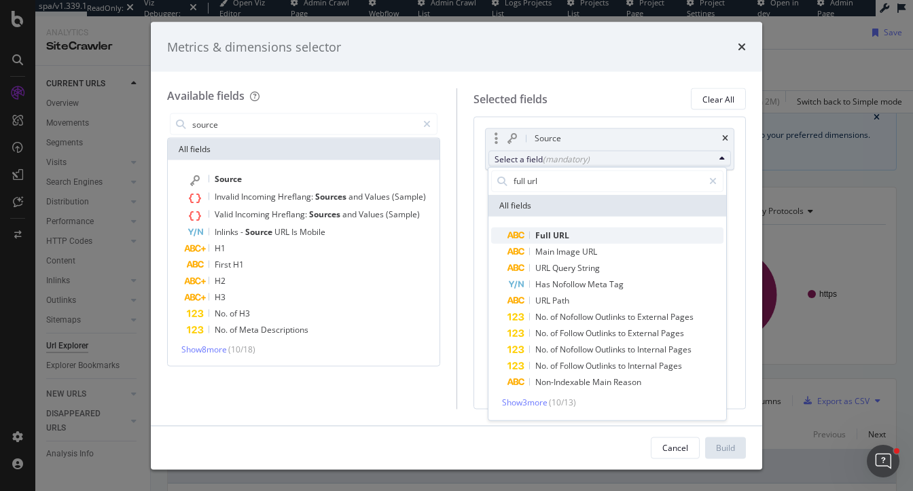
click at [542, 233] on span "Full" at bounding box center [544, 235] width 18 height 12
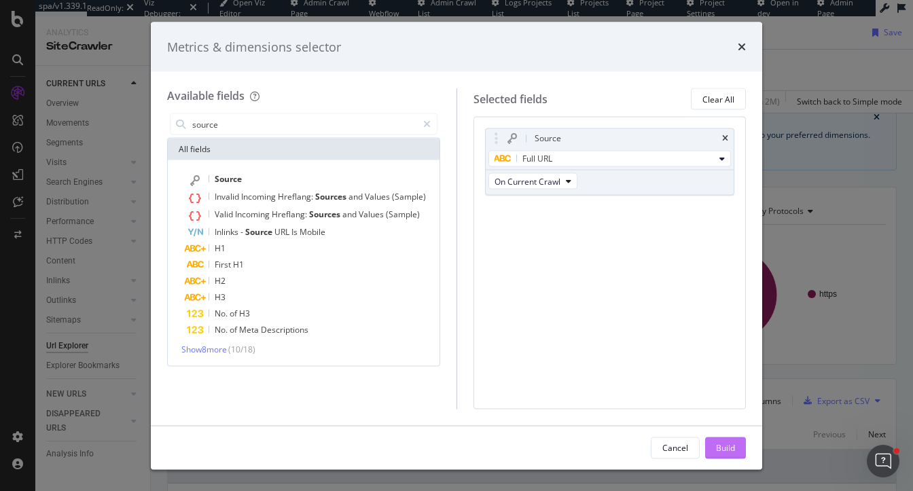
click at [727, 448] on div "Build" at bounding box center [725, 448] width 19 height 12
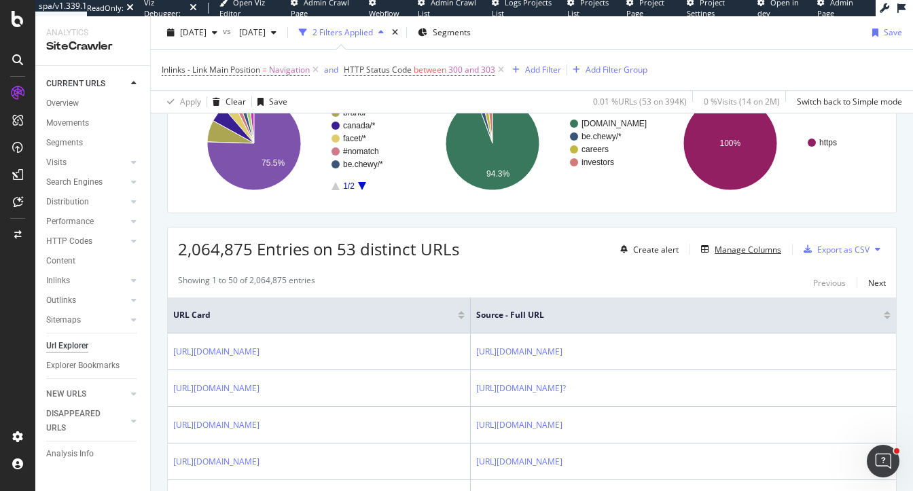
scroll to position [302, 0]
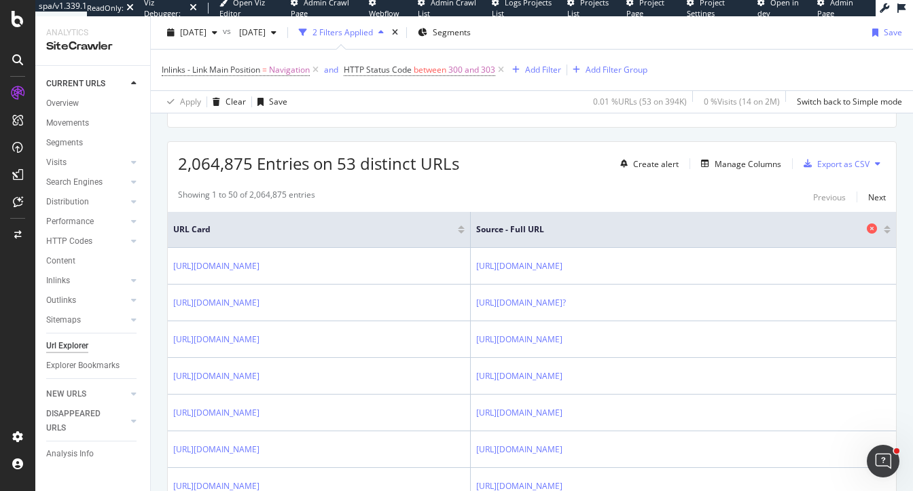
click at [872, 226] on icon at bounding box center [872, 229] width 10 height 10
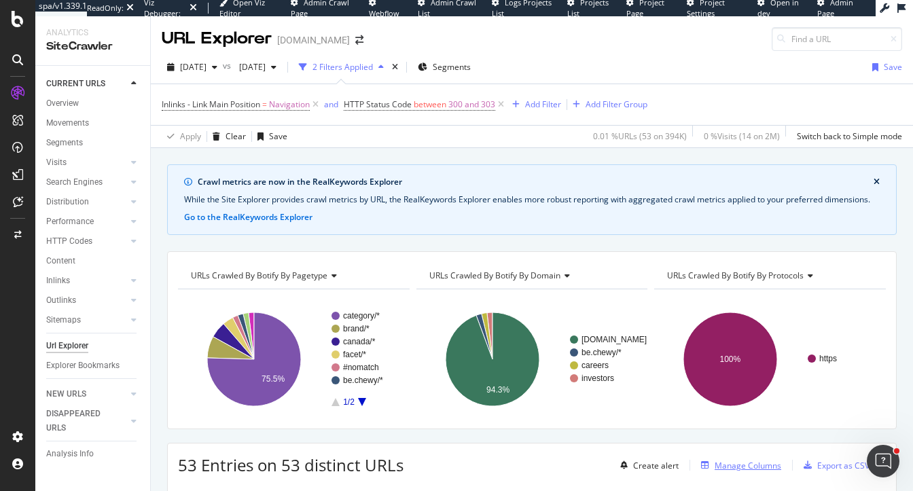
click at [727, 460] on div "Manage Columns" at bounding box center [748, 466] width 67 height 12
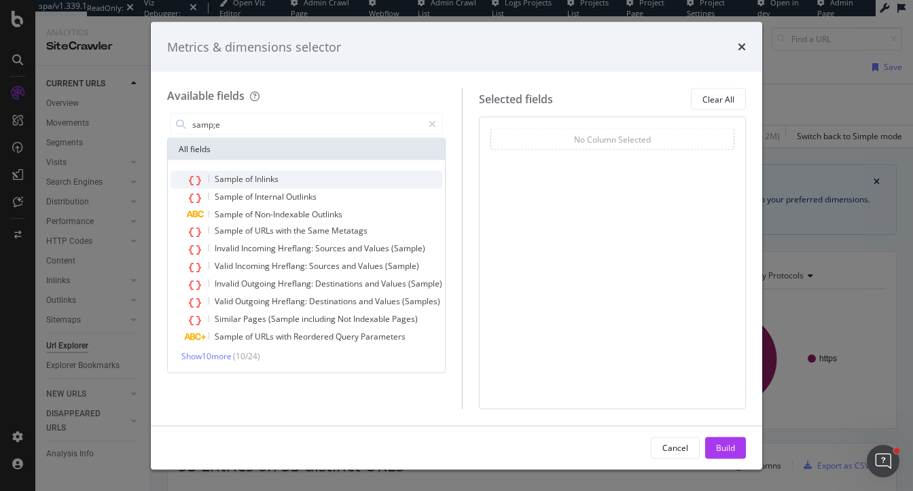
type input "samp;e"
click at [325, 175] on div "Sample of Inlinks" at bounding box center [314, 180] width 255 height 18
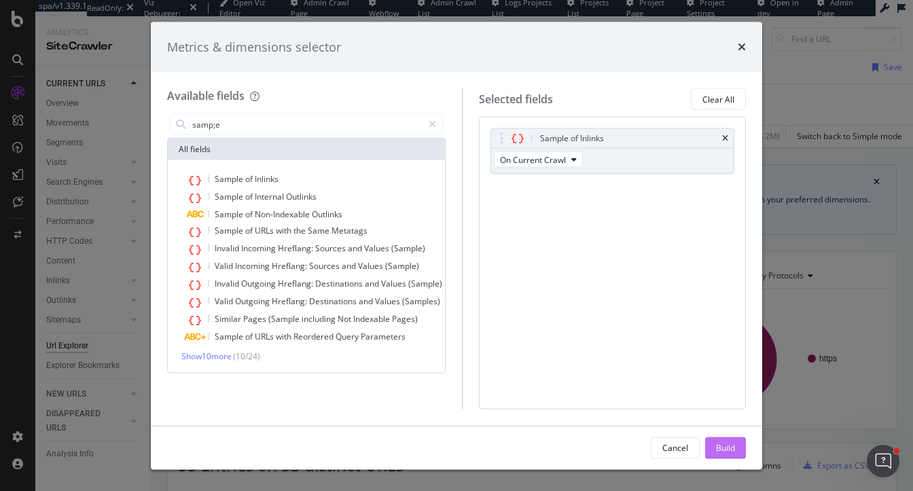
click at [717, 443] on div "Build" at bounding box center [725, 448] width 19 height 12
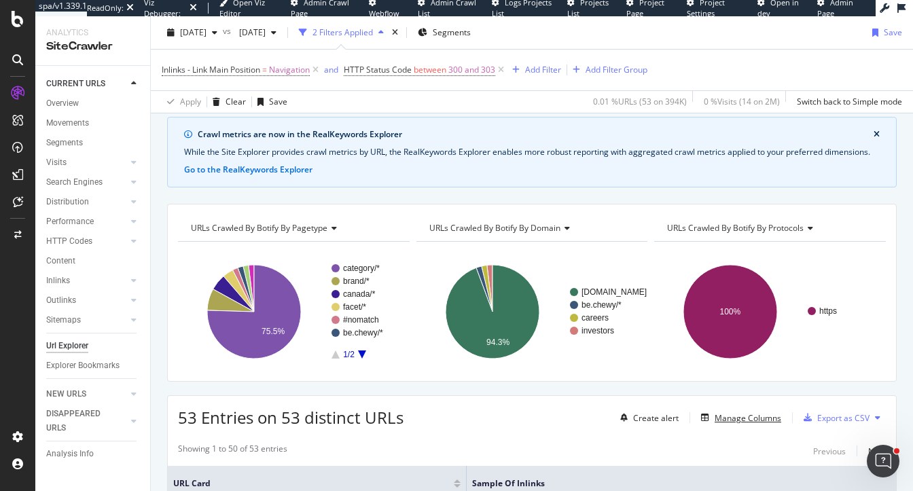
scroll to position [63, 0]
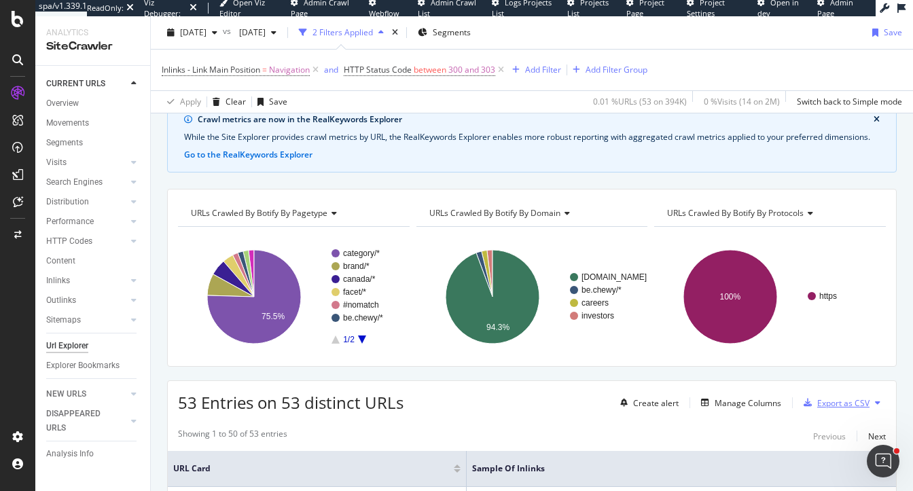
click at [841, 401] on div "Export as CSV" at bounding box center [843, 403] width 52 height 12
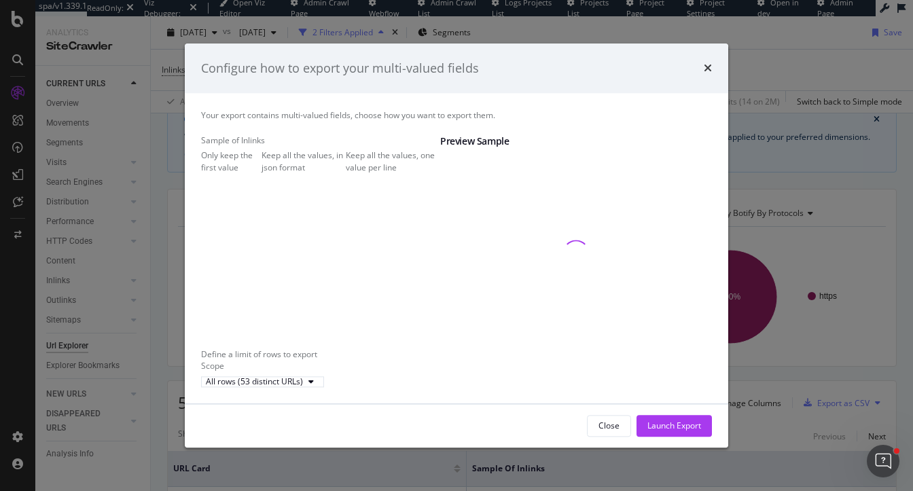
drag, startPoint x: 708, startPoint y: 54, endPoint x: 693, endPoint y: 247, distance: 193.5
click at [708, 63] on icon "times" at bounding box center [708, 68] width 8 height 11
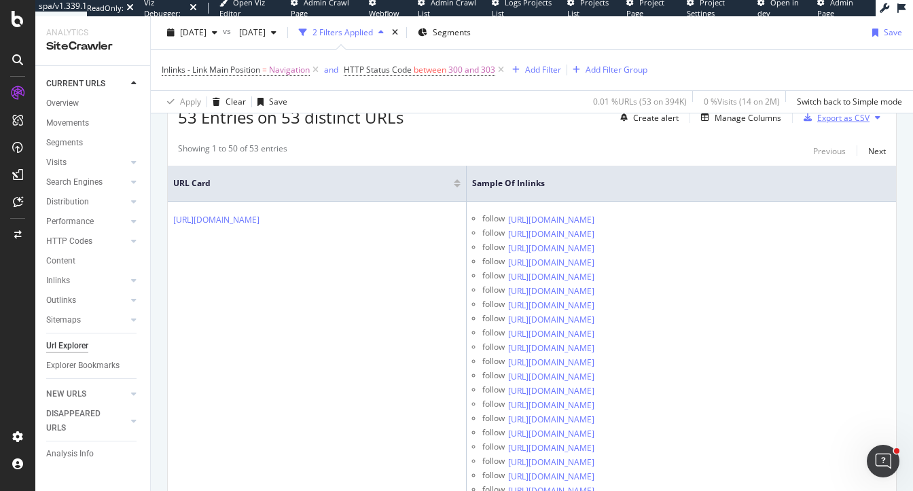
scroll to position [349, 0]
click at [876, 182] on icon at bounding box center [879, 182] width 10 height 10
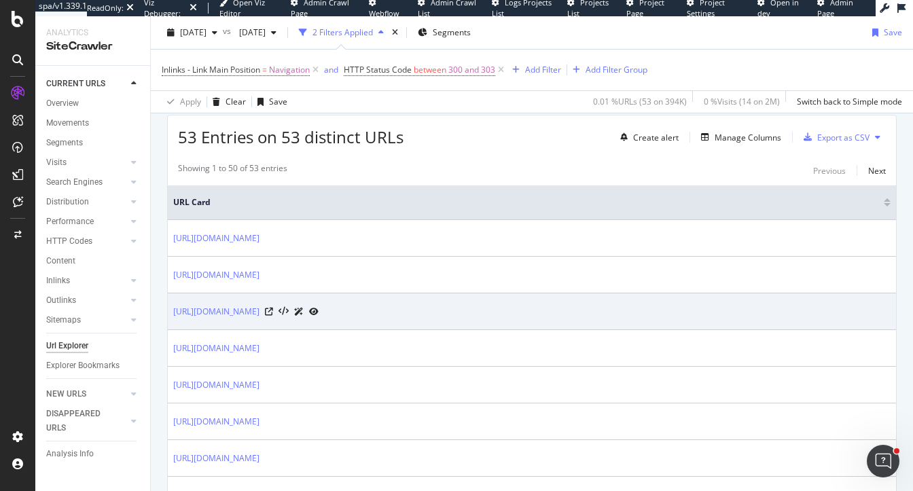
scroll to position [301, 0]
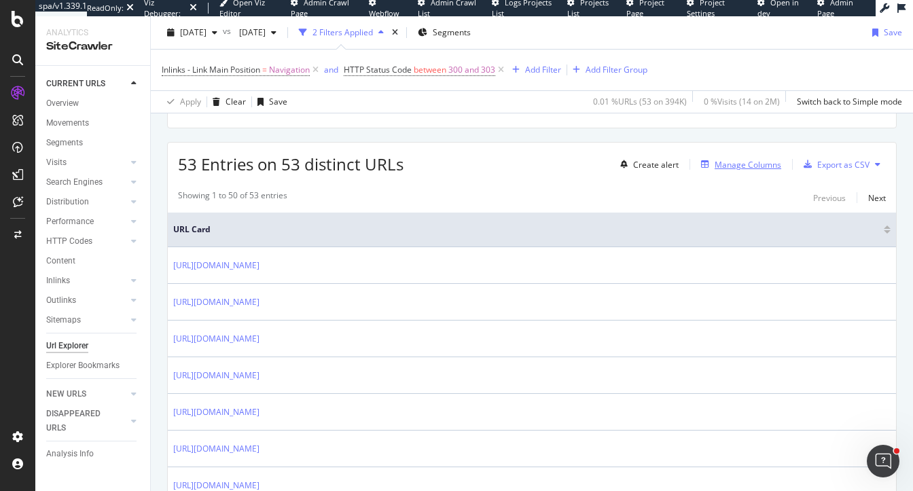
click at [738, 166] on div "Manage Columns" at bounding box center [748, 165] width 67 height 12
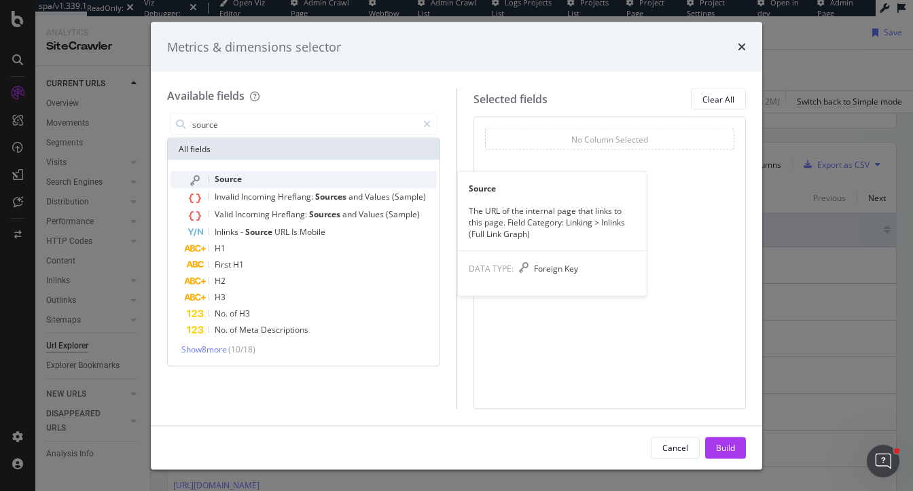
type input "source"
click at [282, 175] on div "Source" at bounding box center [312, 180] width 250 height 18
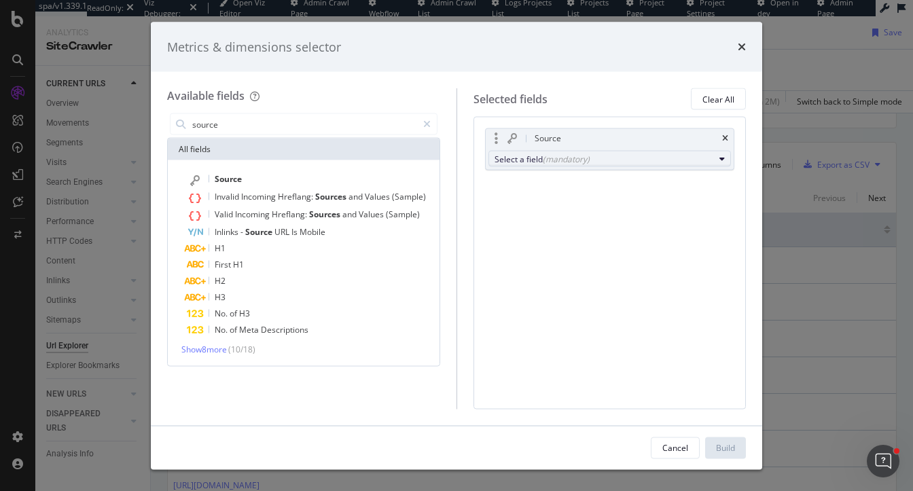
click at [535, 160] on div "Select a field (mandatory)" at bounding box center [605, 159] width 220 height 12
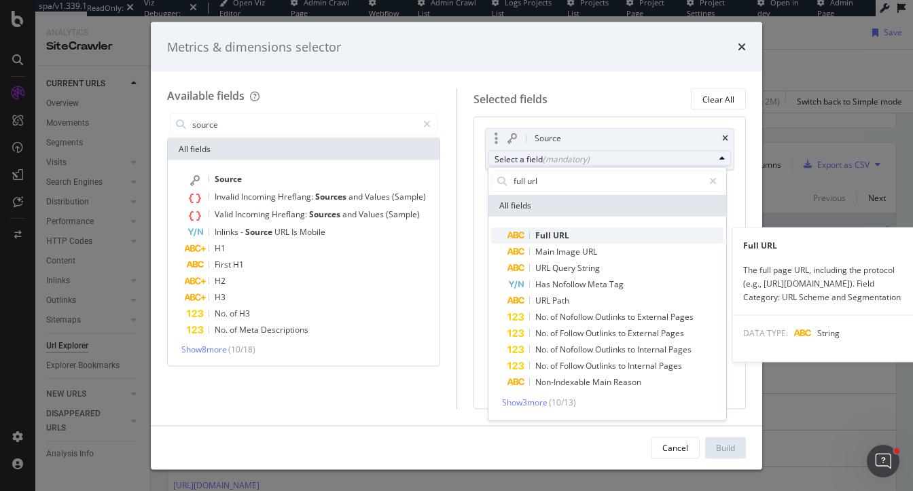
type input "full url"
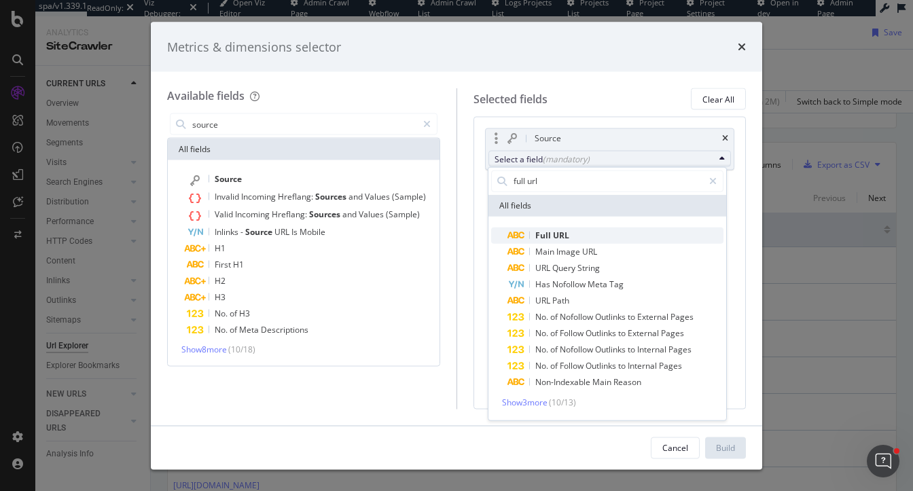
click at [545, 238] on span "Full" at bounding box center [544, 235] width 18 height 12
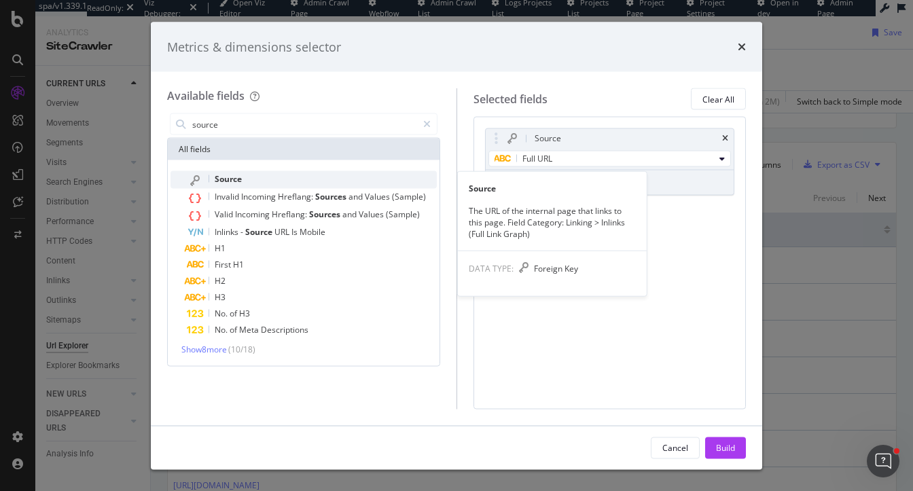
click at [277, 179] on div "Source" at bounding box center [312, 180] width 250 height 18
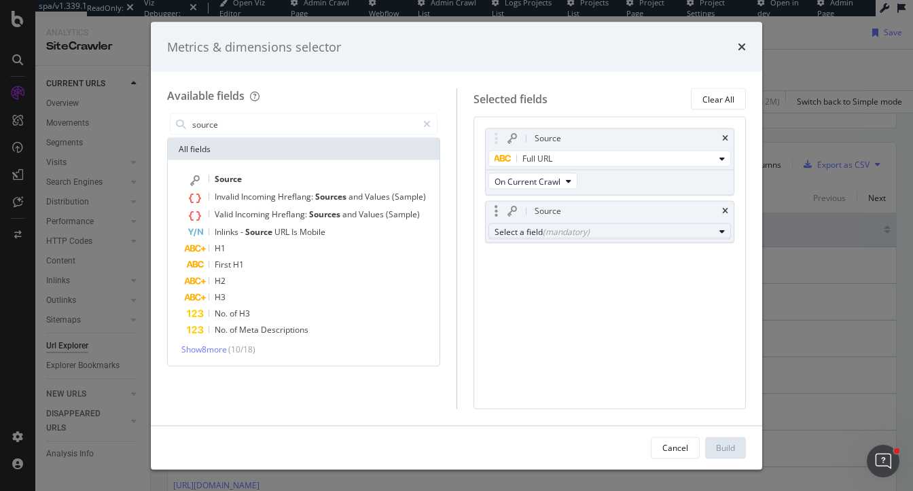
click at [687, 235] on div "Select a field (mandatory)" at bounding box center [605, 232] width 220 height 12
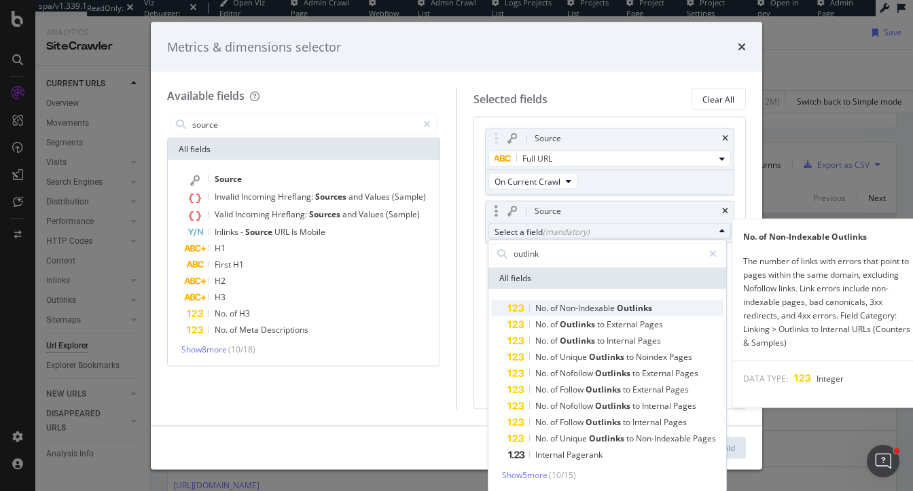
type input "outlink"
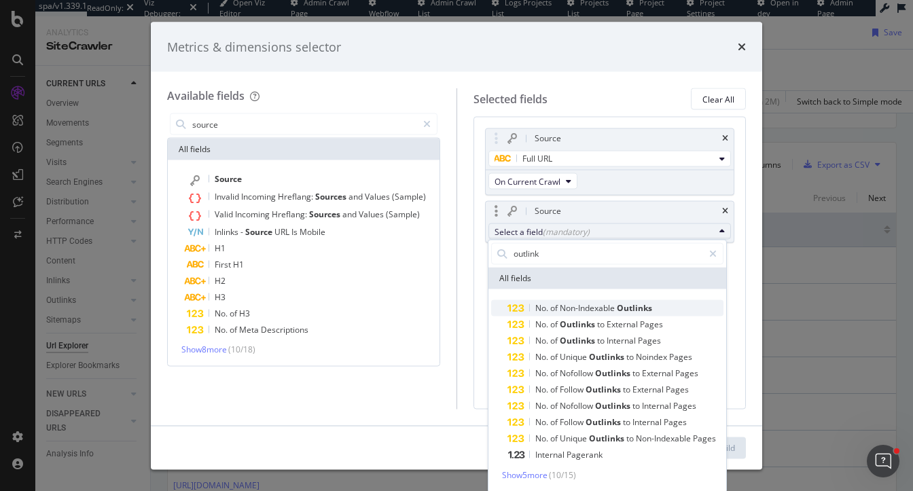
click at [639, 307] on span "Outlinks" at bounding box center [634, 308] width 35 height 12
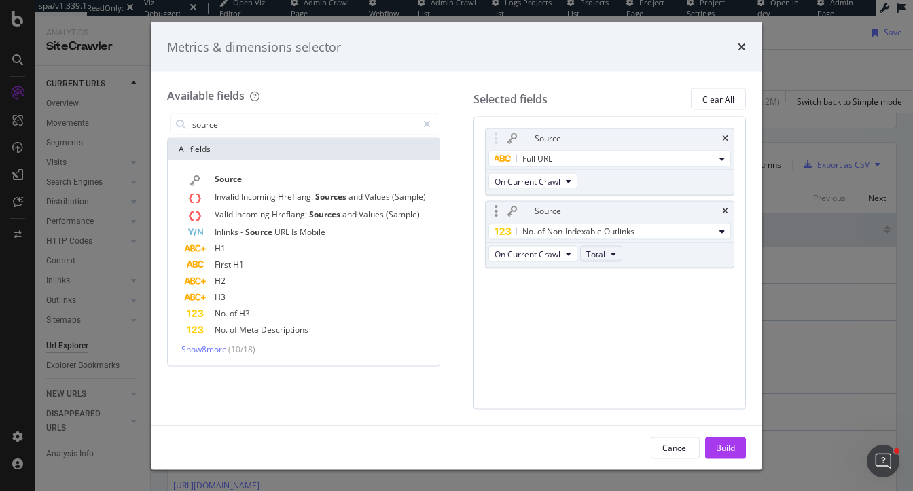
click at [589, 253] on span "Total" at bounding box center [595, 254] width 19 height 12
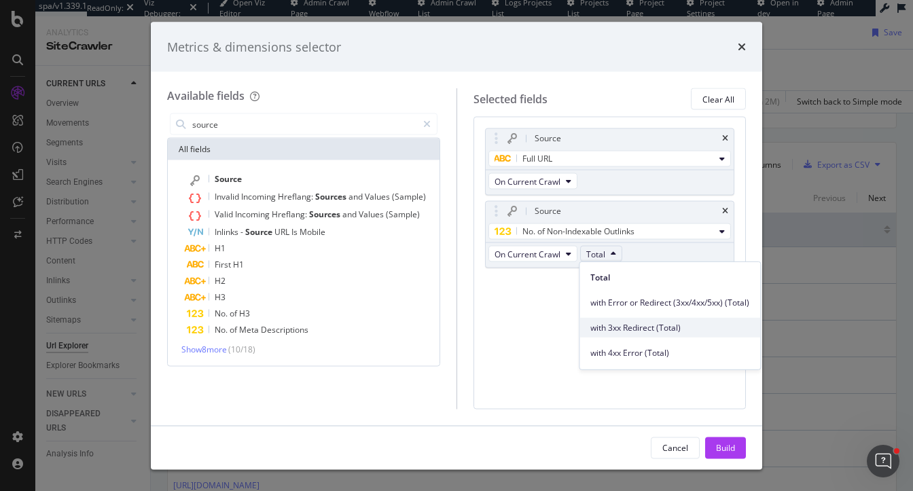
click at [653, 327] on span "with 3xx Redirect (Total)" at bounding box center [669, 327] width 159 height 12
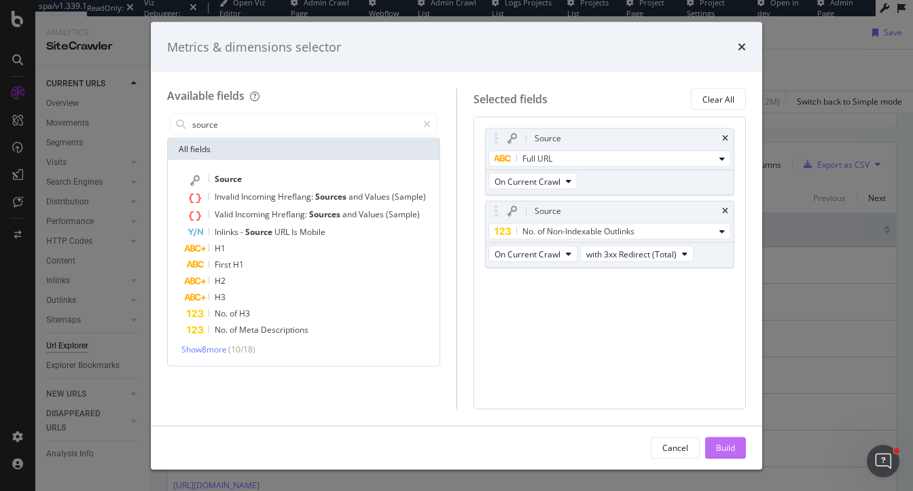
click at [722, 446] on div "Build" at bounding box center [725, 448] width 19 height 12
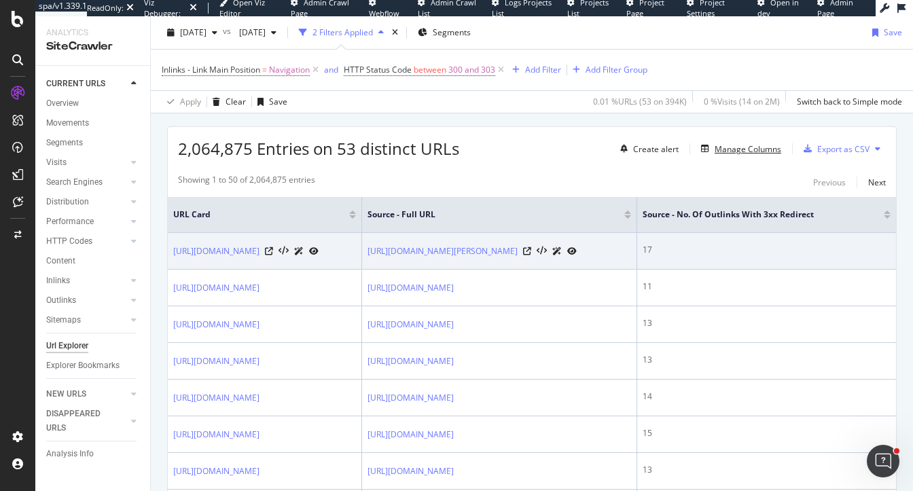
scroll to position [0, 62]
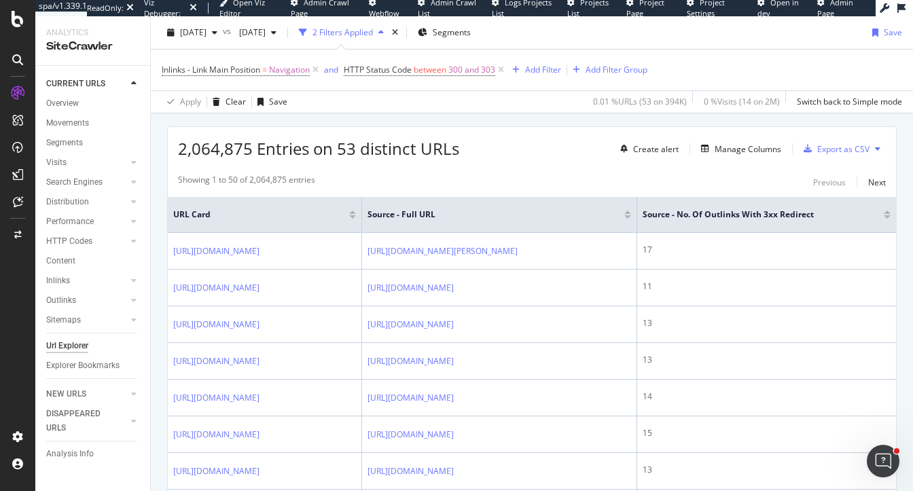
click at [887, 215] on div at bounding box center [887, 216] width 7 height 3
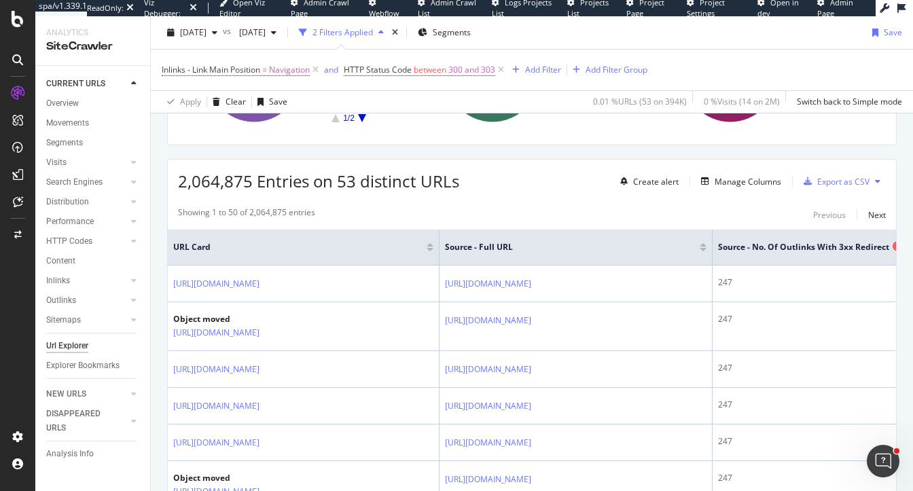
scroll to position [0, 24]
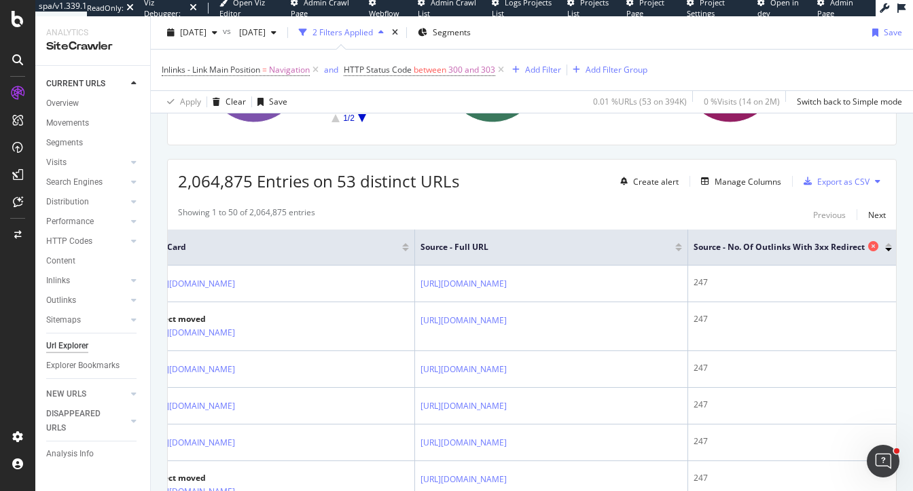
click at [758, 245] on span "Source - No. of Outlinks with 3xx Redirect" at bounding box center [779, 247] width 171 height 12
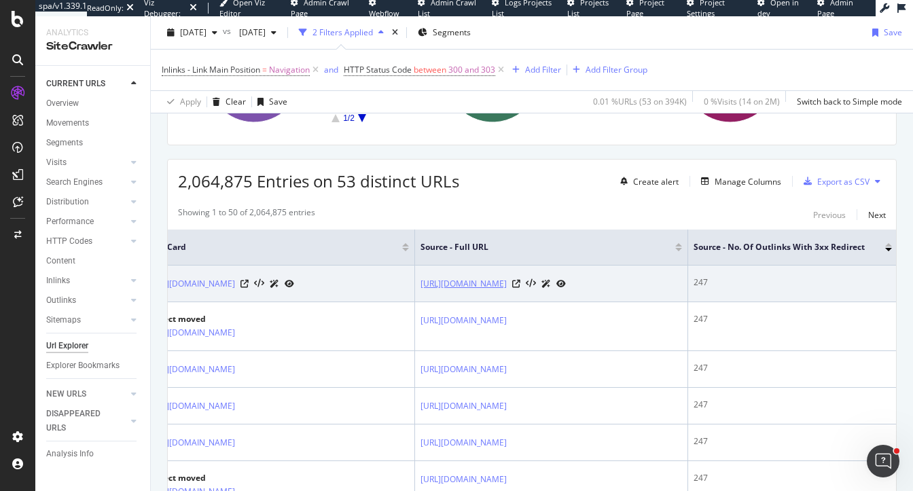
copy link "https://www.chewy.com/brands"
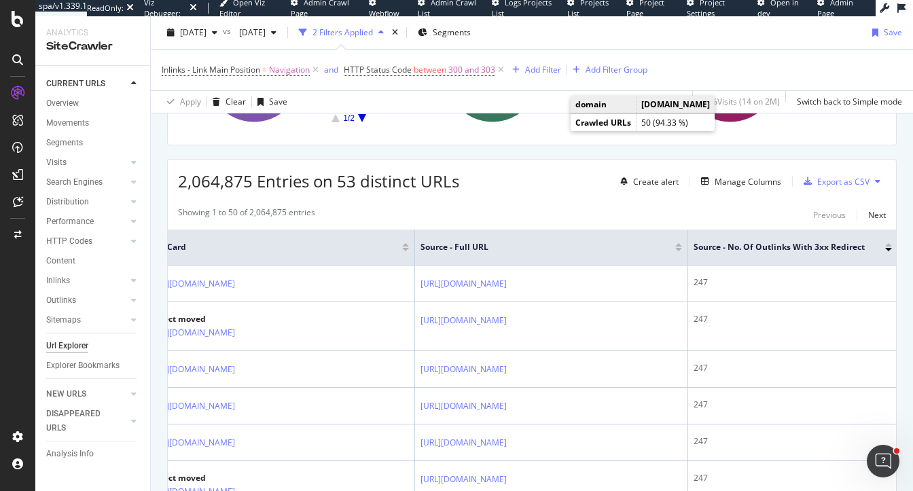
click at [311, 179] on span "2,064,875 Entries on 53 distinct URLs" at bounding box center [318, 181] width 281 height 22
click at [192, 39] on div "2025 Oct. 11th" at bounding box center [192, 32] width 61 height 20
click at [69, 102] on div "Overview" at bounding box center [62, 103] width 33 height 14
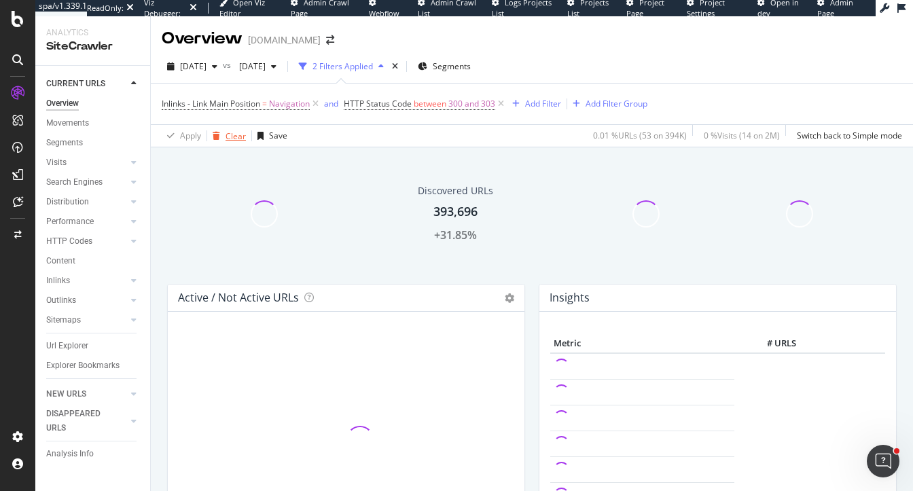
click at [224, 133] on div "button" at bounding box center [216, 136] width 18 height 8
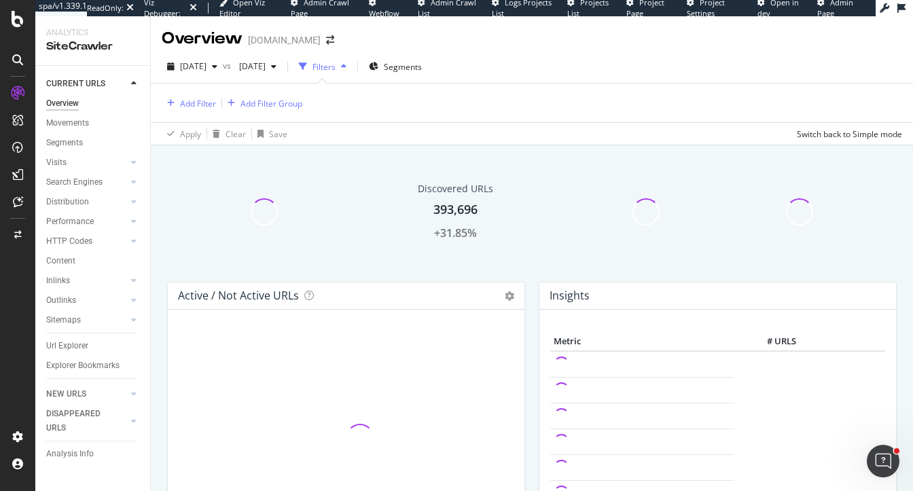
click at [175, 112] on div "Add Filter Add Filter Group" at bounding box center [532, 103] width 741 height 39
click at [193, 106] on div "Add Filter" at bounding box center [198, 104] width 36 height 12
click at [64, 342] on div "Url Explorer" at bounding box center [67, 346] width 42 height 14
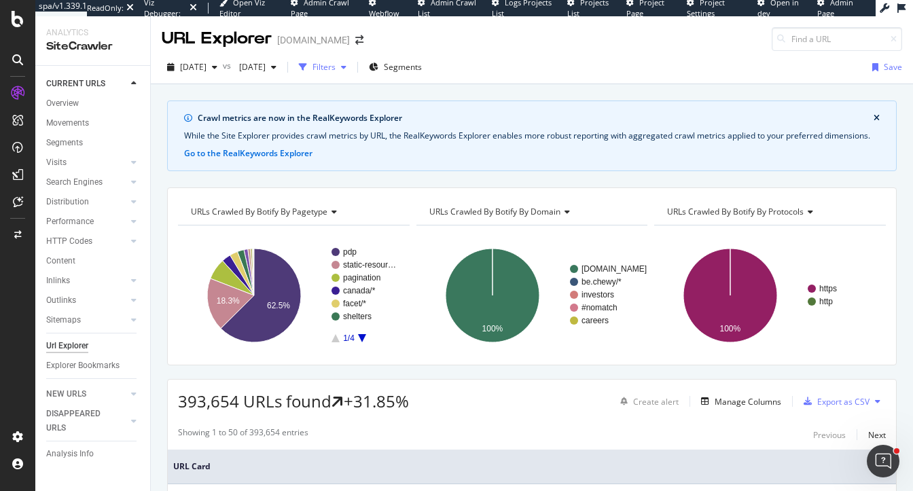
click at [336, 61] on div "Filters" at bounding box center [324, 67] width 23 height 12
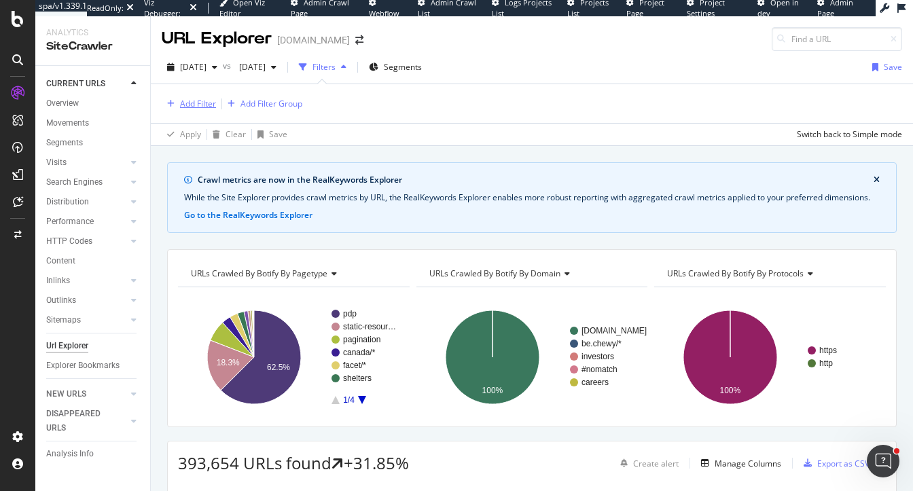
click at [181, 103] on div "Add Filter" at bounding box center [198, 104] width 36 height 12
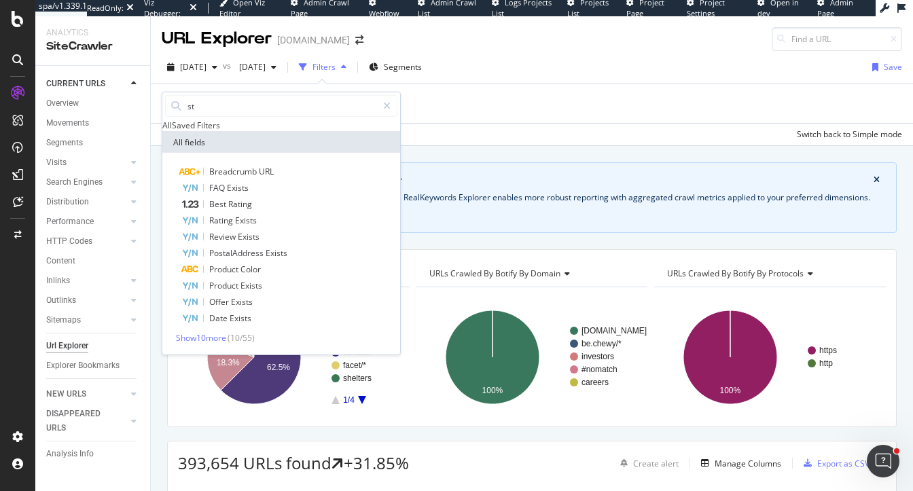
type input "s"
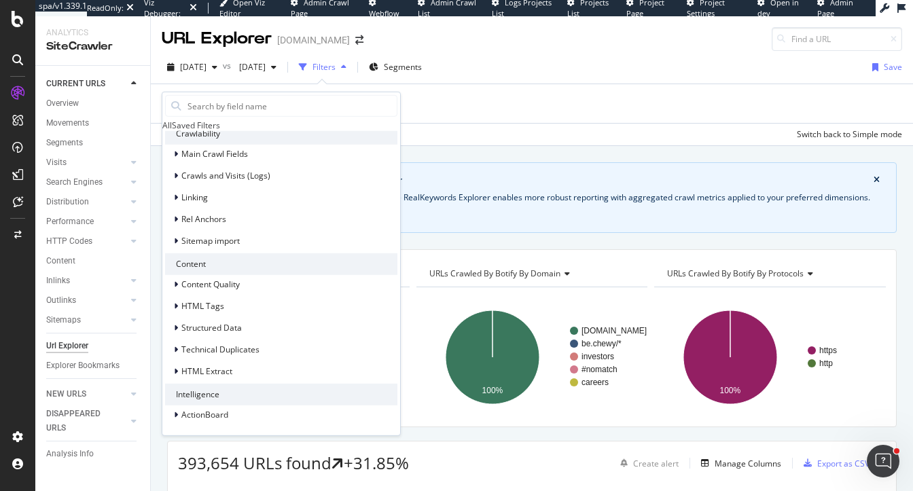
scroll to position [421, 0]
click at [212, 323] on span "Structured Data" at bounding box center [211, 328] width 60 height 12
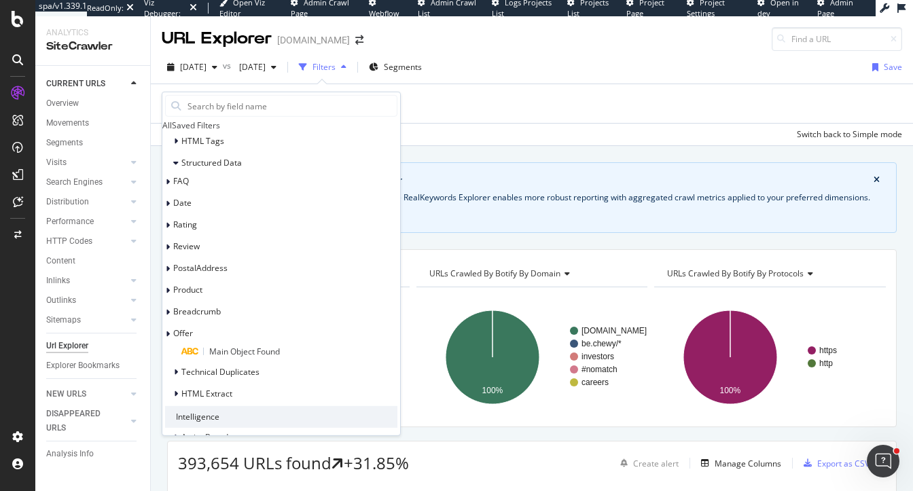
scroll to position [539, 0]
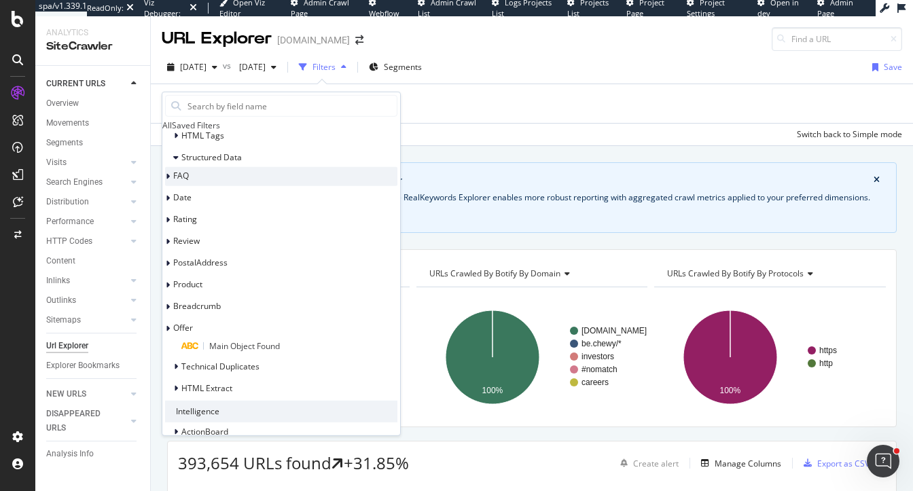
click at [217, 186] on div "FAQ" at bounding box center [281, 176] width 232 height 19
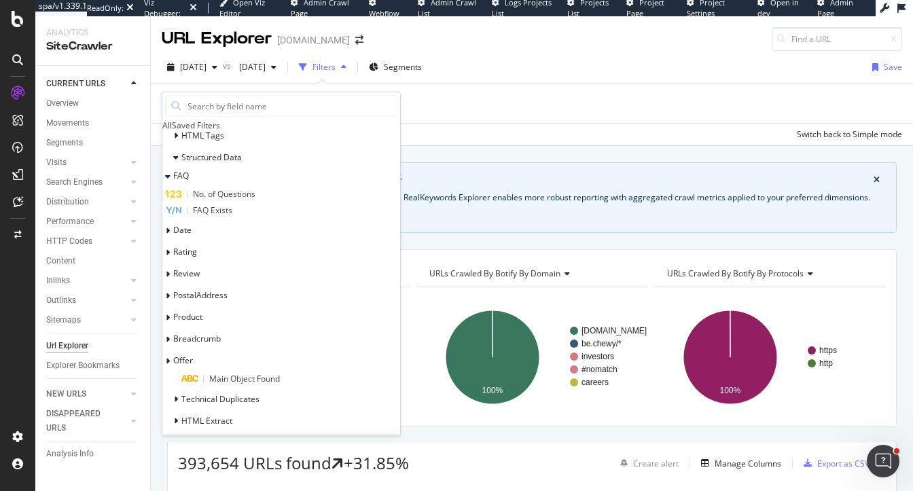
click at [232, 216] on span "FAQ Exists" at bounding box center [212, 210] width 39 height 12
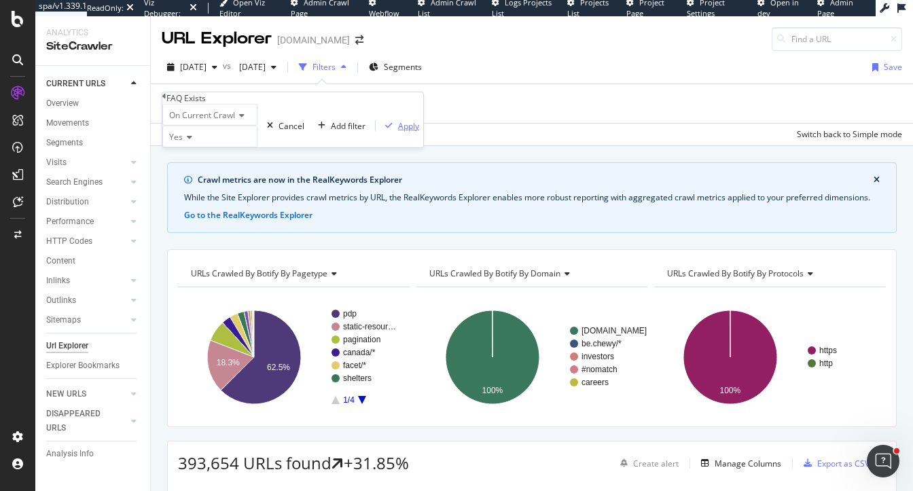
click at [398, 131] on div "Apply" at bounding box center [408, 126] width 21 height 12
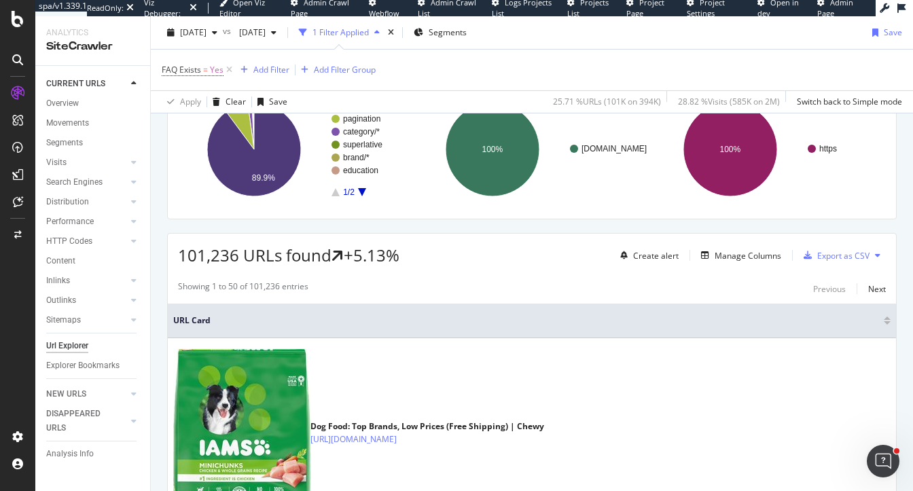
scroll to position [226, 0]
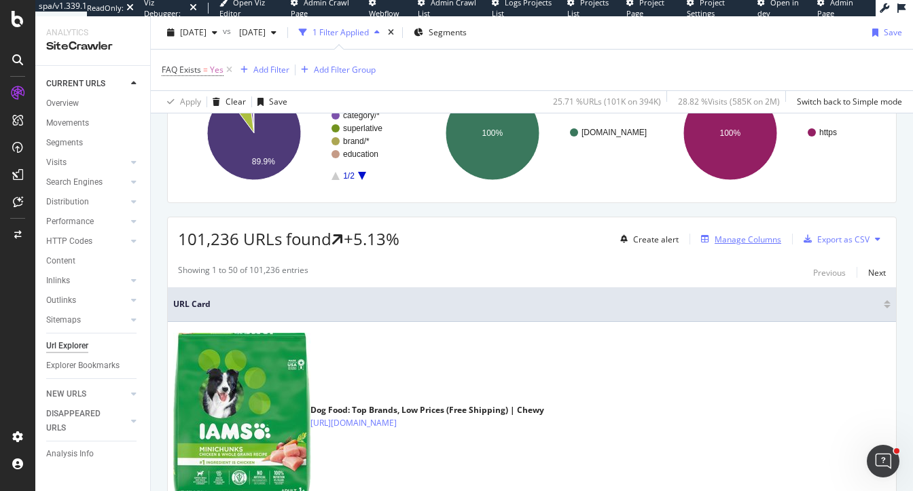
click at [733, 235] on div "Manage Columns" at bounding box center [748, 240] width 67 height 12
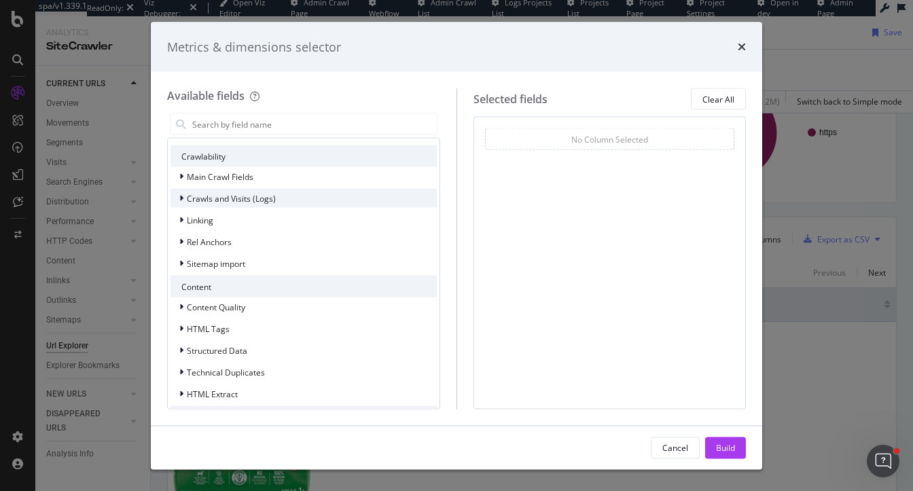
scroll to position [253, 0]
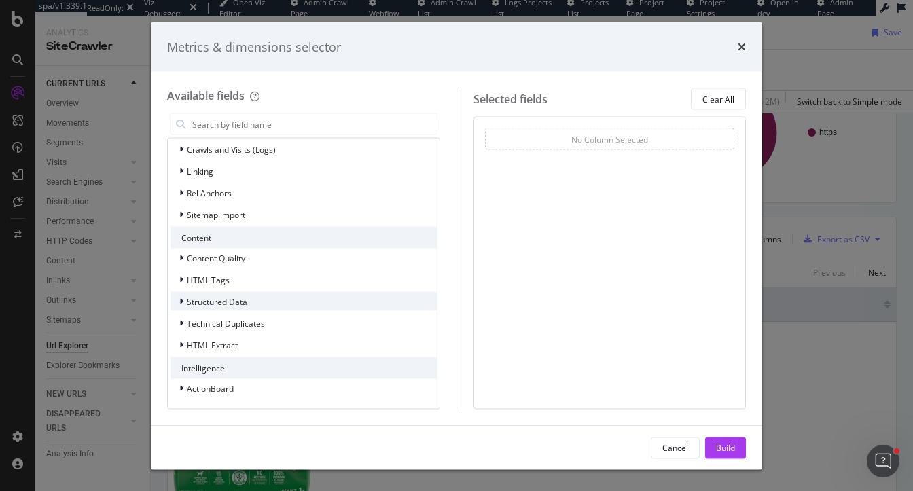
click at [206, 307] on div "Structured Data" at bounding box center [209, 302] width 77 height 14
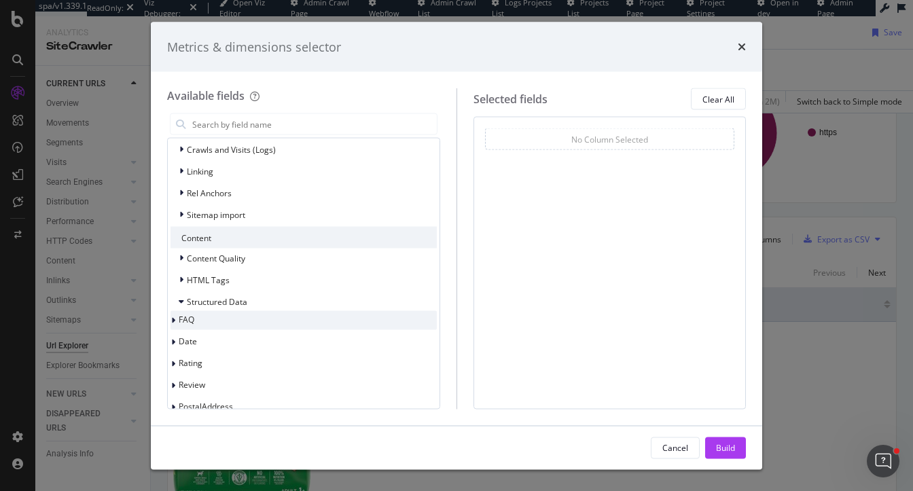
scroll to position [286, 0]
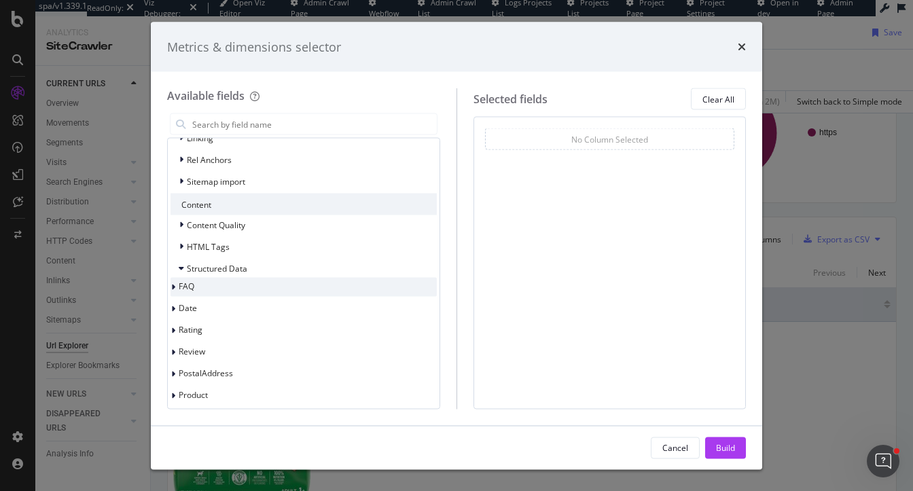
click at [215, 292] on div "FAQ" at bounding box center [304, 287] width 266 height 19
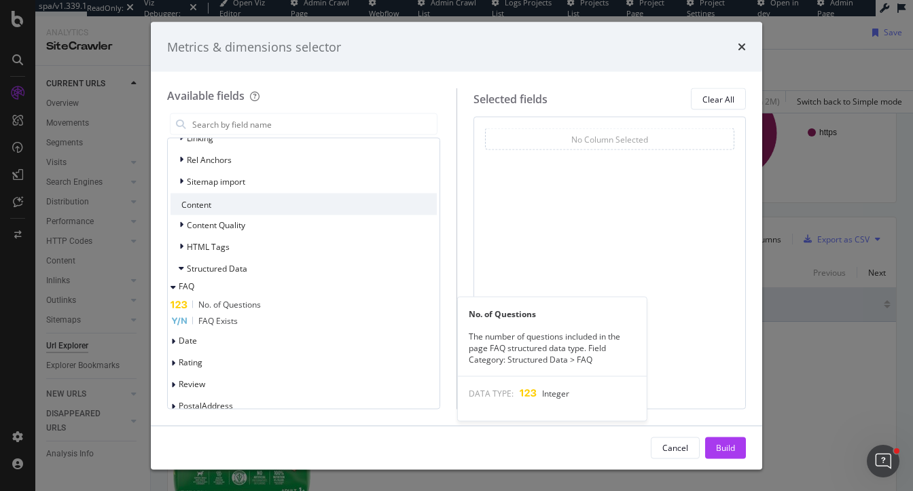
click at [237, 306] on span "No. of Questions" at bounding box center [229, 305] width 63 height 12
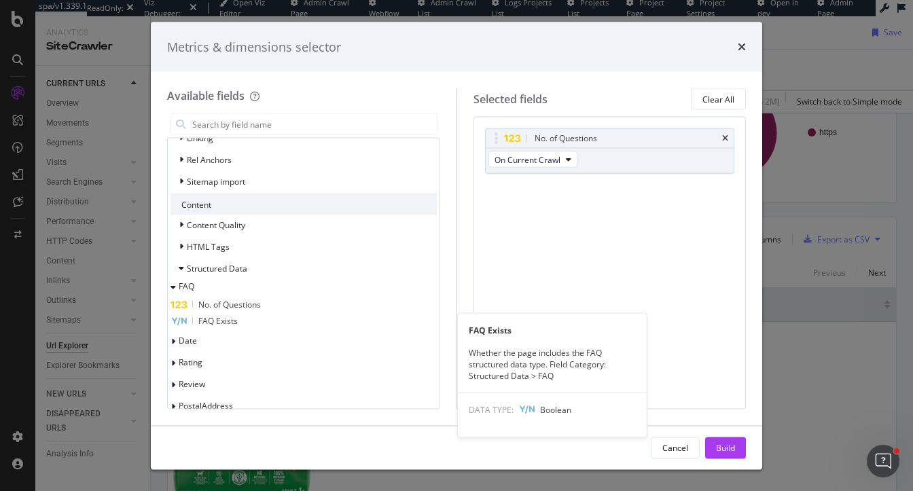
click at [237, 321] on span "FAQ Exists" at bounding box center [217, 321] width 39 height 12
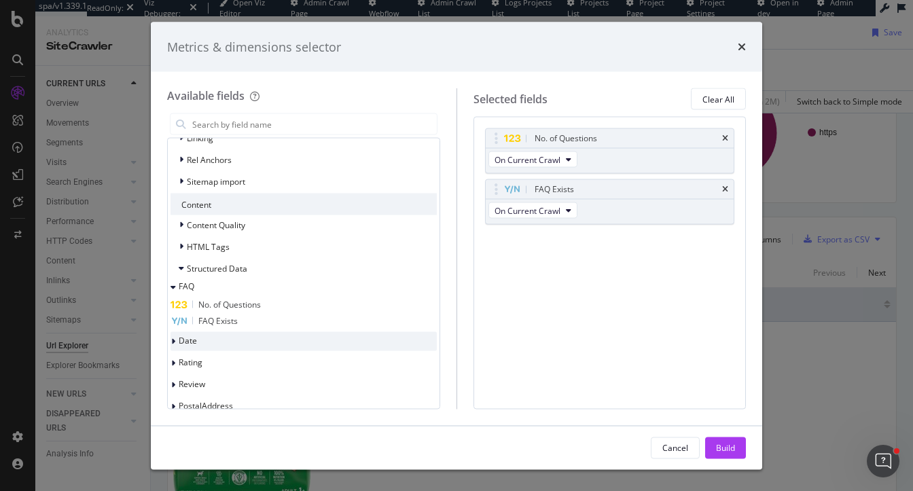
click at [236, 338] on div "Date" at bounding box center [304, 341] width 266 height 19
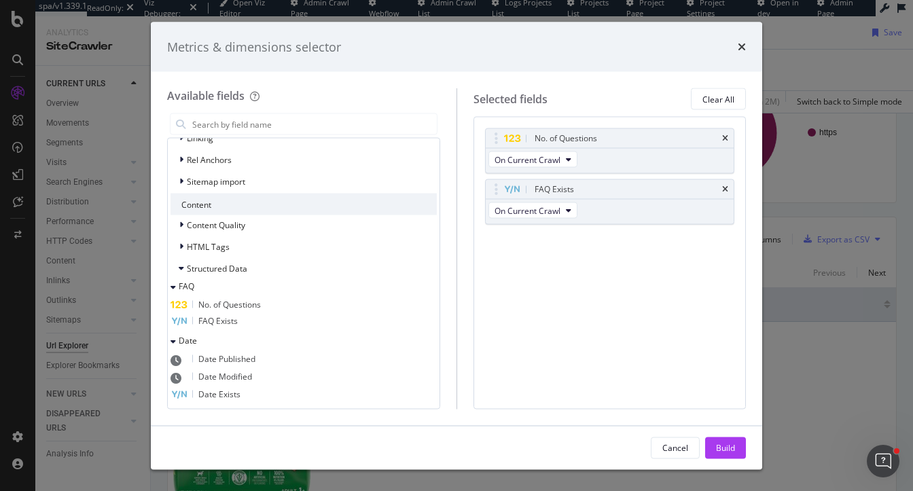
click at [239, 361] on span "Date Published" at bounding box center [226, 359] width 57 height 12
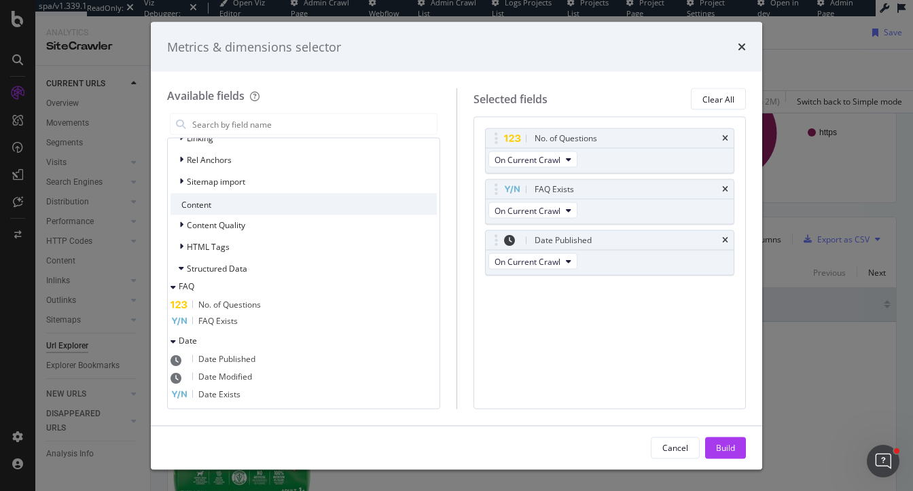
click at [239, 372] on span "Date Modified" at bounding box center [225, 377] width 54 height 12
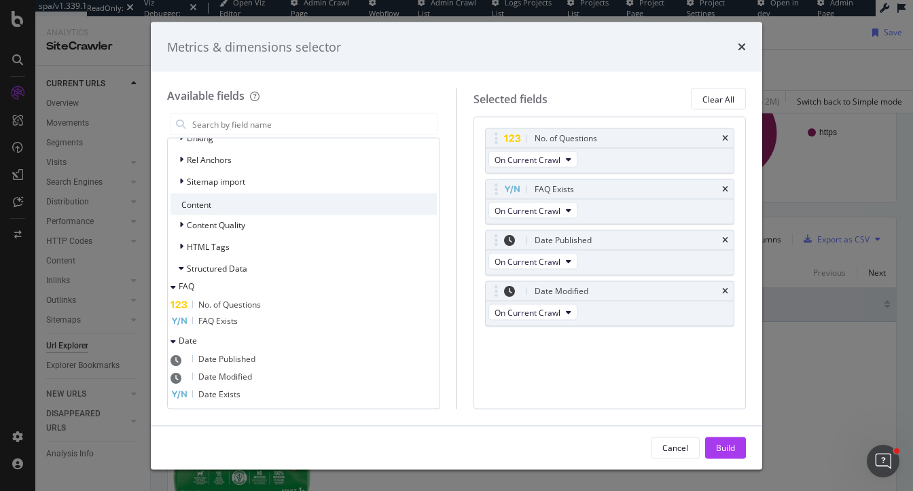
click at [239, 391] on span "Date Exists" at bounding box center [219, 395] width 42 height 12
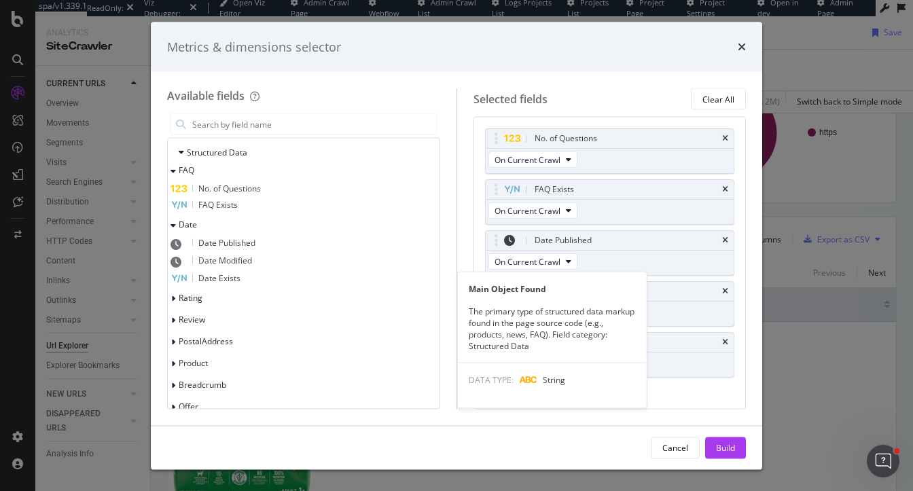
scroll to position [427, 0]
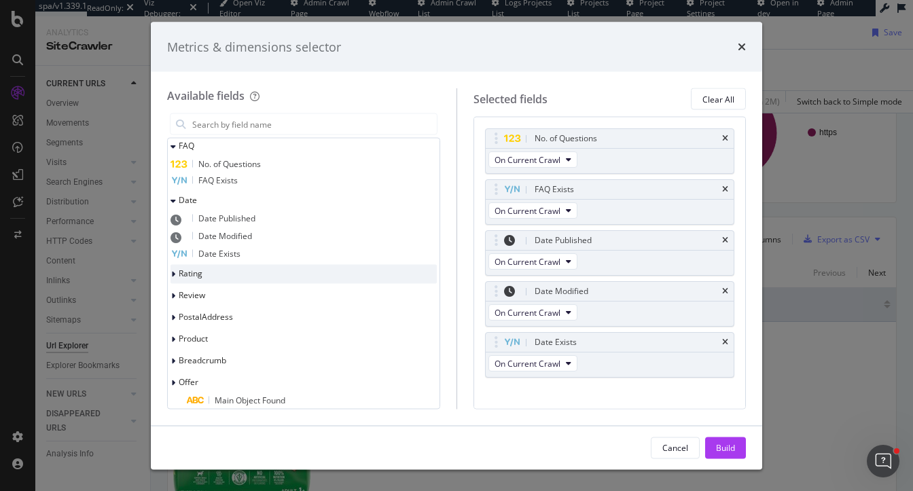
click at [223, 281] on div "Rating" at bounding box center [304, 274] width 266 height 19
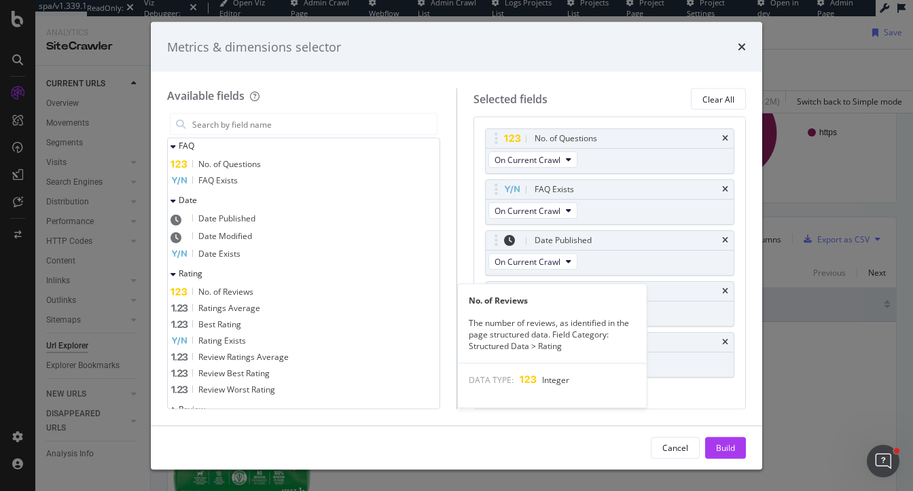
click at [229, 294] on span "No. of Reviews" at bounding box center [225, 292] width 55 height 12
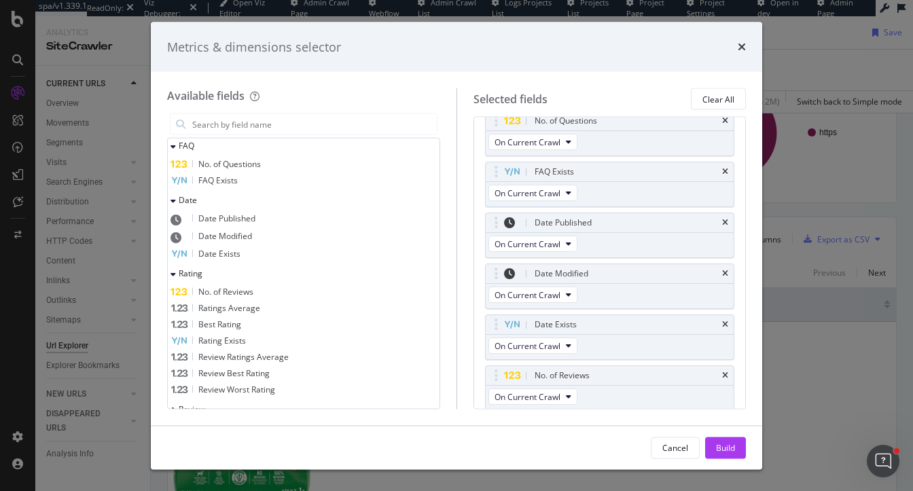
click at [232, 310] on span "Ratings Average" at bounding box center [229, 308] width 62 height 12
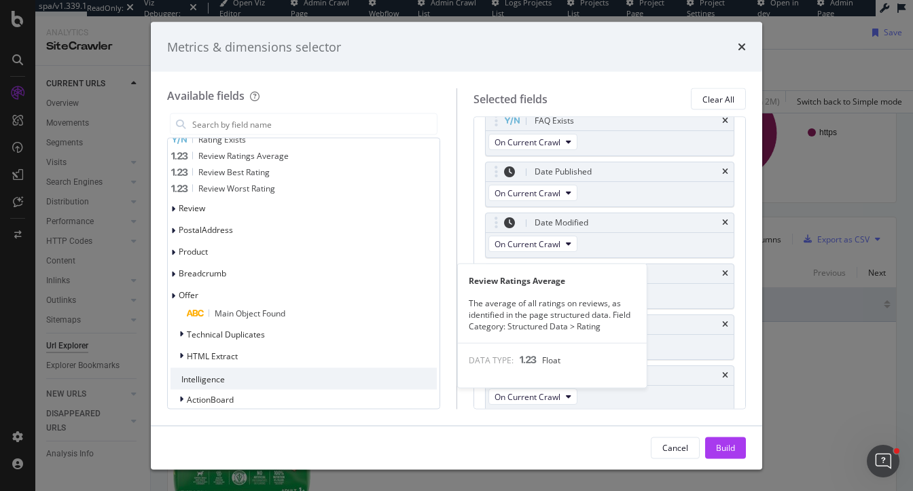
scroll to position [639, 0]
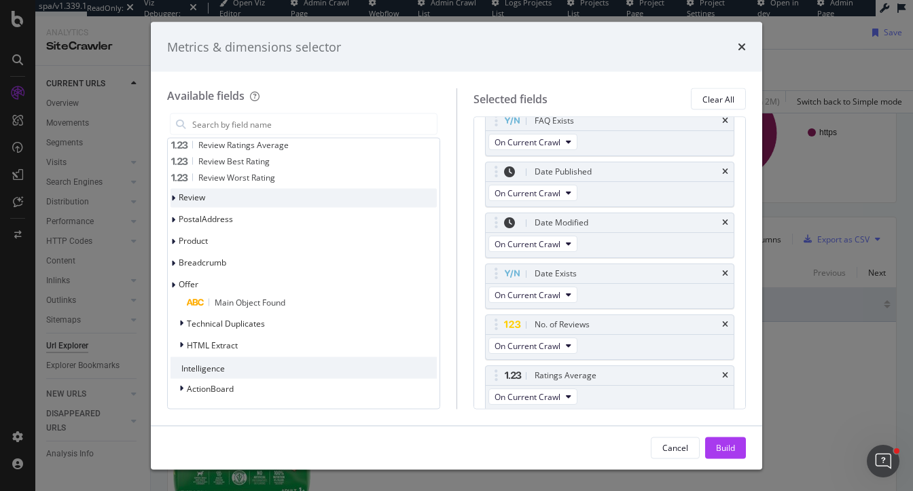
click at [234, 194] on div "Review" at bounding box center [304, 198] width 266 height 19
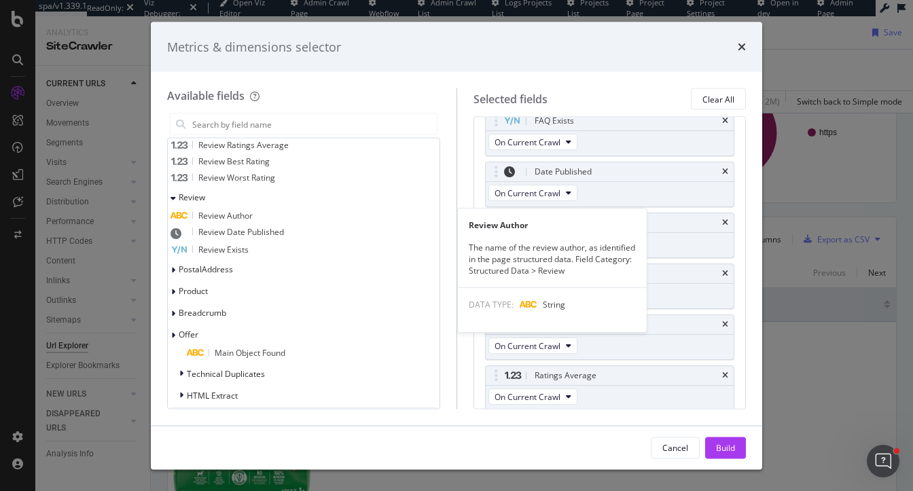
click at [250, 215] on span "Review Author" at bounding box center [225, 216] width 54 height 12
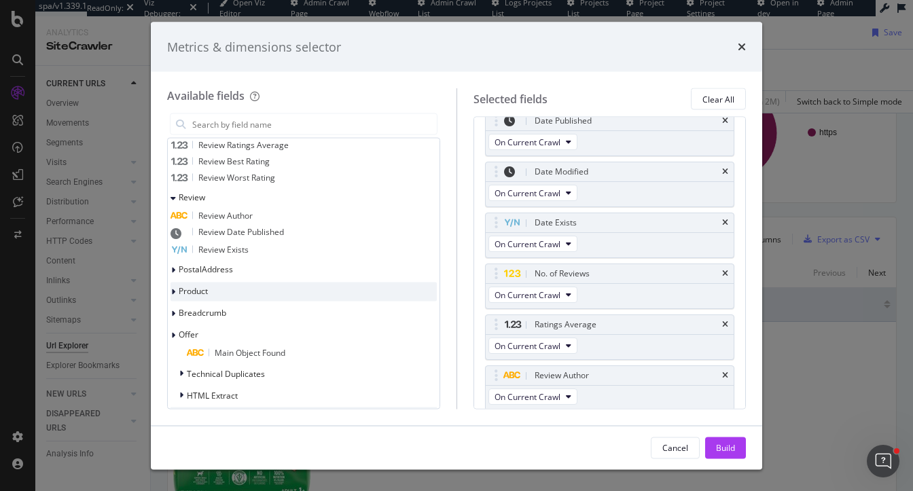
scroll to position [120, 0]
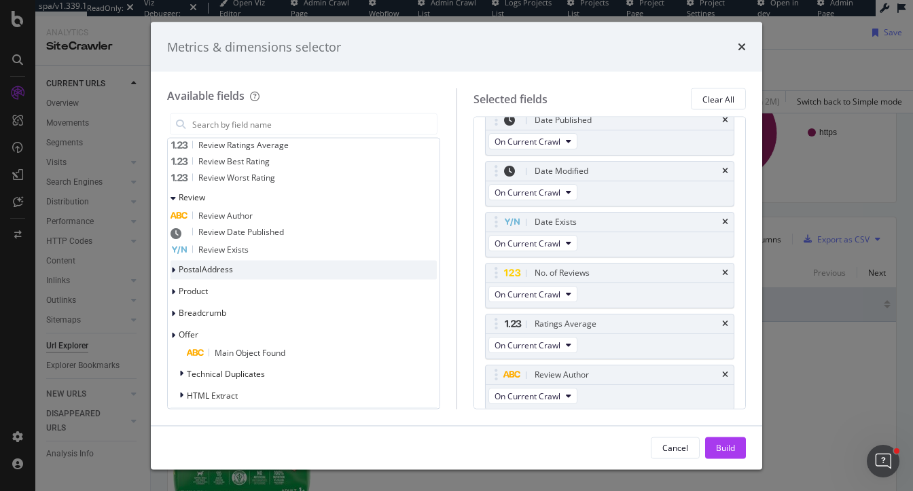
click at [233, 273] on span "PostalAddress" at bounding box center [206, 270] width 54 height 12
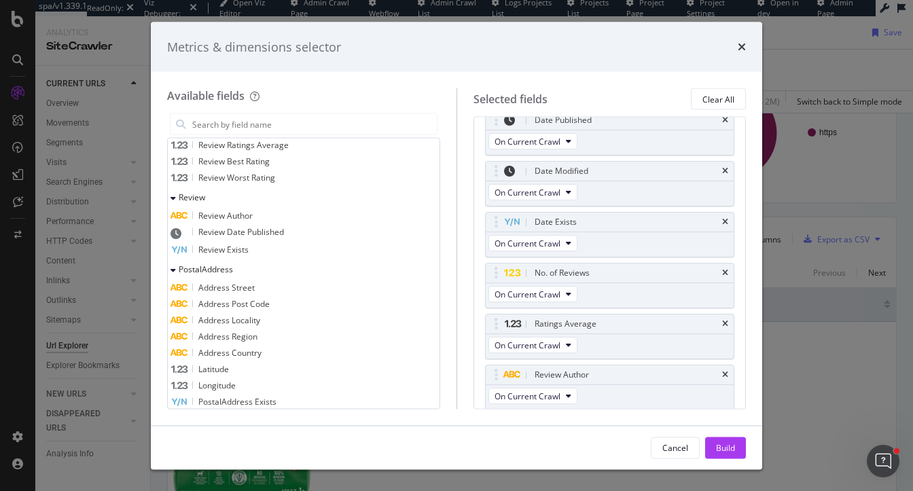
click at [244, 291] on span "Address Street" at bounding box center [226, 288] width 56 height 12
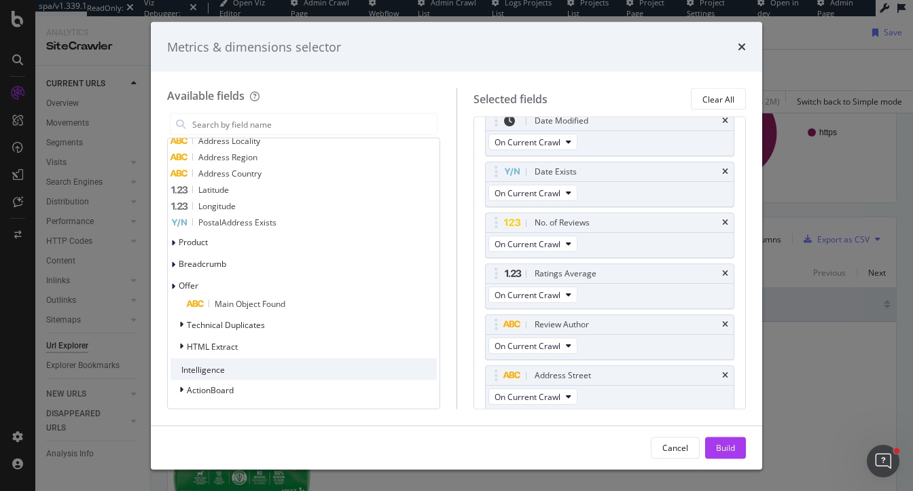
scroll to position [819, 0]
click at [235, 247] on div "Product" at bounding box center [304, 241] width 266 height 19
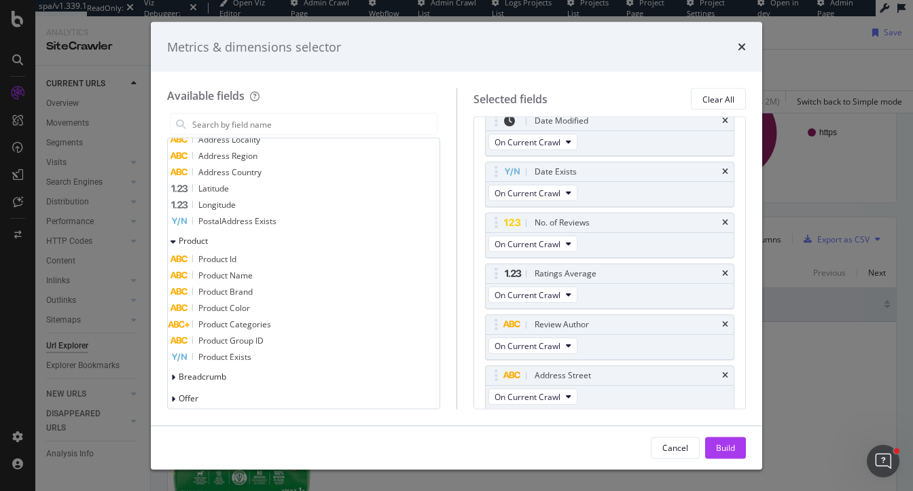
click at [232, 260] on span "Product Id" at bounding box center [217, 259] width 38 height 12
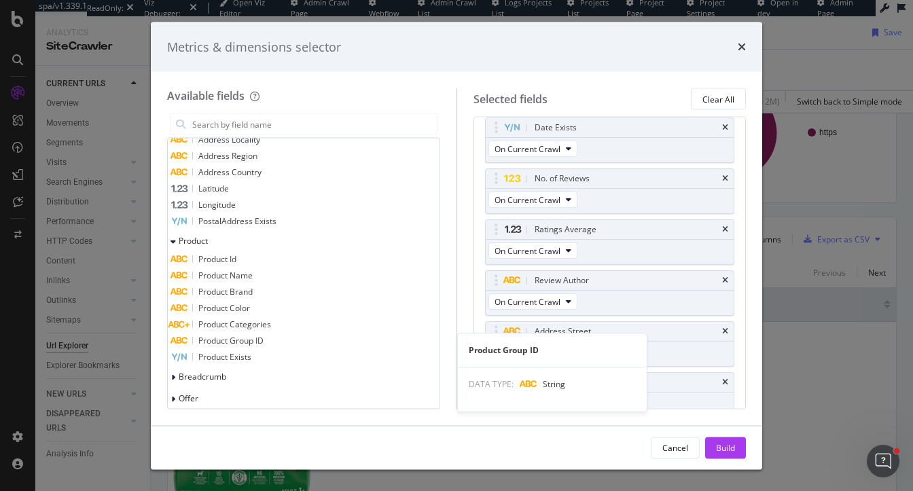
scroll to position [221, 0]
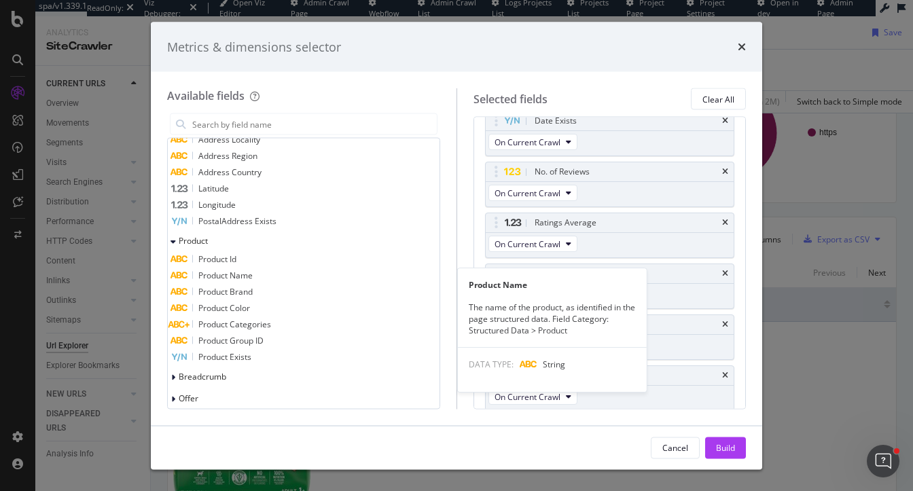
click at [231, 273] on span "Product Name" at bounding box center [225, 276] width 54 height 12
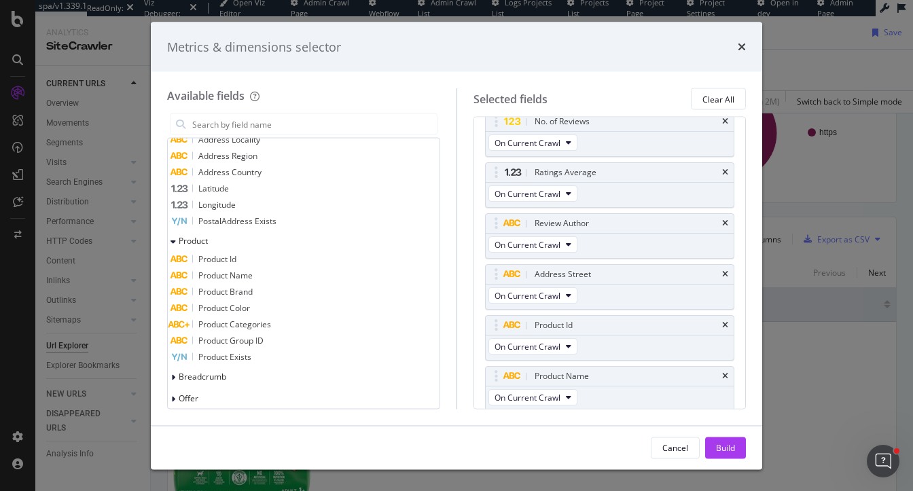
click at [232, 296] on span "Product Brand" at bounding box center [225, 292] width 54 height 12
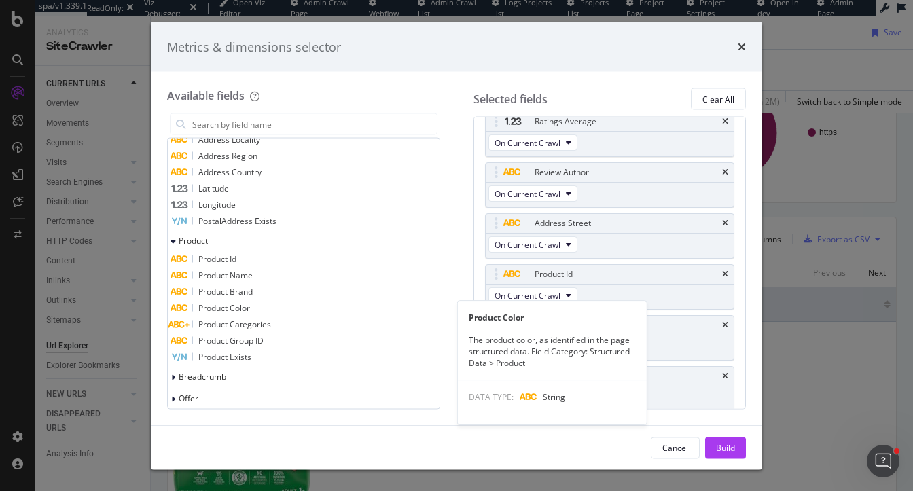
click at [230, 311] on span "Product Color" at bounding box center [224, 308] width 52 height 12
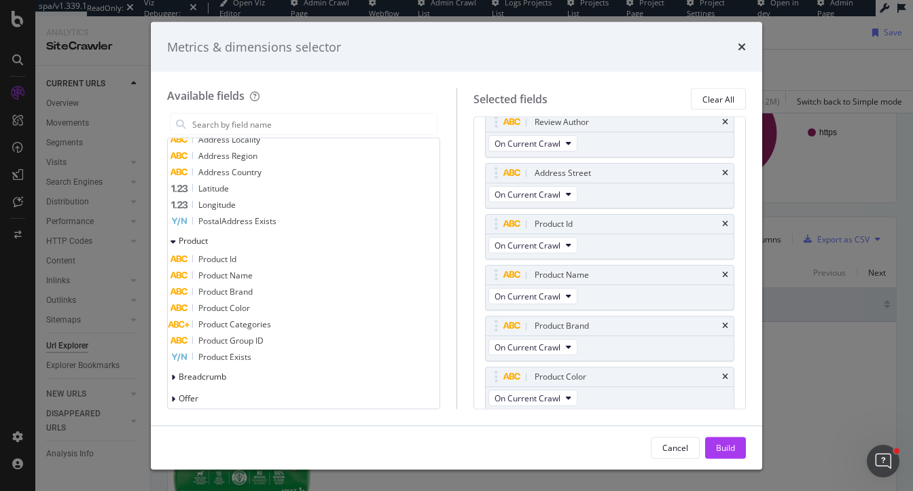
click at [227, 324] on span "Product Categories" at bounding box center [234, 325] width 73 height 12
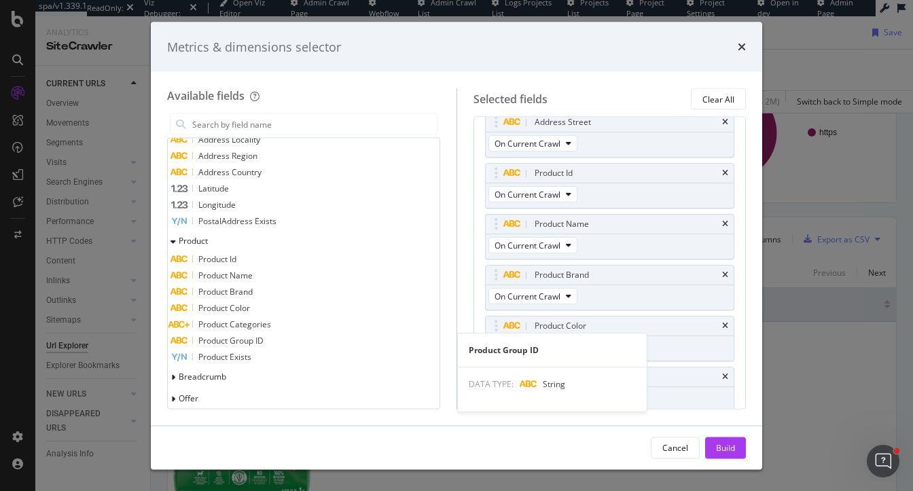
click at [227, 346] on span "Product Group ID" at bounding box center [230, 341] width 65 height 12
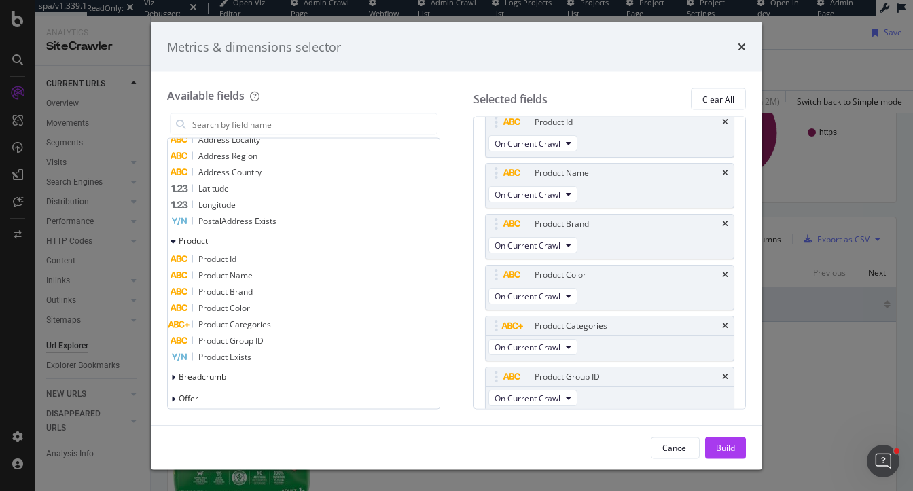
click at [227, 366] on div "FAQ No. of Questions FAQ Exists Date Date Published Date Modified Date Exists R…" at bounding box center [304, 85] width 266 height 681
click at [227, 352] on span "Product Exists" at bounding box center [224, 357] width 53 height 12
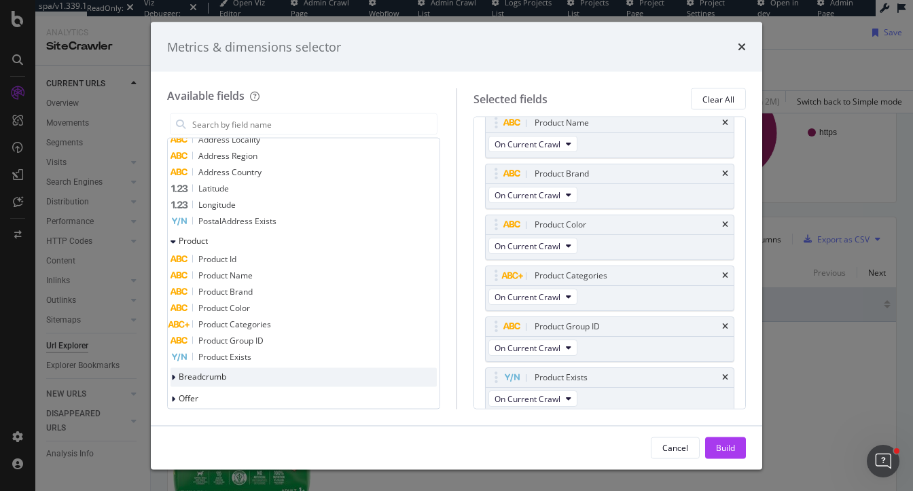
click at [226, 377] on span "Breadcrumb" at bounding box center [203, 377] width 48 height 12
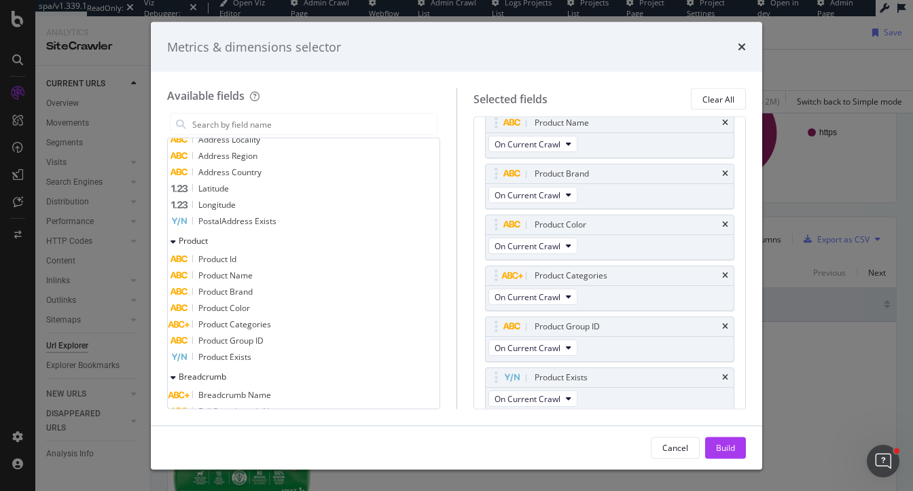
click at [227, 396] on span "Breadcrumb Name" at bounding box center [234, 395] width 73 height 12
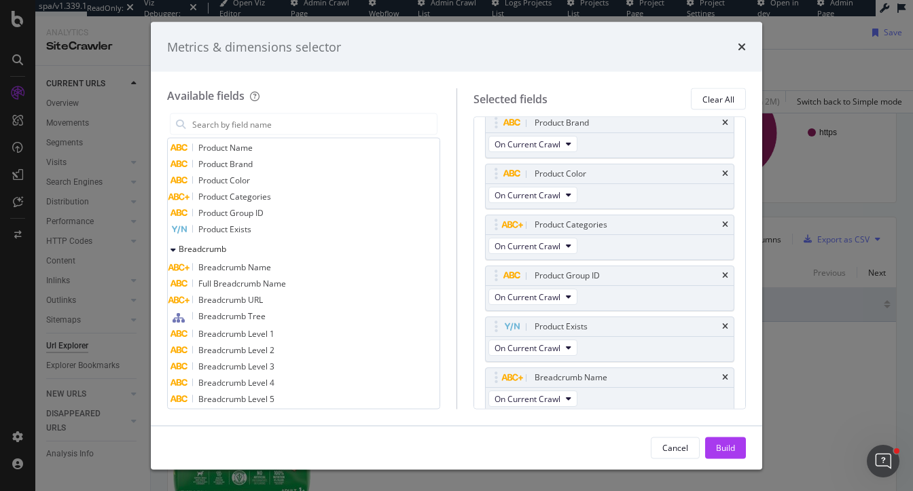
scroll to position [1131, 0]
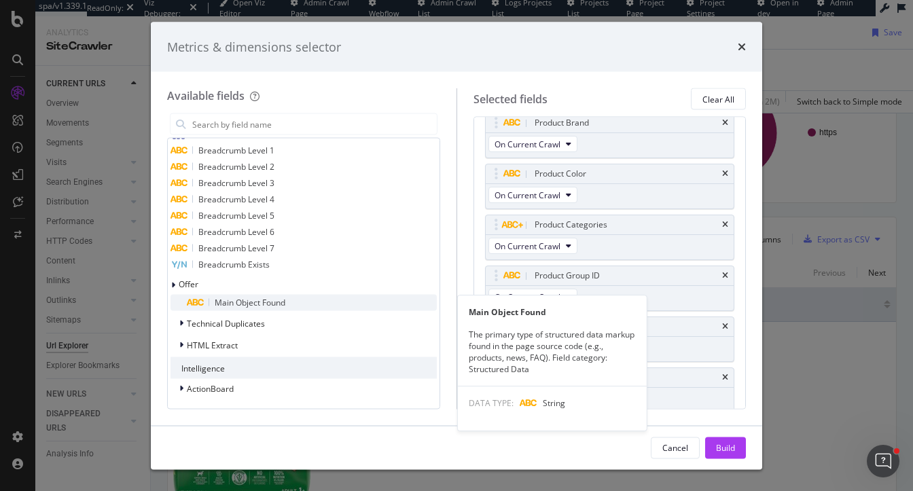
click at [218, 302] on span "Main Object Found" at bounding box center [250, 303] width 71 height 12
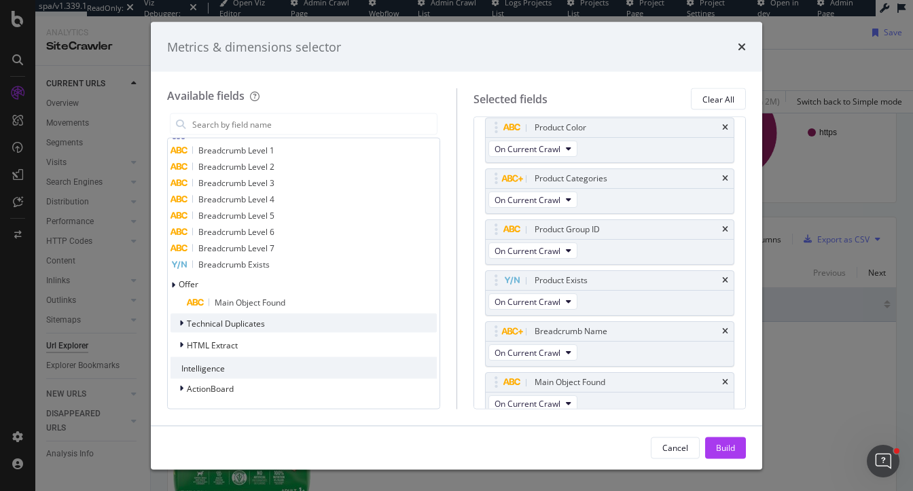
scroll to position [626, 0]
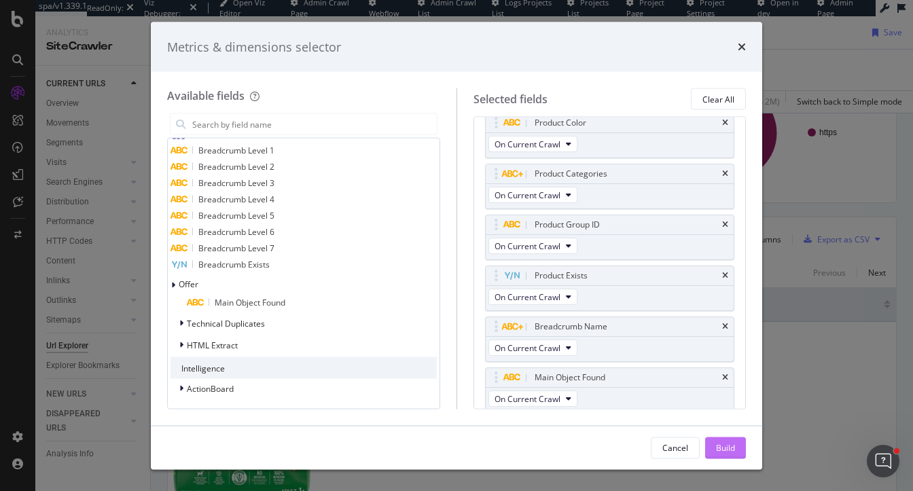
click at [727, 443] on div "Build" at bounding box center [725, 448] width 19 height 12
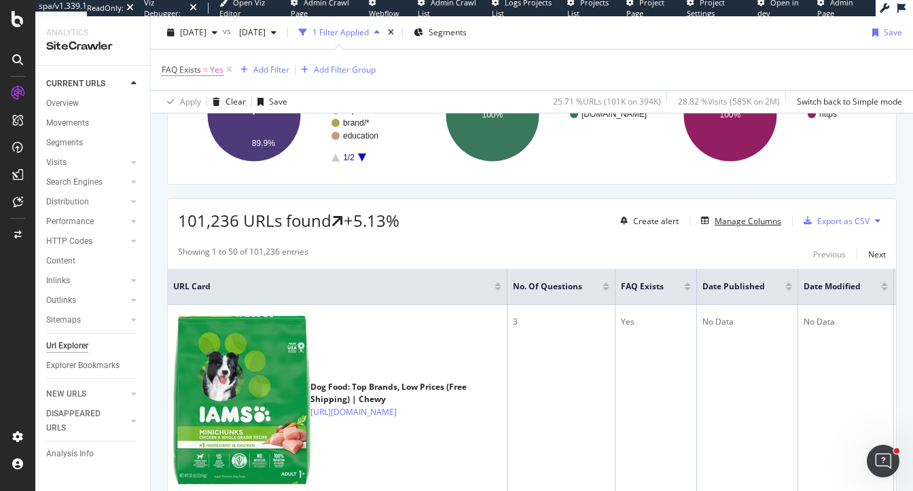
scroll to position [270, 0]
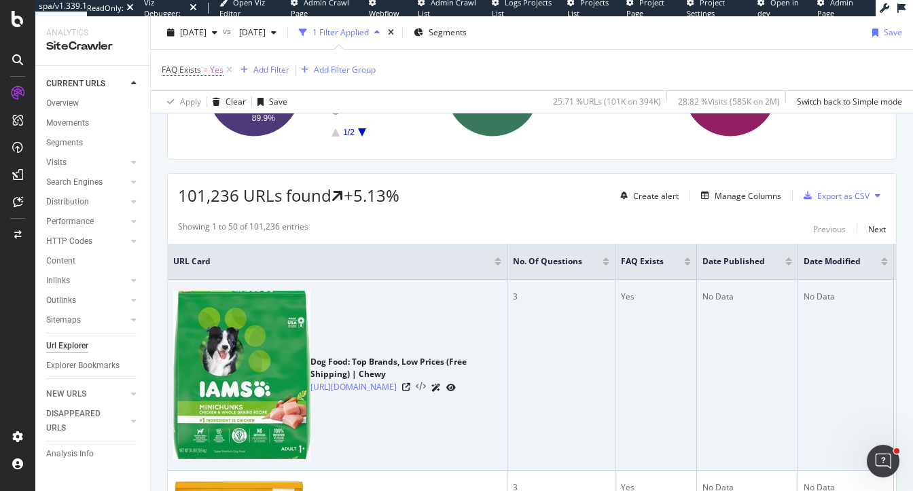
click at [416, 382] on icon at bounding box center [421, 387] width 10 height 10
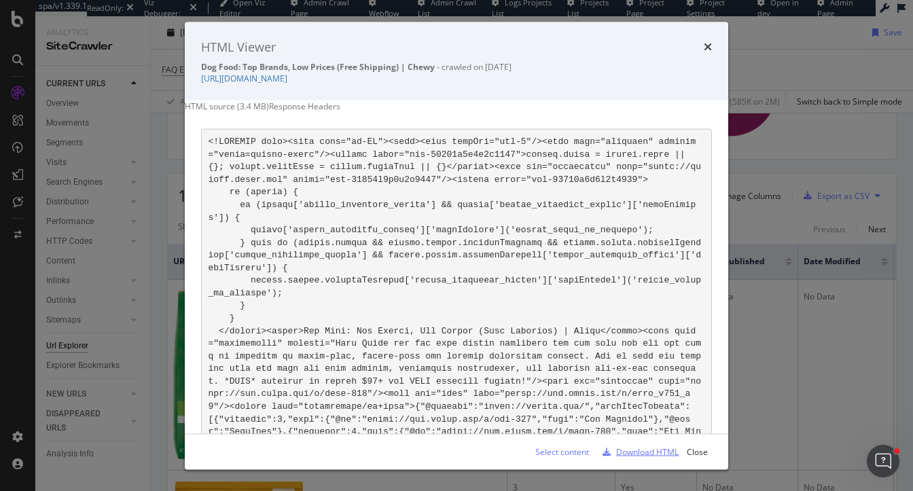
click at [653, 451] on div "Download HTML" at bounding box center [647, 452] width 63 height 12
click at [287, 77] on link "https://www.chewy.com/b/food-332" at bounding box center [244, 79] width 86 height 12
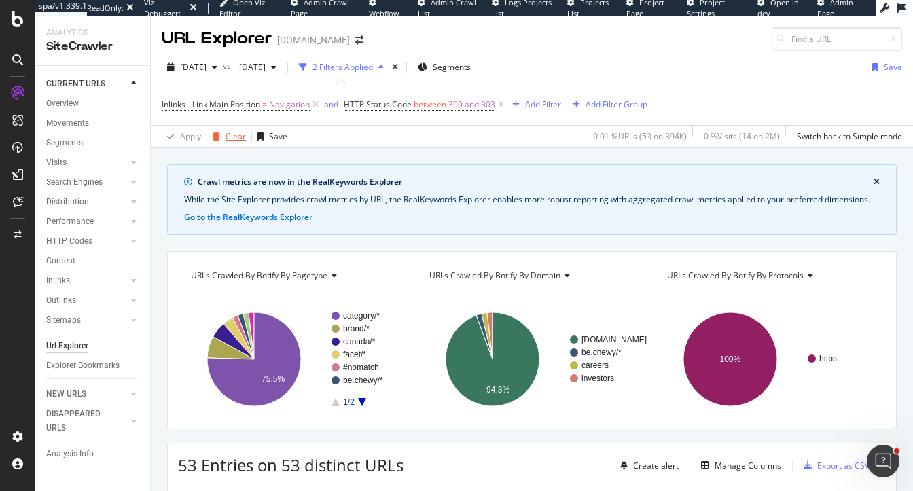
click at [224, 137] on div "button" at bounding box center [216, 136] width 18 height 8
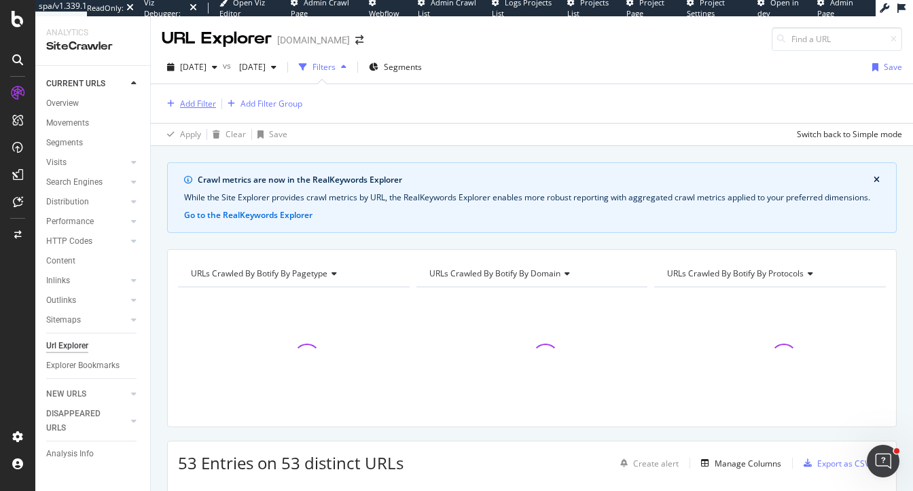
click at [195, 102] on div "Add Filter" at bounding box center [198, 104] width 36 height 12
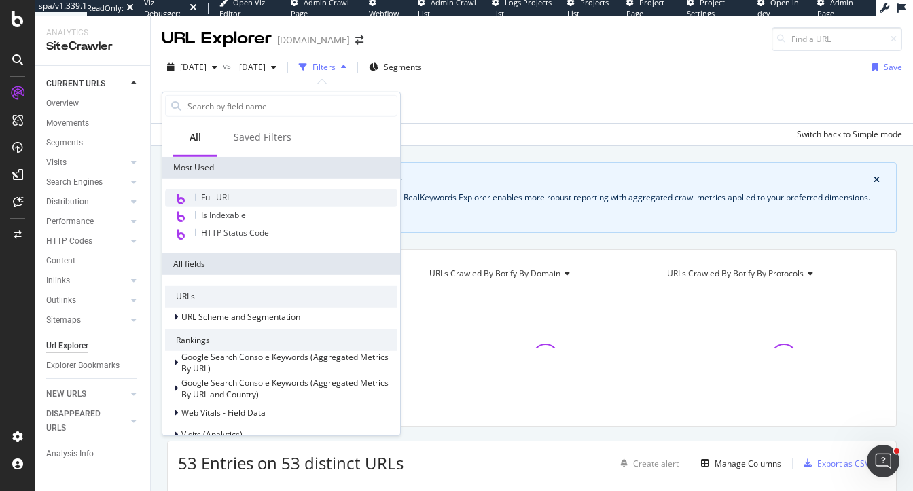
click at [216, 196] on span "Full URL" at bounding box center [216, 198] width 30 height 12
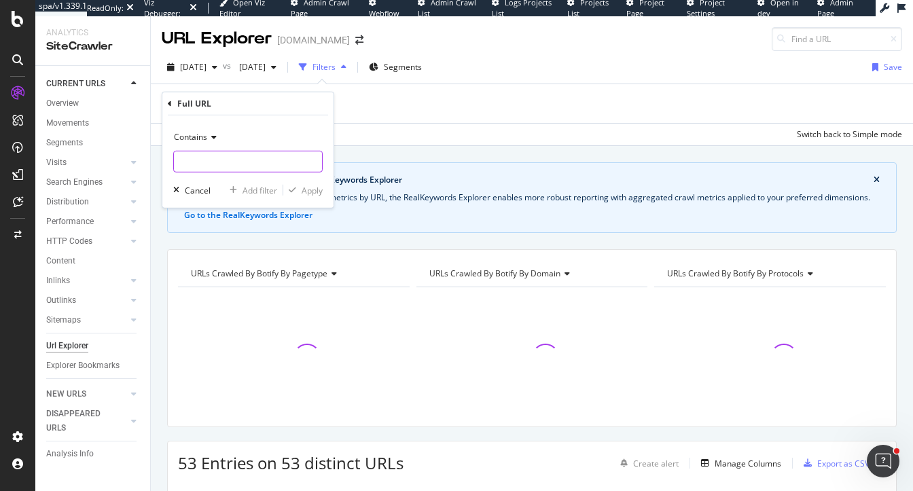
click at [215, 157] on input "text" at bounding box center [248, 162] width 148 height 22
paste input "[URL][DOMAIN_NAME]"
type input "[URL][DOMAIN_NAME]"
click at [194, 138] on span "Contains" at bounding box center [190, 137] width 33 height 12
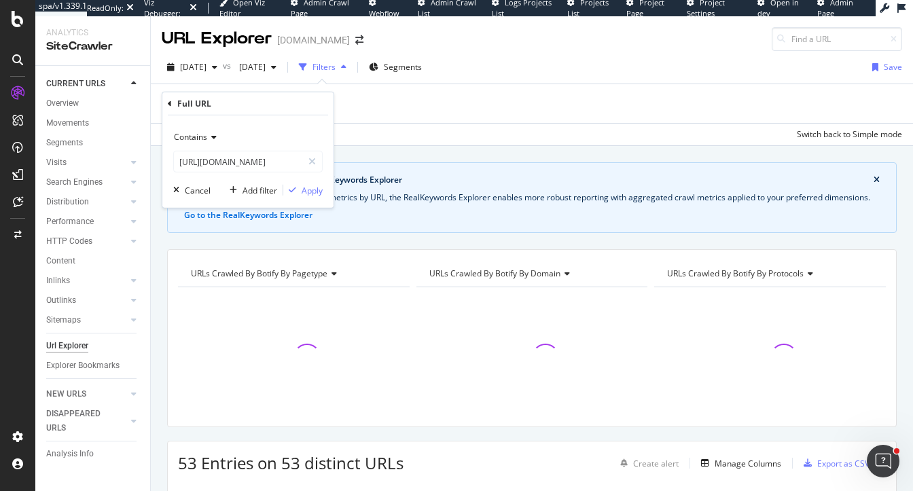
scroll to position [0, 0]
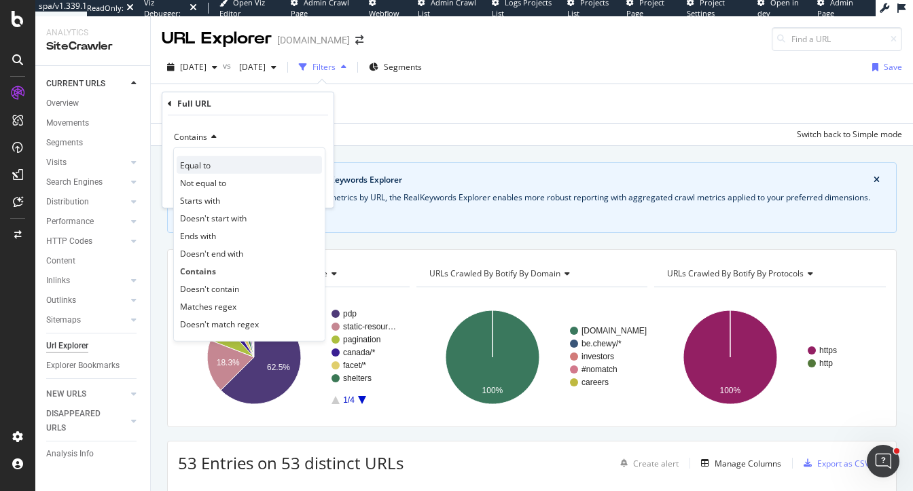
click at [206, 168] on span "Equal to" at bounding box center [195, 165] width 31 height 12
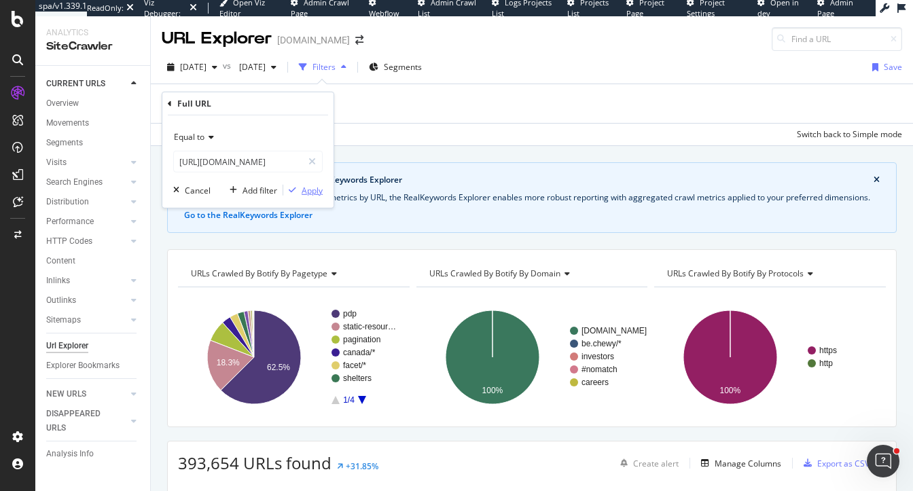
click at [316, 190] on div "Apply" at bounding box center [312, 190] width 21 height 12
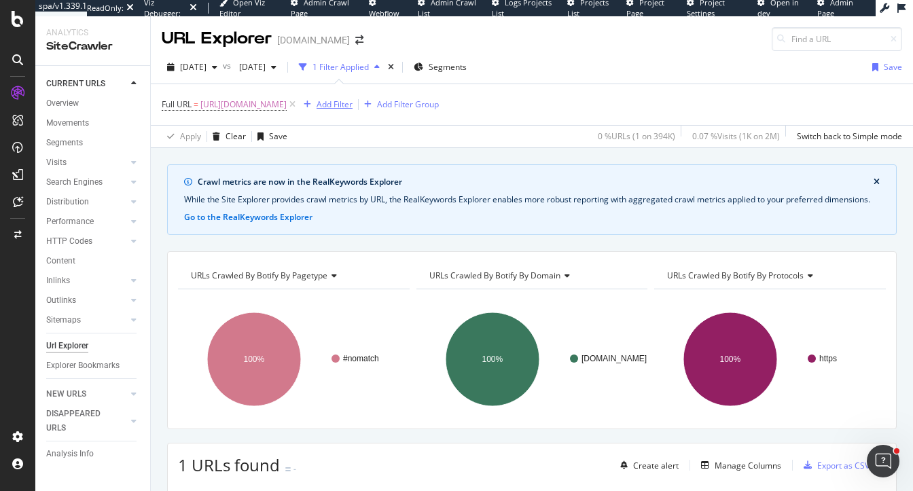
click at [353, 102] on div "Add Filter" at bounding box center [335, 105] width 36 height 12
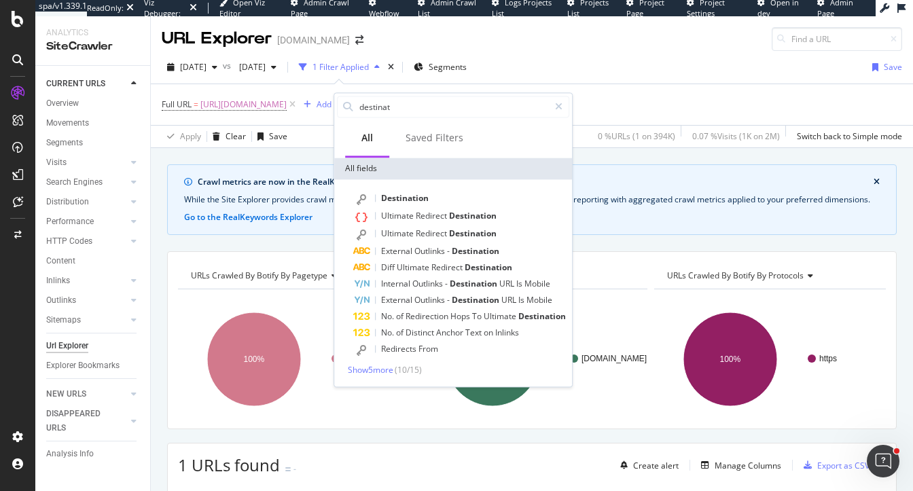
type input "destinat"
click at [394, 188] on div "Destination Ultimate Redirect Destination Ultimate Redirect Destination Externa…" at bounding box center [453, 282] width 238 height 207
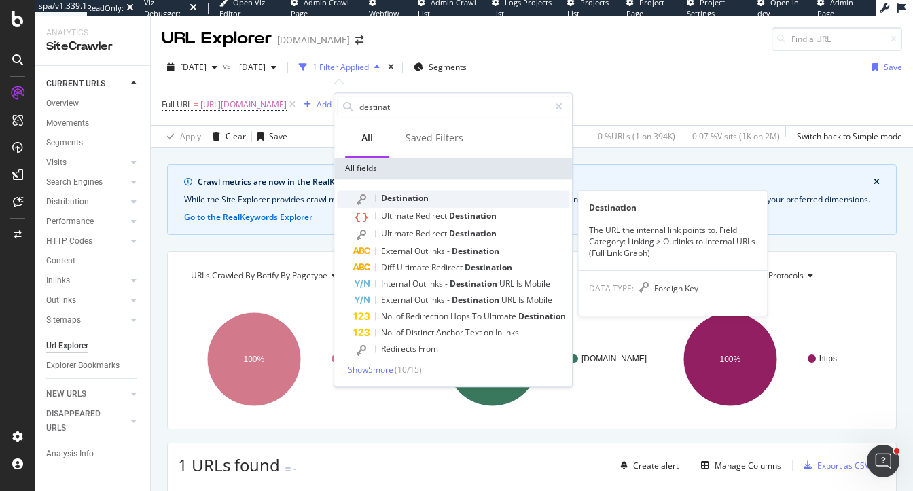
click at [394, 200] on span "Destination" at bounding box center [405, 198] width 48 height 12
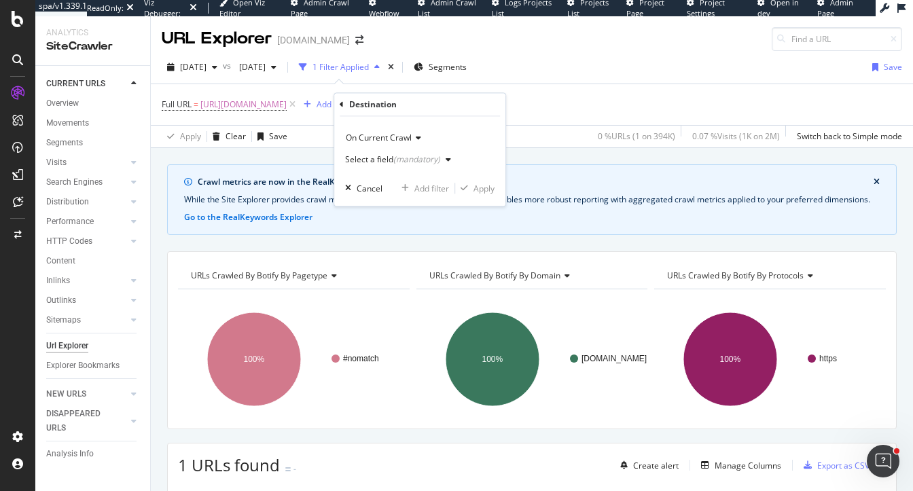
click at [444, 164] on div "button" at bounding box center [448, 160] width 16 height 8
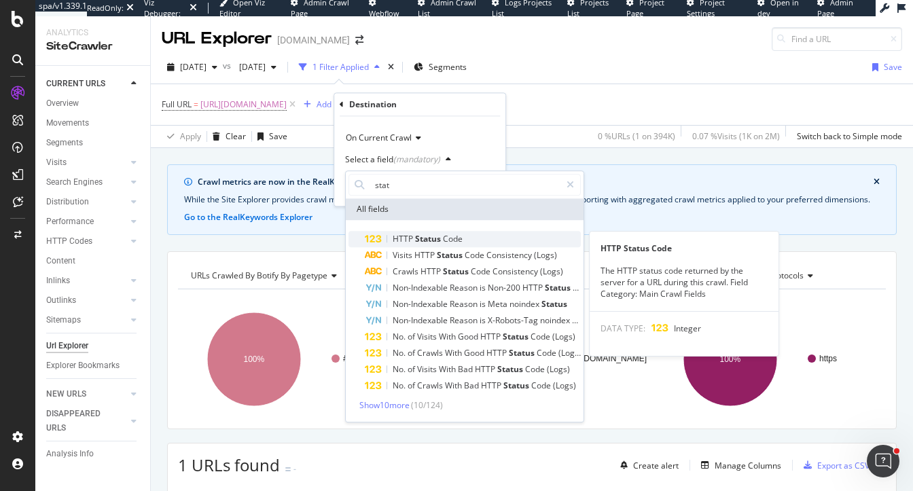
type input "stat"
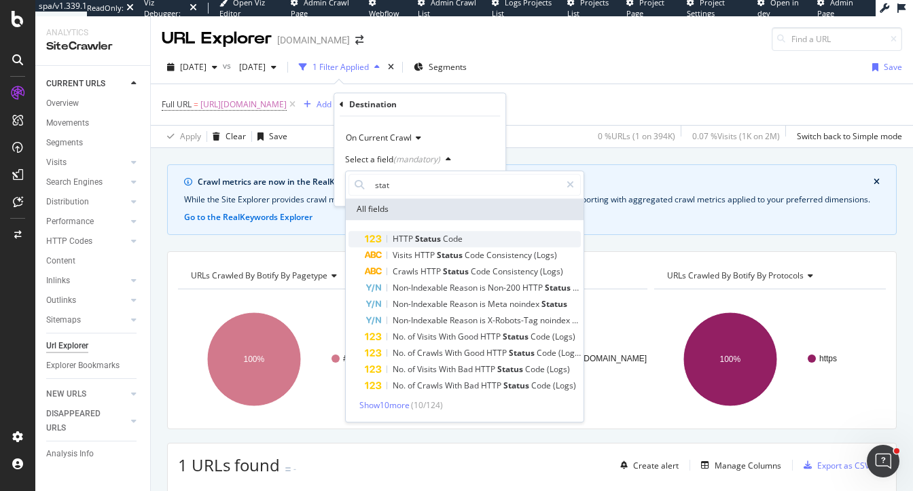
click at [457, 246] on div "HTTP Status Code" at bounding box center [473, 239] width 216 height 16
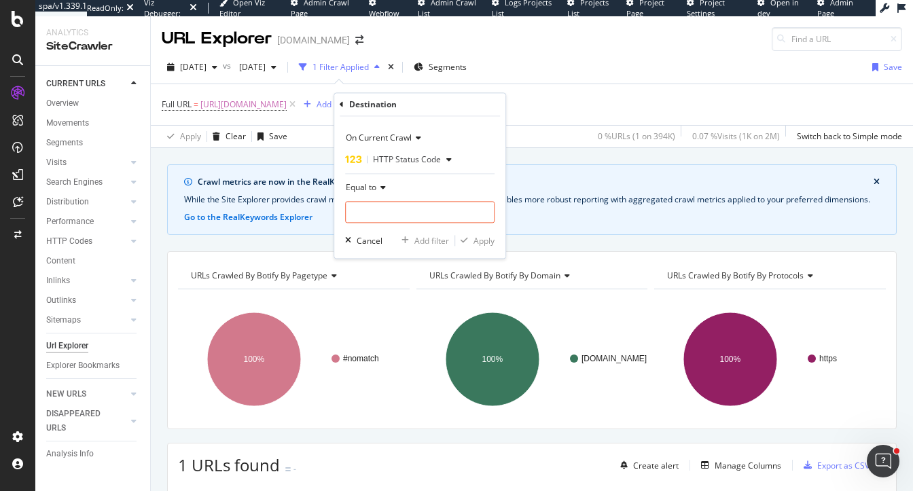
click at [360, 188] on span "Equal to" at bounding box center [361, 188] width 31 height 12
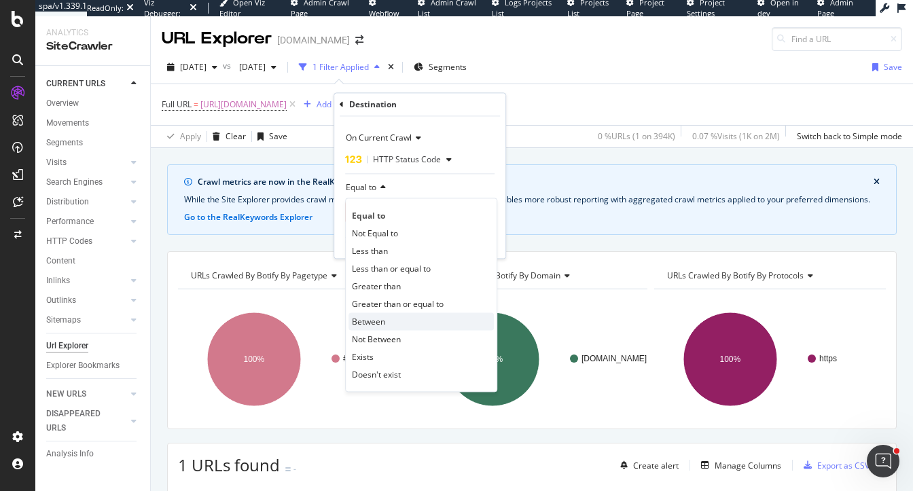
click at [394, 322] on div "Between" at bounding box center [421, 322] width 145 height 18
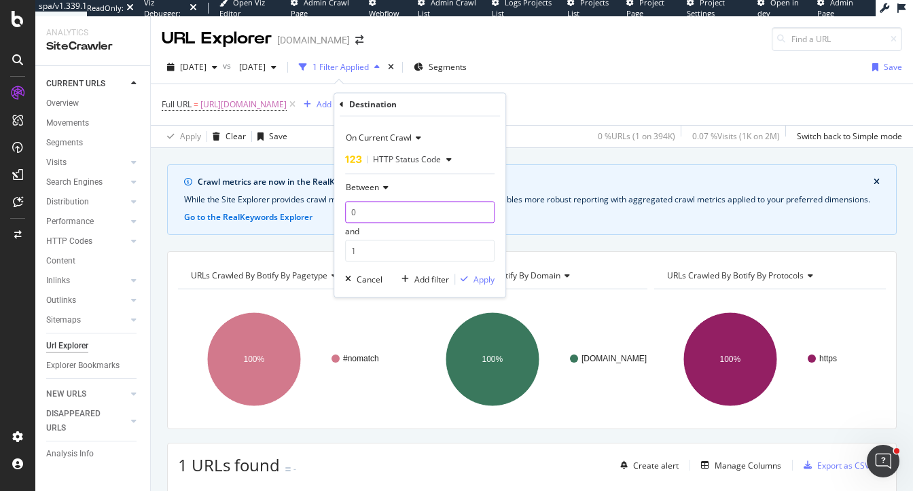
click at [393, 214] on input "0" at bounding box center [419, 213] width 149 height 22
type input "300"
type input "399"
click at [482, 285] on div "Apply" at bounding box center [484, 280] width 21 height 12
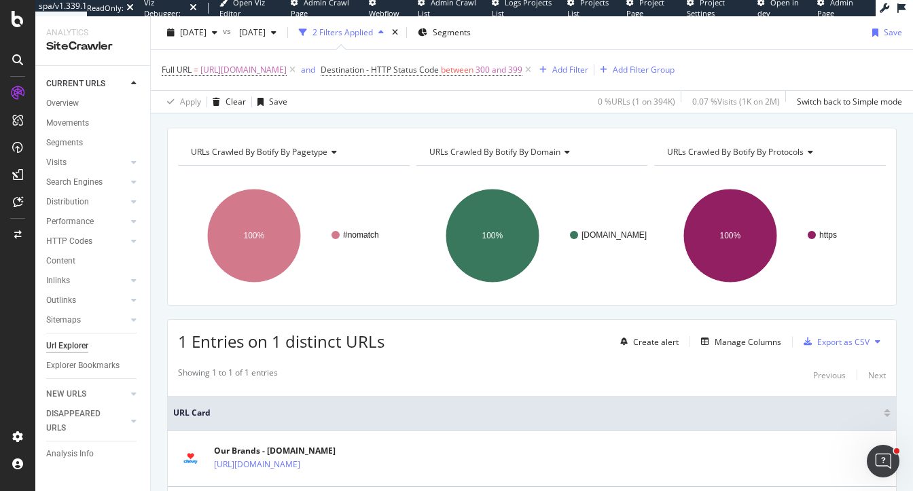
scroll to position [202, 0]
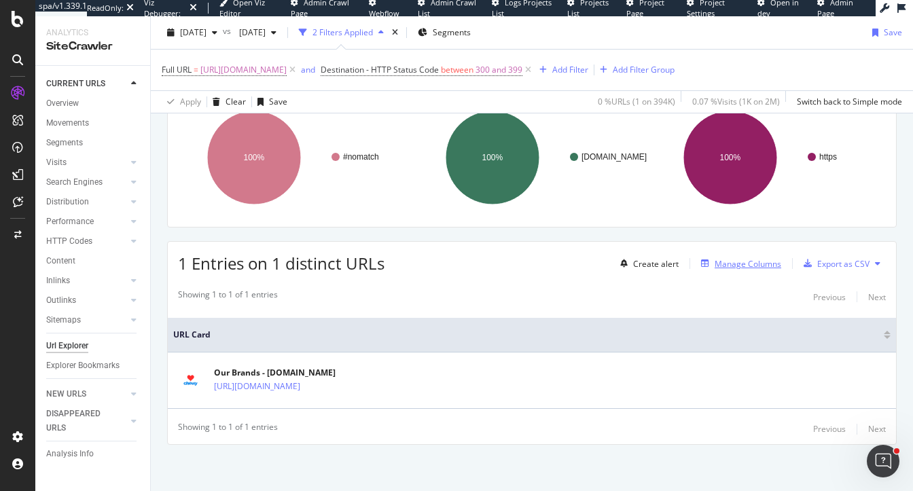
click at [745, 264] on div "Manage Columns" at bounding box center [748, 264] width 67 height 12
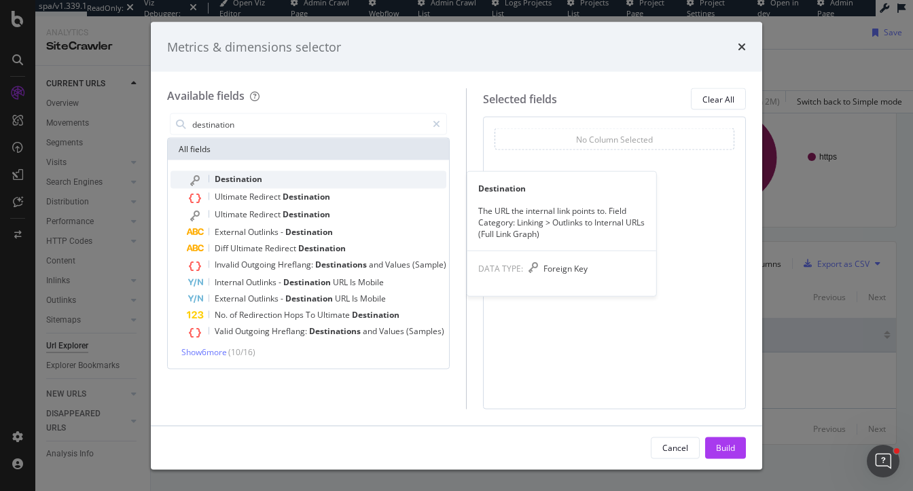
type input "destination"
click at [279, 175] on div "Destination" at bounding box center [317, 180] width 260 height 18
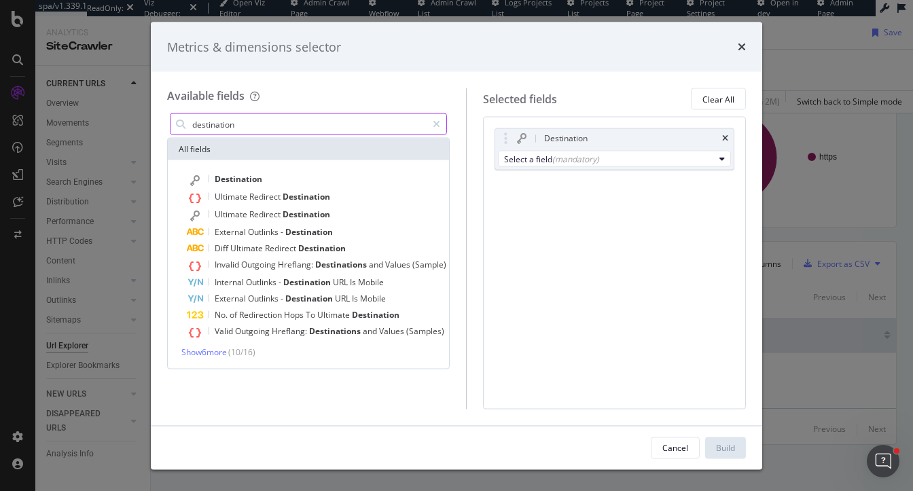
click at [270, 116] on input "destination" at bounding box center [309, 124] width 236 height 20
click at [278, 131] on input "destination" at bounding box center [309, 124] width 236 height 20
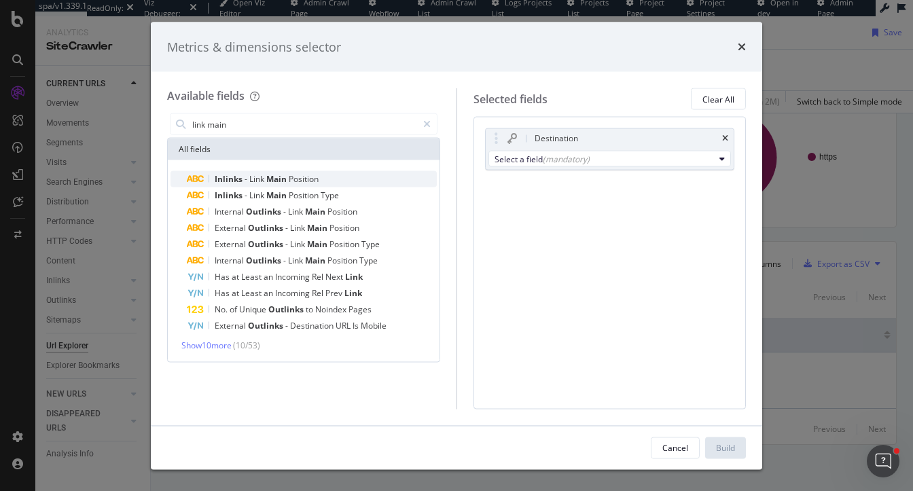
click at [295, 180] on span "Position" at bounding box center [304, 179] width 30 height 12
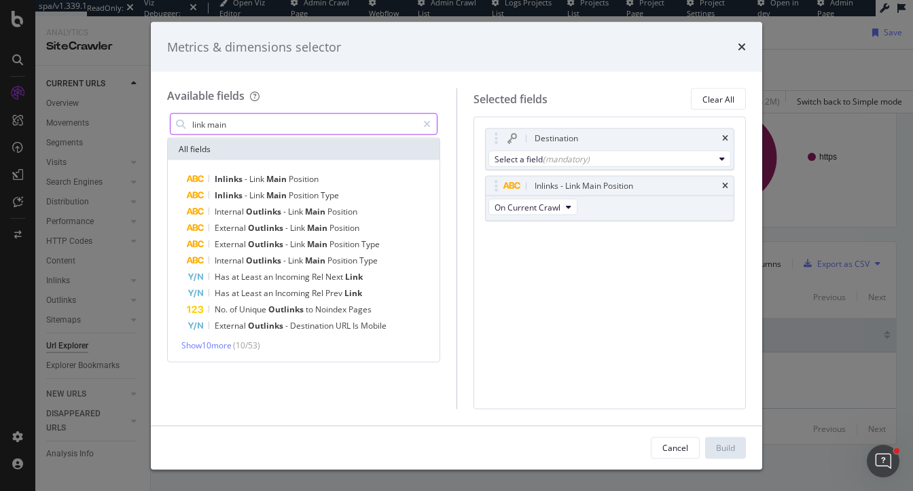
click at [240, 128] on input "link main" at bounding box center [304, 124] width 226 height 20
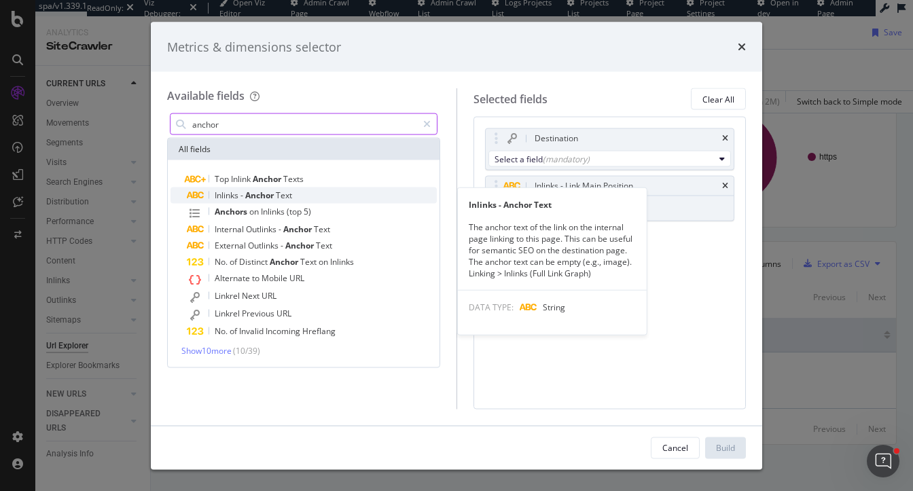
type input "anchor"
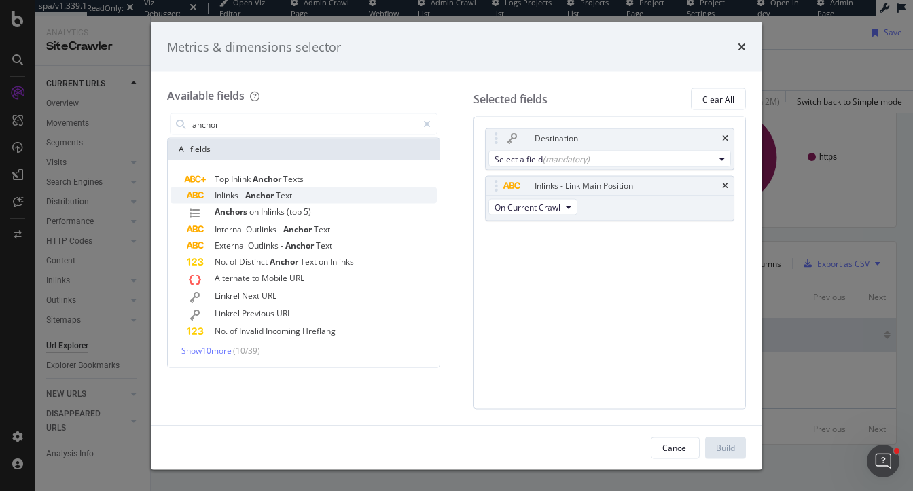
click at [245, 197] on span "-" at bounding box center [243, 196] width 5 height 12
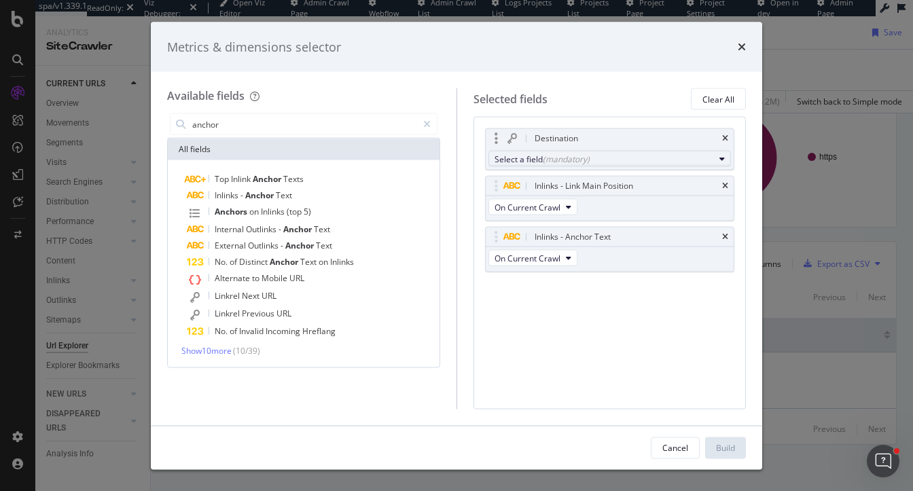
click at [577, 161] on div "(mandatory)" at bounding box center [566, 159] width 47 height 12
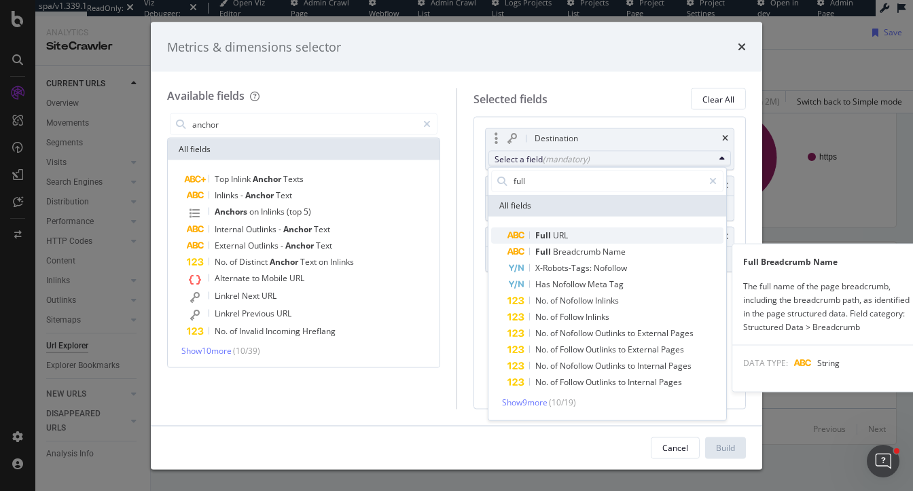
type input "full"
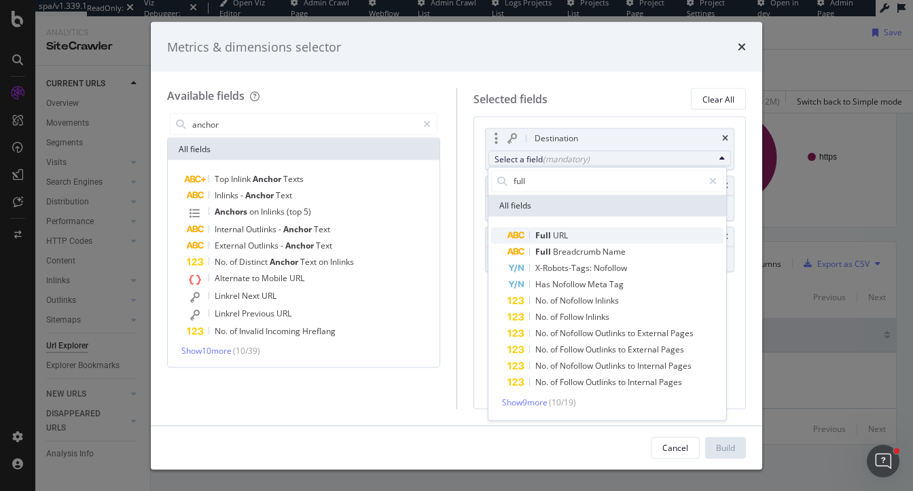
click at [573, 234] on span "Full URL" at bounding box center [616, 235] width 216 height 16
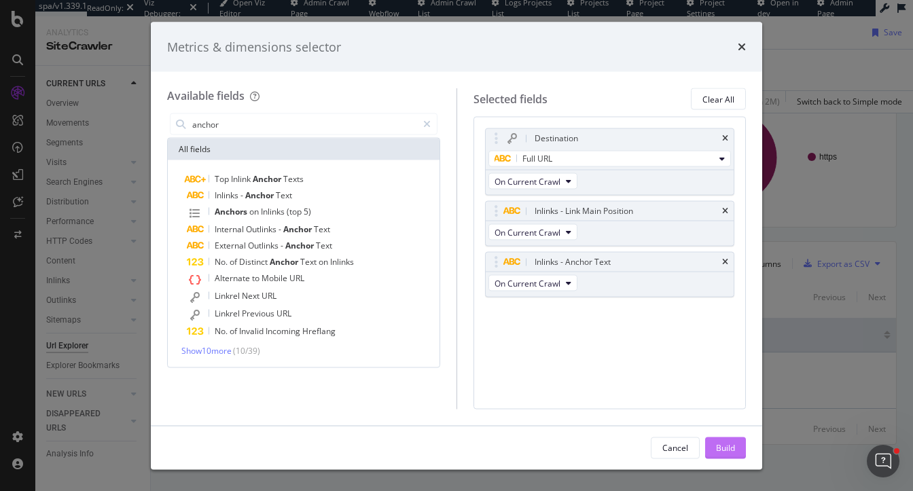
click at [727, 447] on div "Build" at bounding box center [725, 448] width 19 height 12
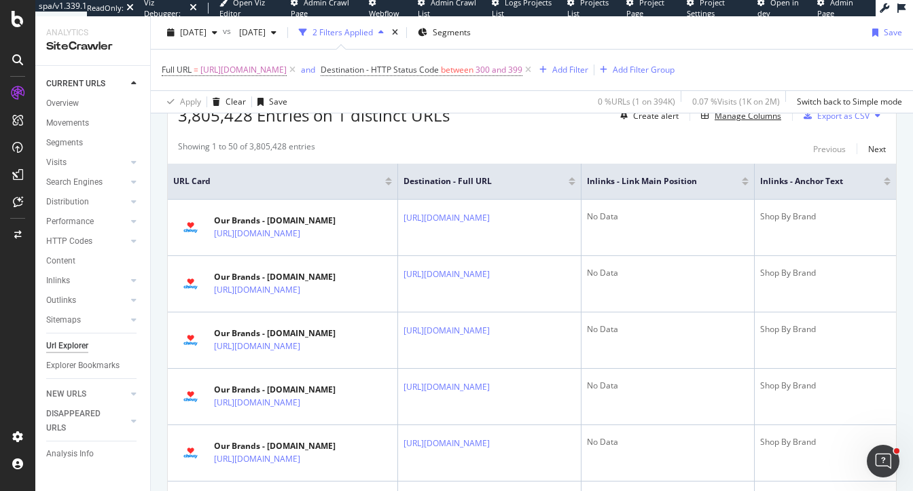
scroll to position [334, 0]
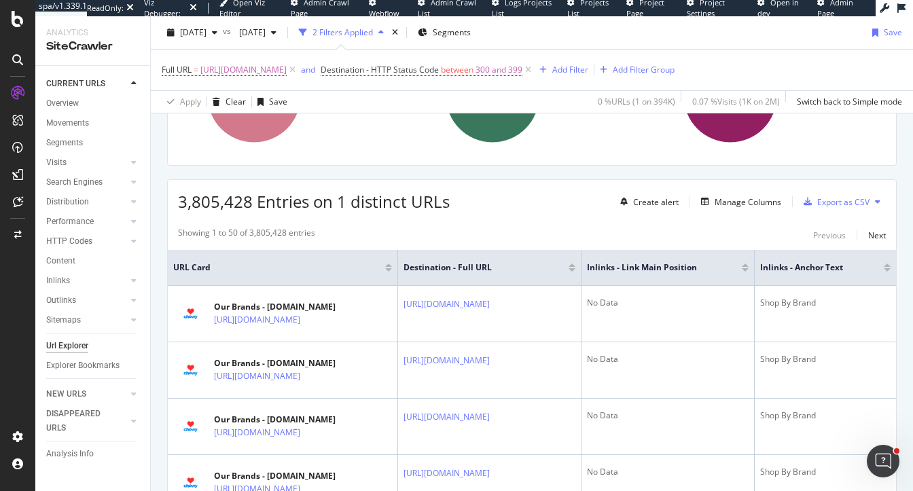
scroll to position [265, 0]
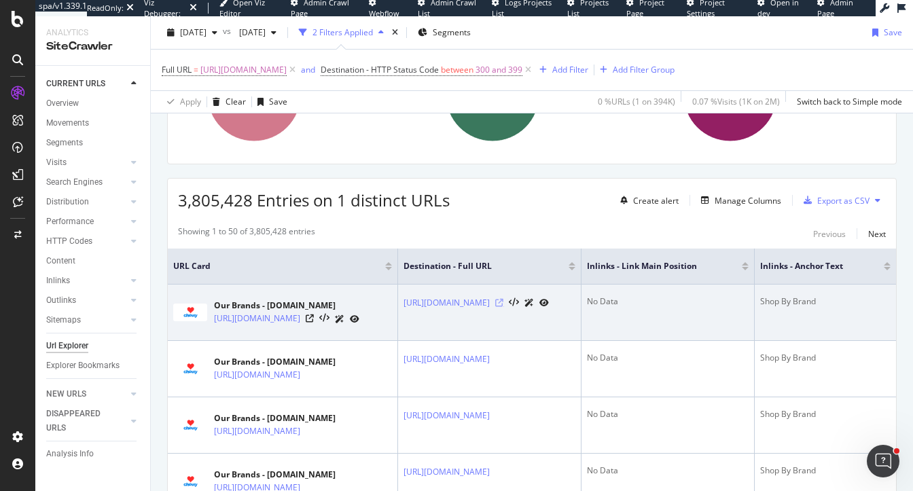
click at [503, 299] on icon at bounding box center [499, 303] width 8 height 8
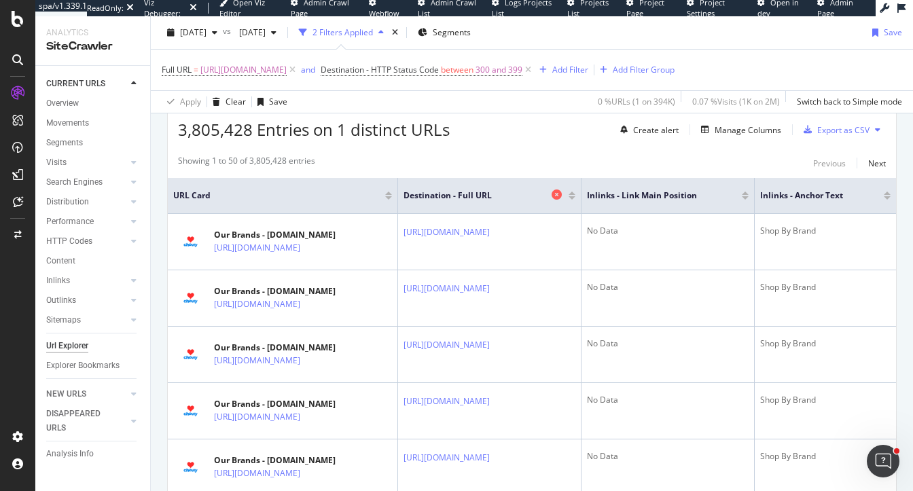
scroll to position [414, 0]
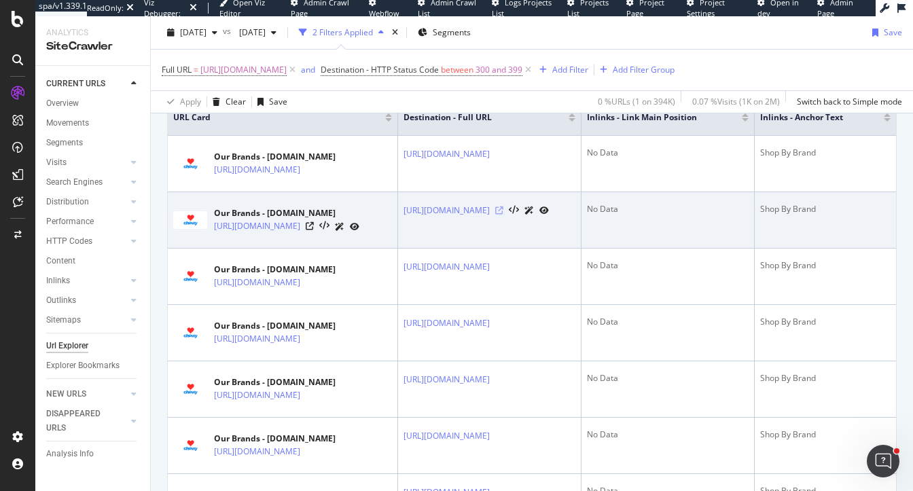
click at [503, 207] on icon at bounding box center [499, 211] width 8 height 8
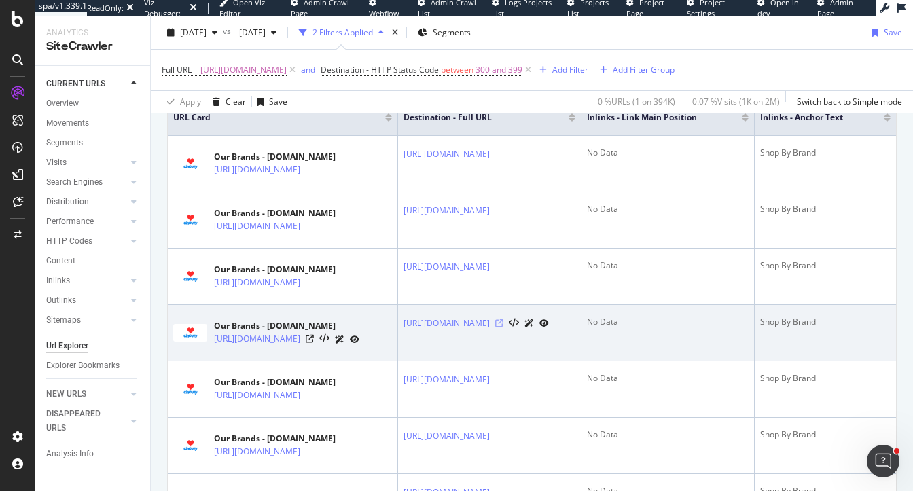
click at [503, 320] on icon at bounding box center [499, 323] width 8 height 8
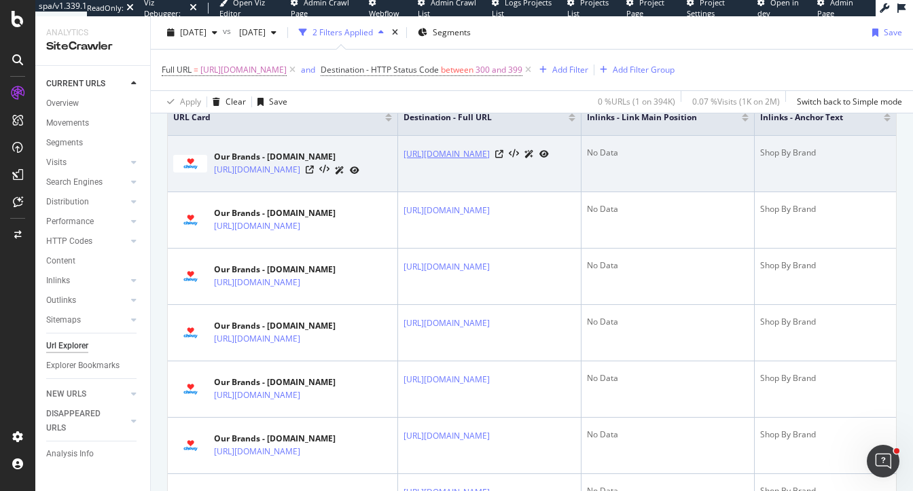
copy link "[URL][DOMAIN_NAME]"
click at [314, 168] on icon at bounding box center [310, 170] width 8 height 8
click at [330, 170] on icon at bounding box center [324, 170] width 10 height 10
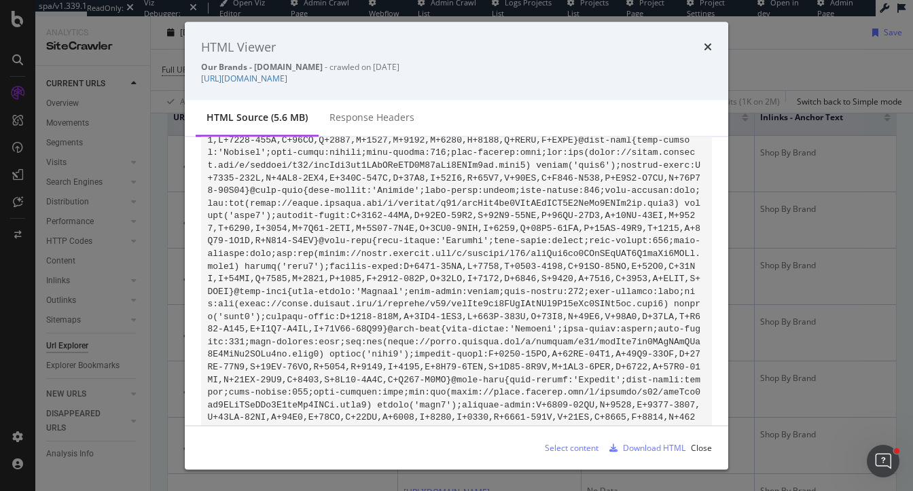
scroll to position [1754, 0]
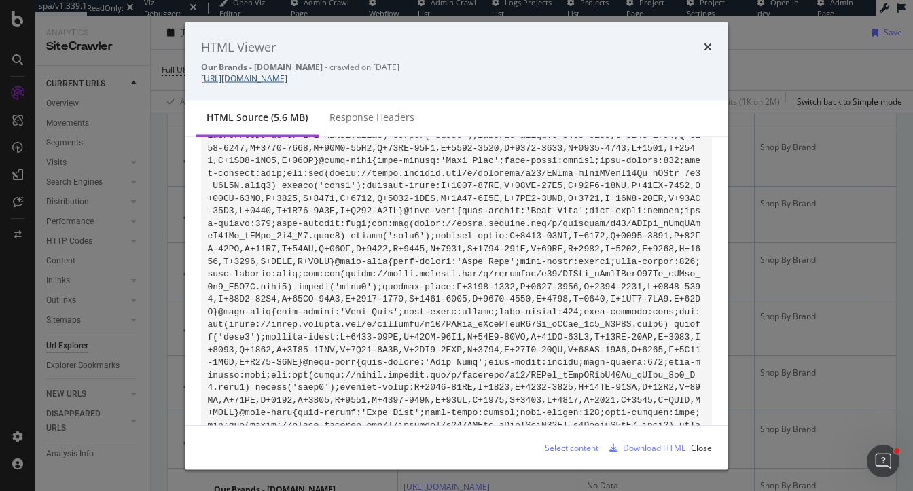
scroll to position [2922, 0]
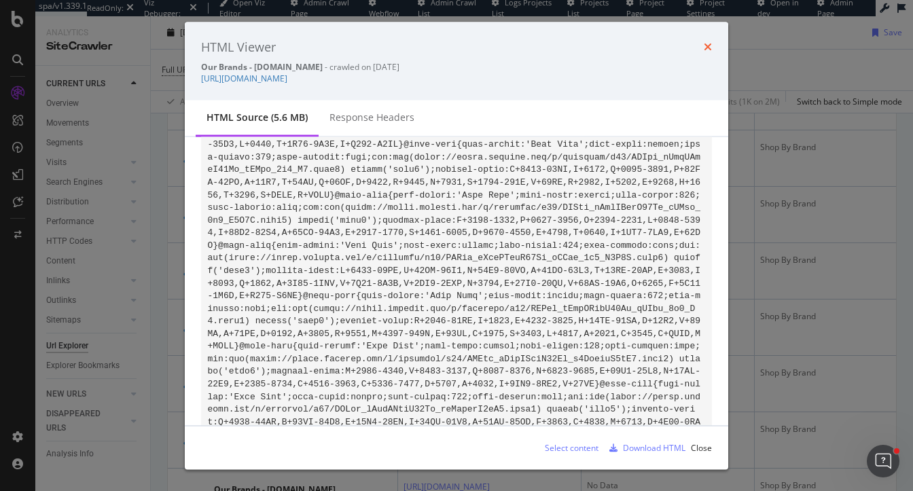
click at [706, 48] on icon "times" at bounding box center [708, 46] width 8 height 11
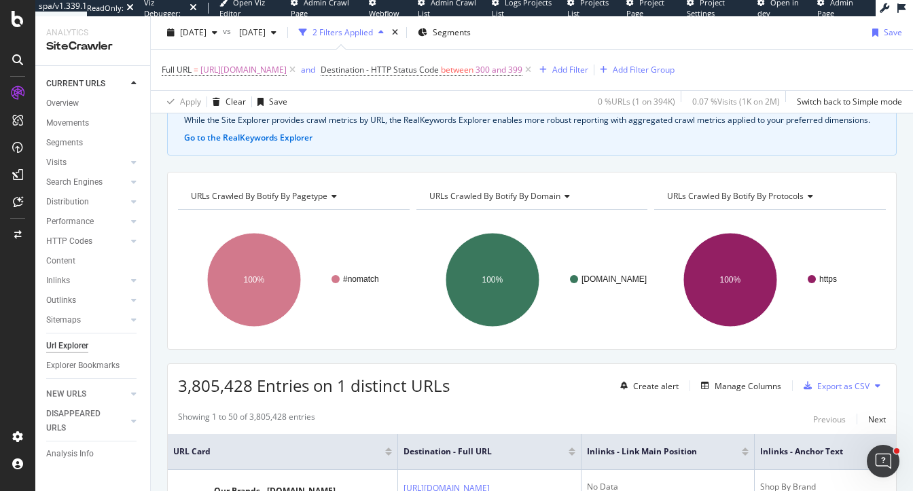
scroll to position [74, 0]
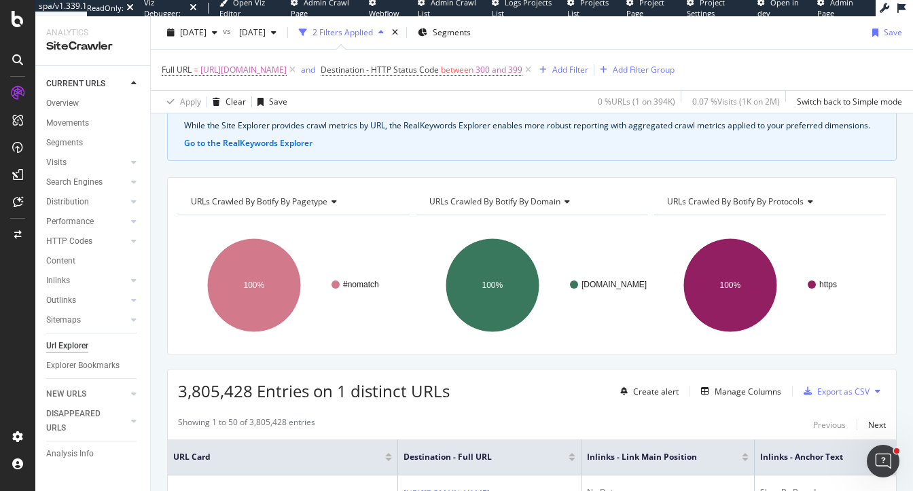
click at [510, 421] on div "Showing 1 to 50 of 3,805,428 entries Previous Next" at bounding box center [532, 424] width 728 height 16
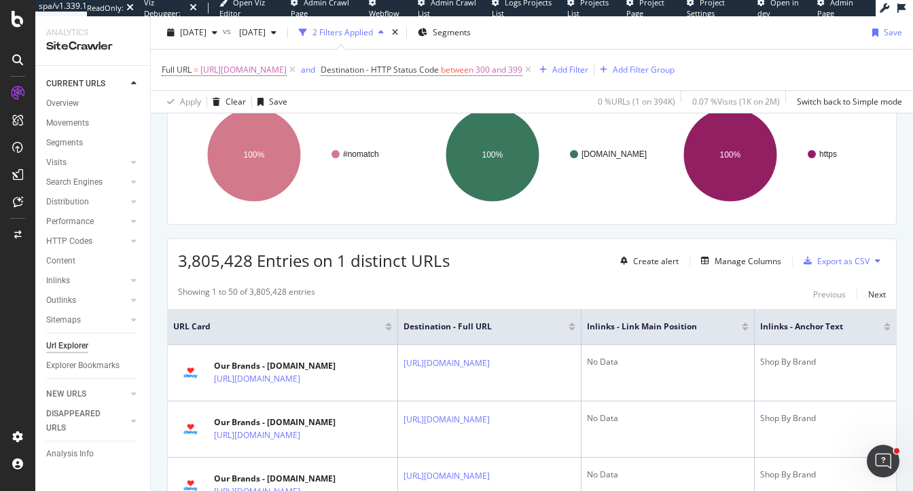
scroll to position [253, 0]
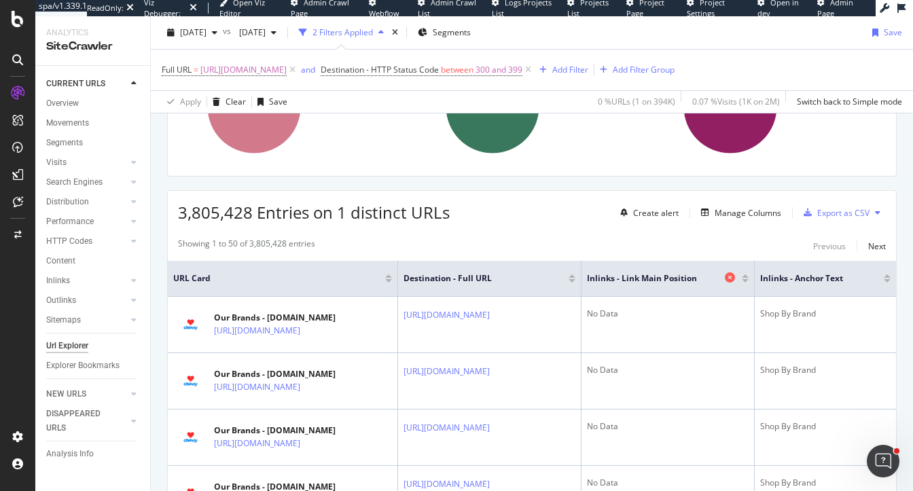
click at [735, 275] on icon at bounding box center [730, 277] width 10 height 10
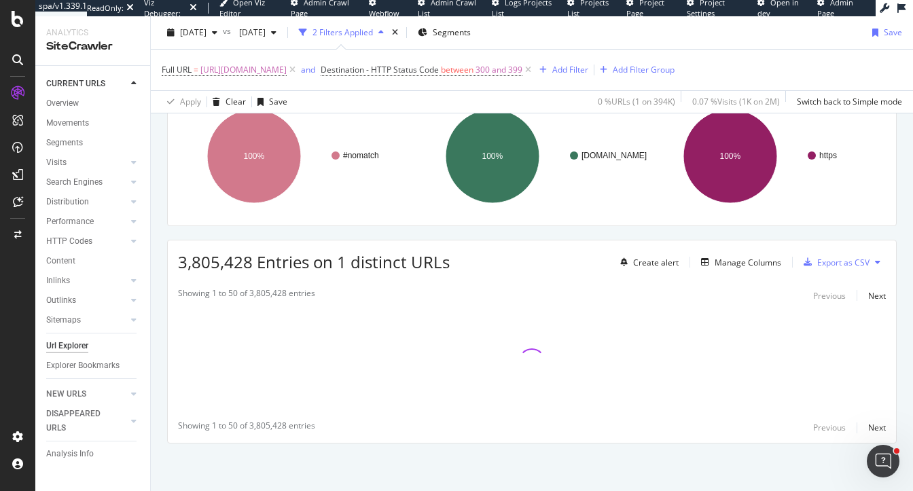
scroll to position [202, 0]
click at [749, 270] on div "Create alert Manage Columns Export as CSV" at bounding box center [750, 263] width 271 height 23
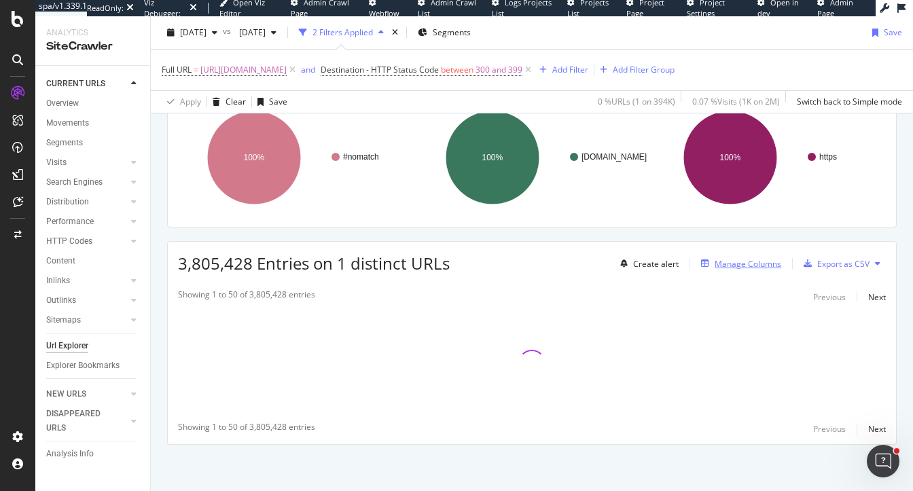
click at [749, 266] on div "Manage Columns" at bounding box center [748, 264] width 67 height 12
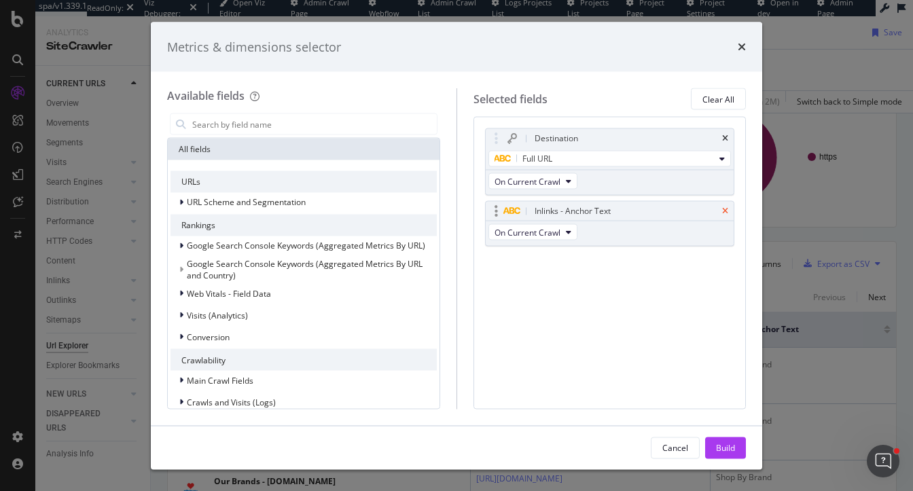
click at [724, 208] on icon "times" at bounding box center [725, 211] width 6 height 8
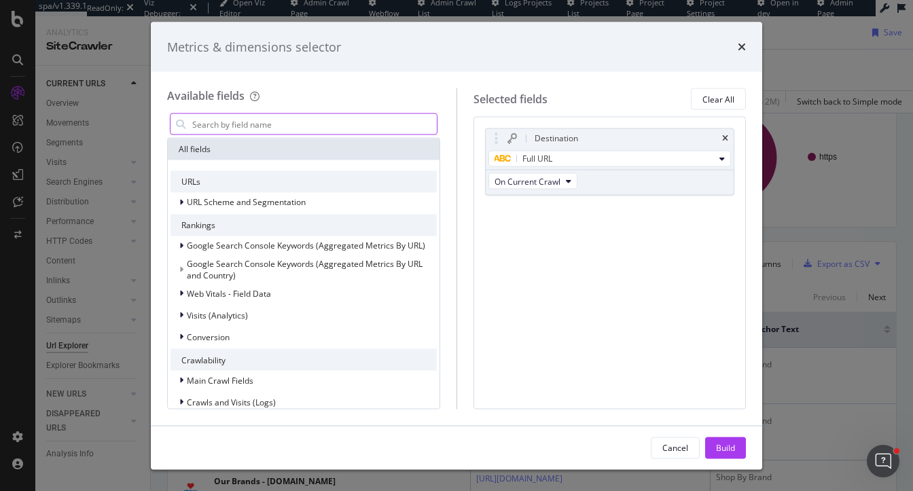
click at [345, 120] on input "modal" at bounding box center [314, 124] width 246 height 20
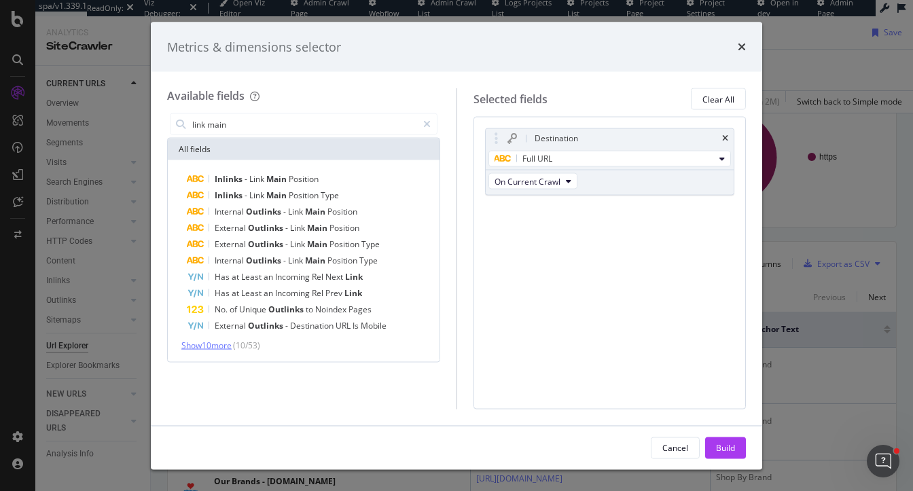
click at [216, 344] on span "Show 10 more" at bounding box center [206, 346] width 50 height 12
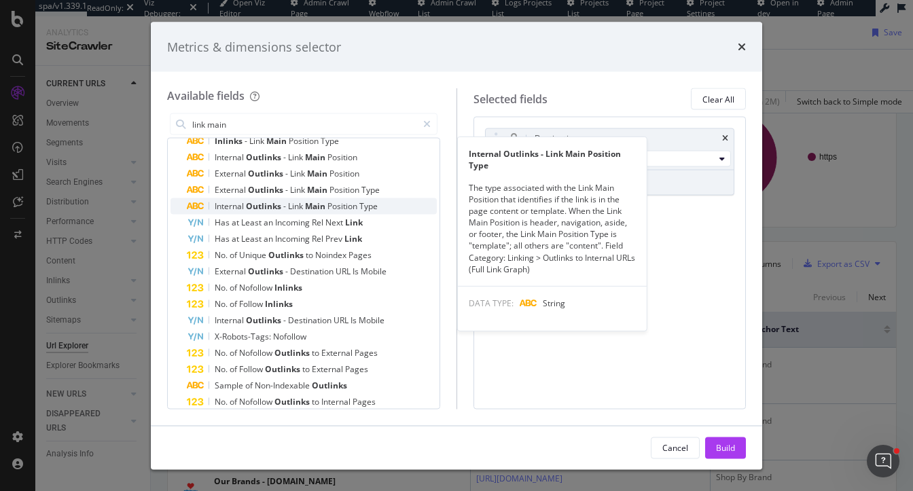
scroll to position [115, 0]
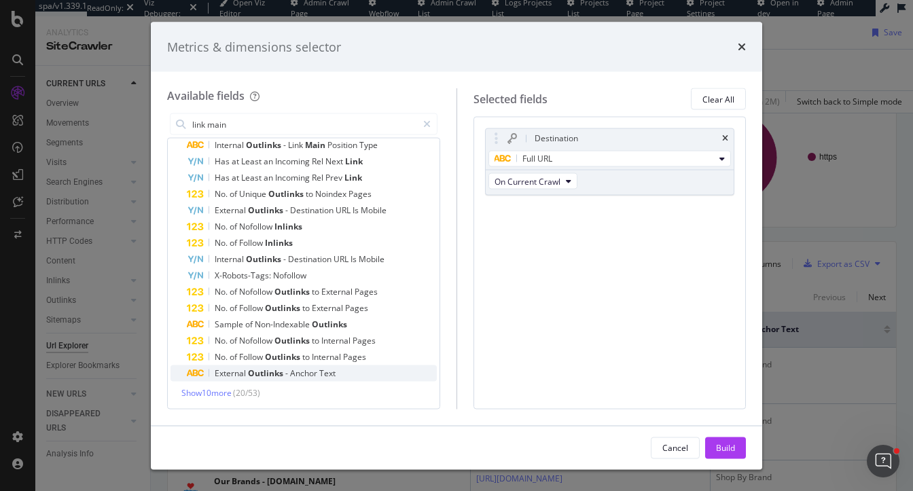
click at [253, 372] on span "Outlinks" at bounding box center [266, 374] width 37 height 12
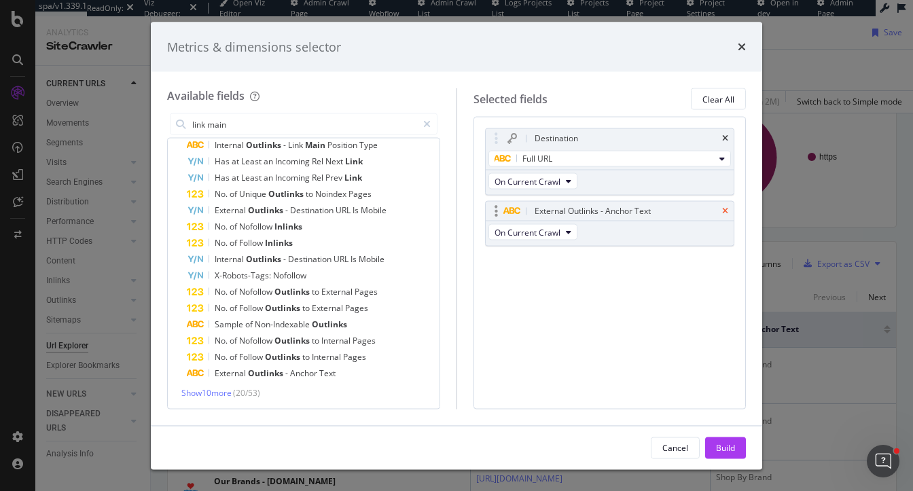
click at [726, 211] on icon "times" at bounding box center [725, 211] width 6 height 8
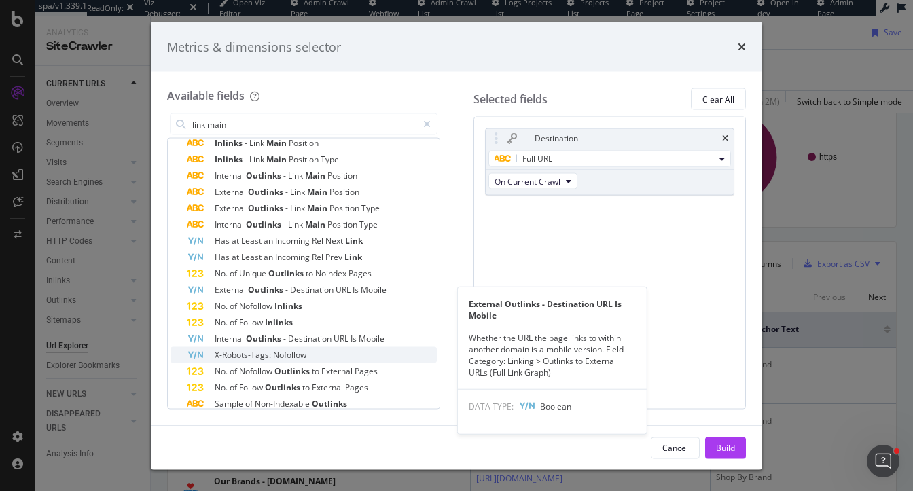
scroll to position [29, 0]
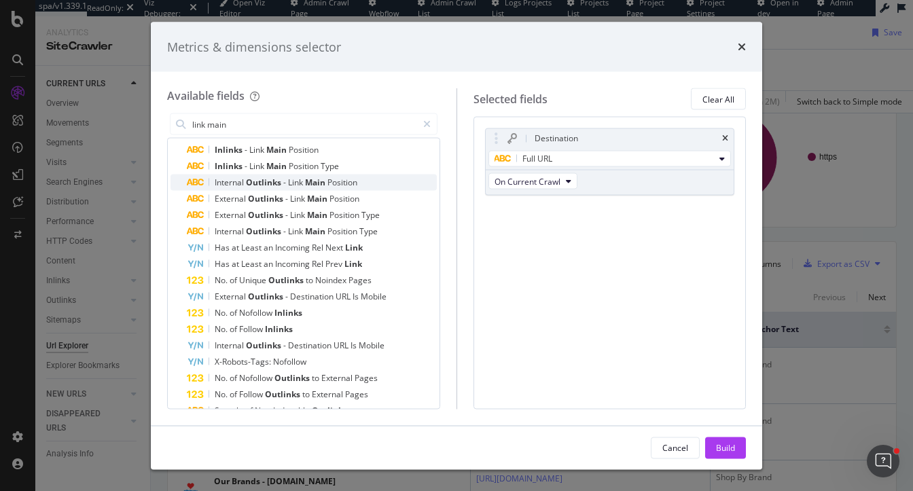
click at [296, 183] on span "Link" at bounding box center [296, 183] width 17 height 12
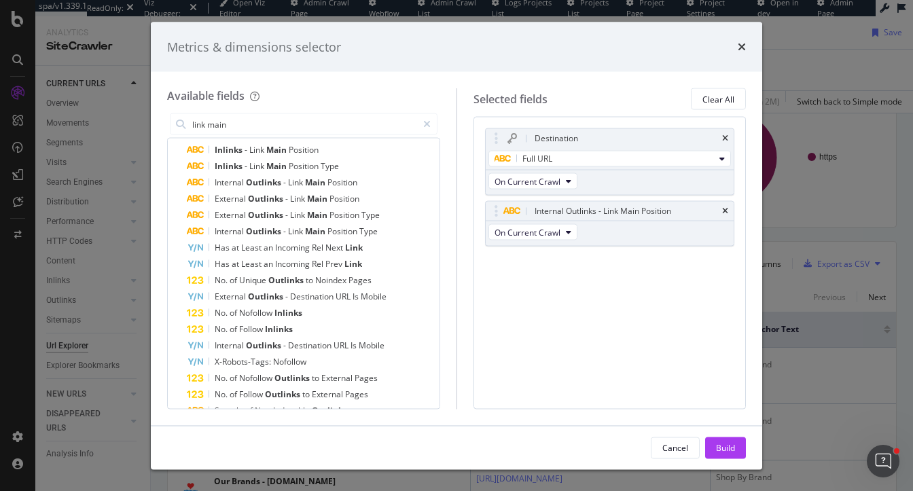
click at [280, 135] on div "link main" at bounding box center [303, 124] width 273 height 27
click at [280, 123] on input "link main" at bounding box center [304, 124] width 226 height 20
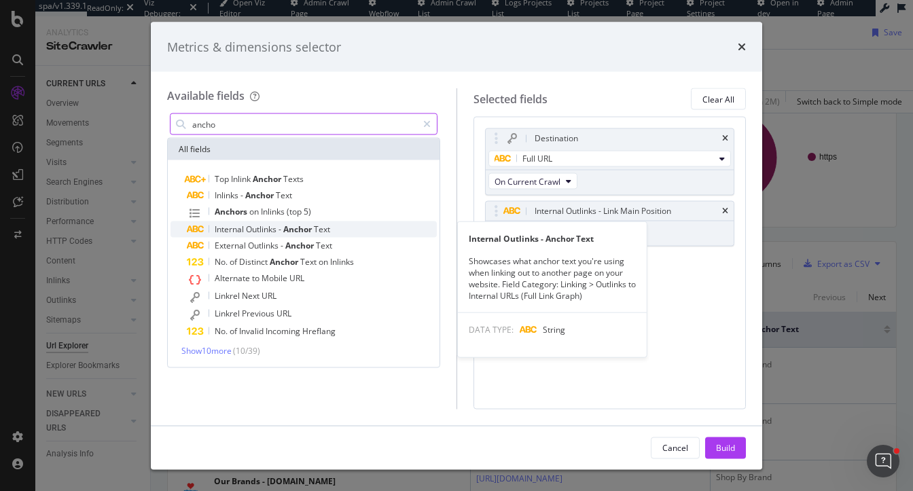
type input "ancho"
click at [255, 231] on span "Outlinks" at bounding box center [262, 230] width 33 height 12
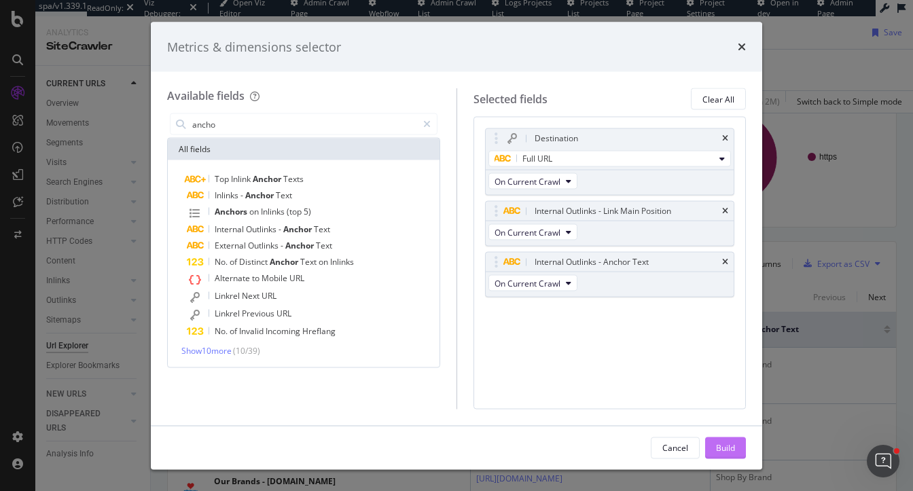
click at [729, 441] on div "Build" at bounding box center [725, 448] width 19 height 20
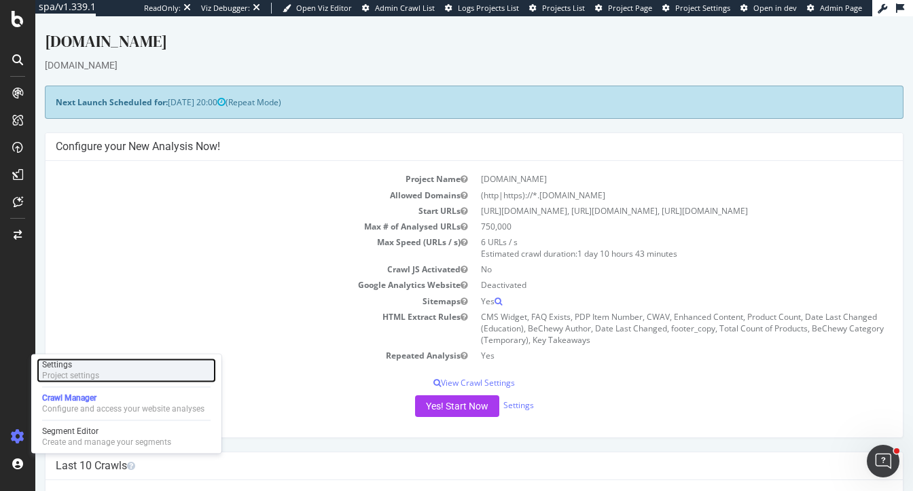
click at [78, 370] on div "Settings" at bounding box center [70, 364] width 57 height 11
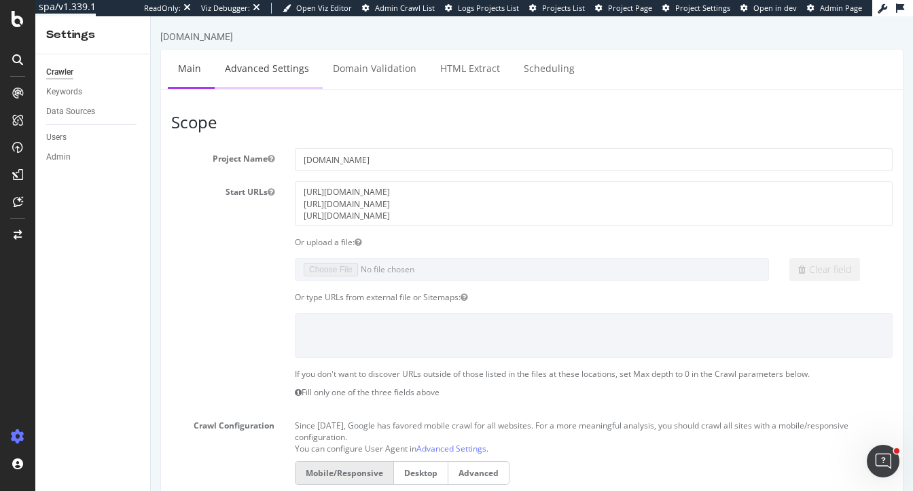
click at [286, 79] on link "Advanced Settings" at bounding box center [267, 68] width 105 height 37
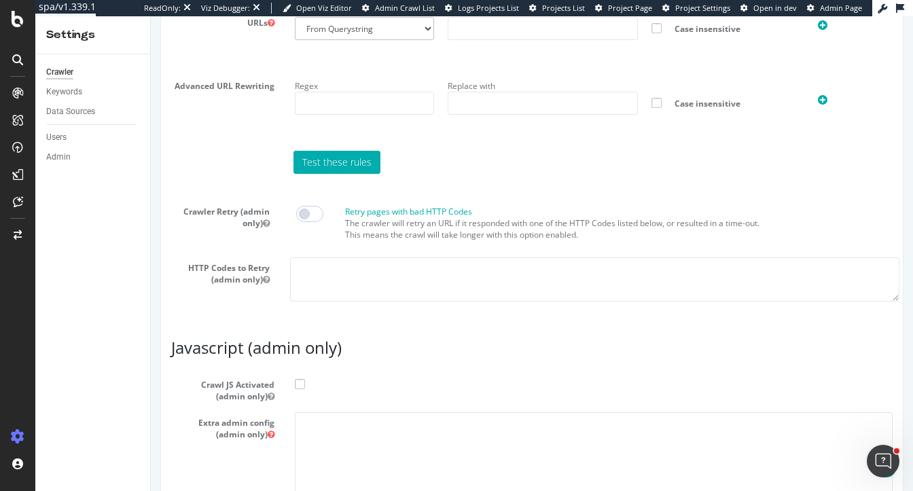
scroll to position [1206, 0]
